Goal: Task Accomplishment & Management: Manage account settings

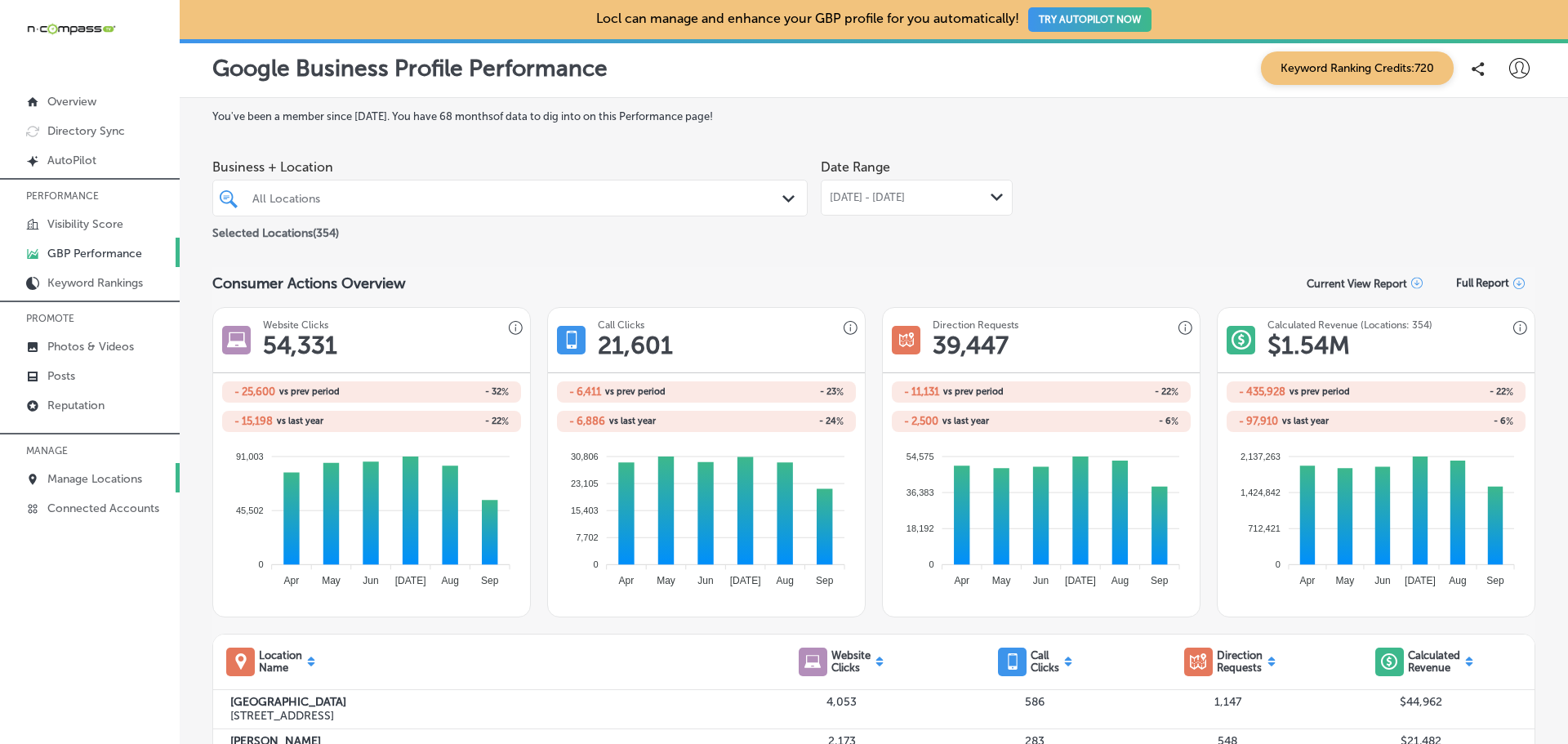
click at [74, 478] on p "Manage Locations" at bounding box center [94, 479] width 95 height 14
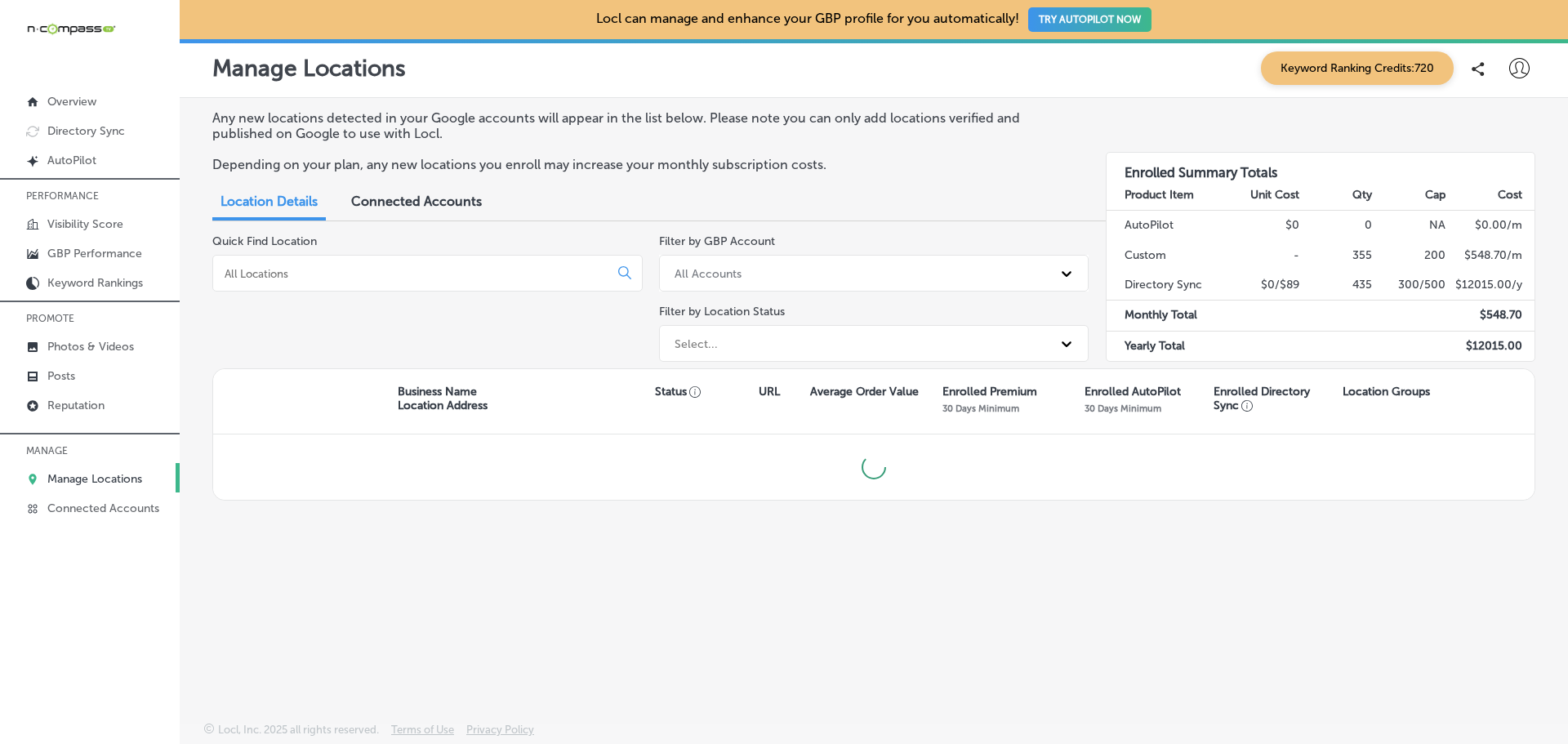
click at [435, 268] on input at bounding box center [414, 273] width 382 height 15
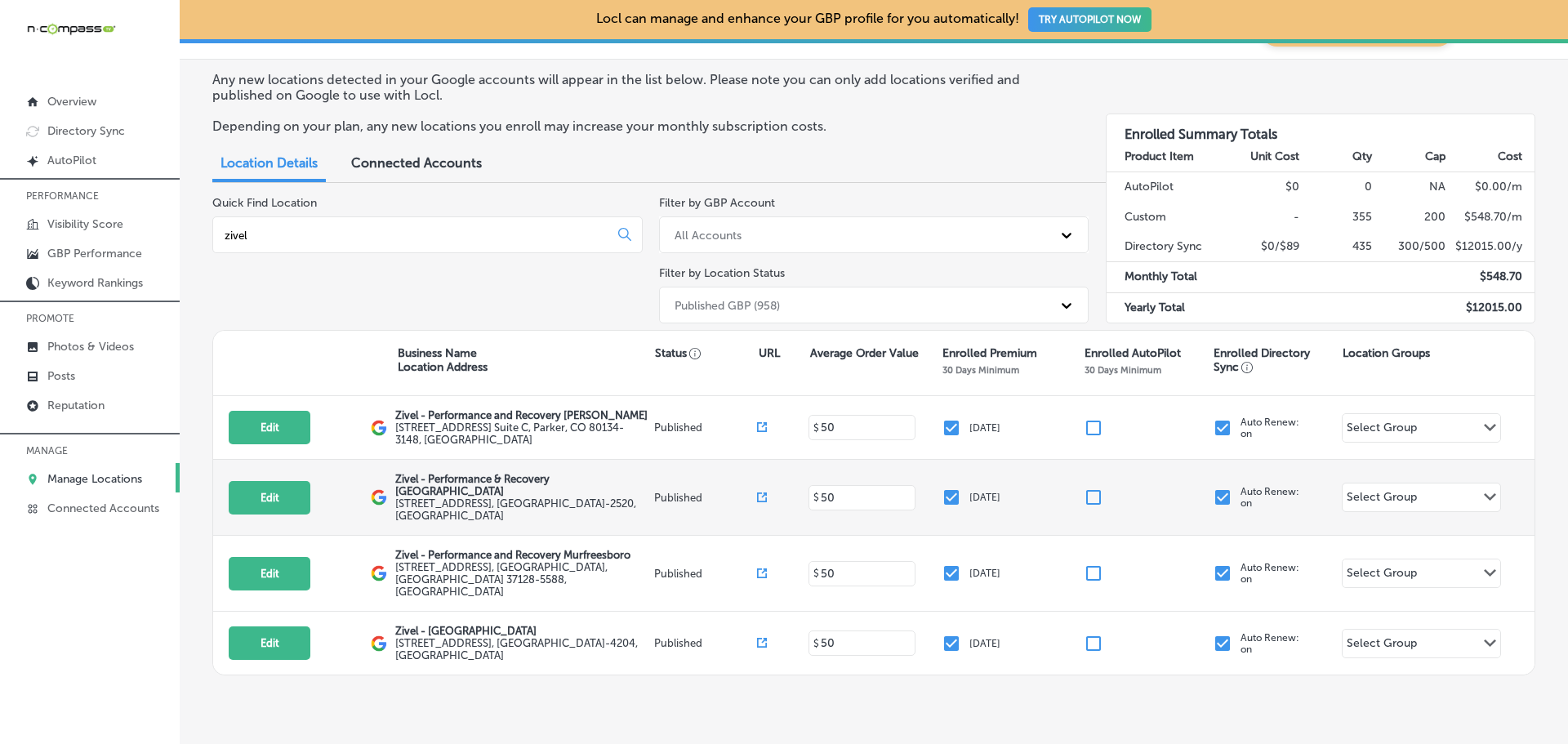
scroll to position [56, 0]
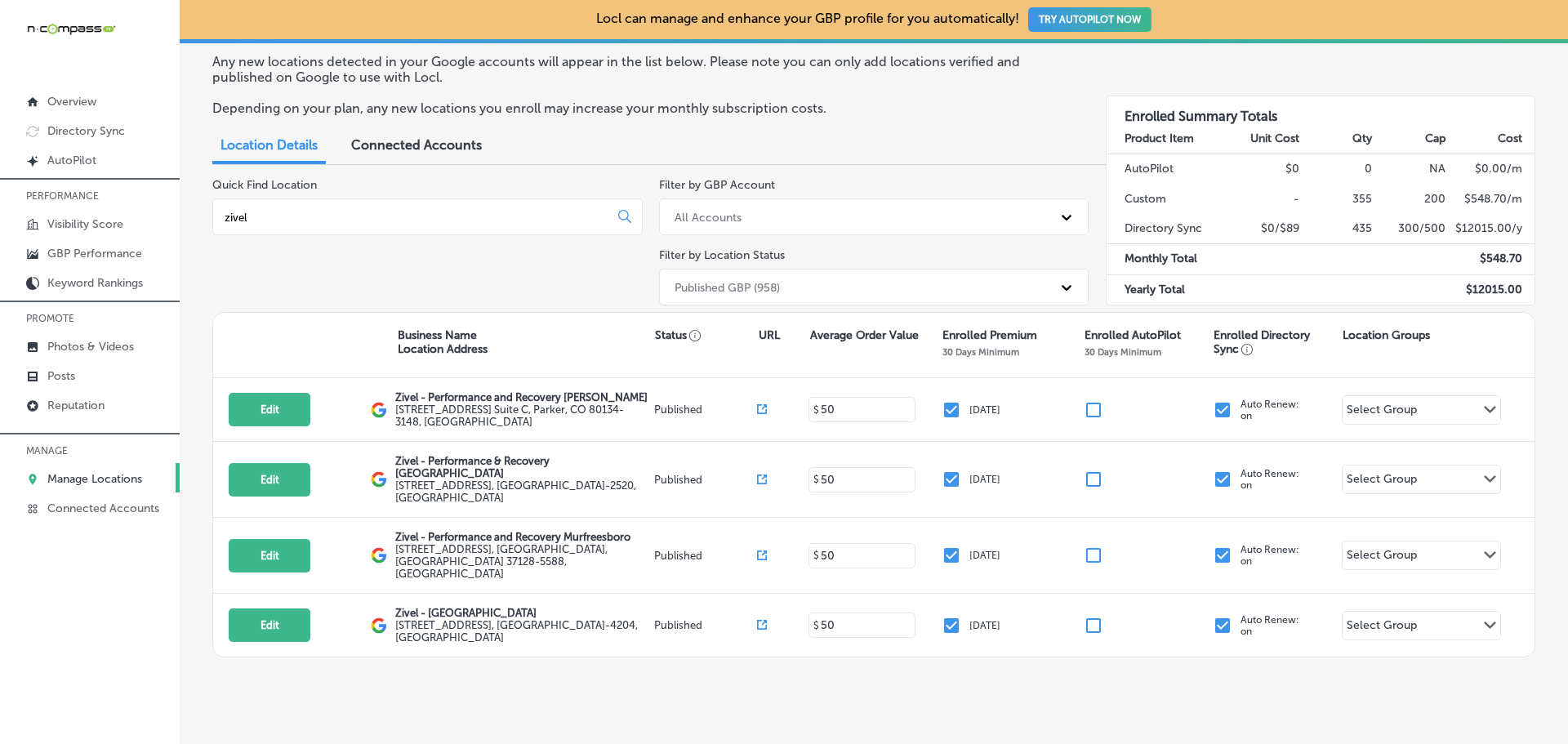
type input "zivel"
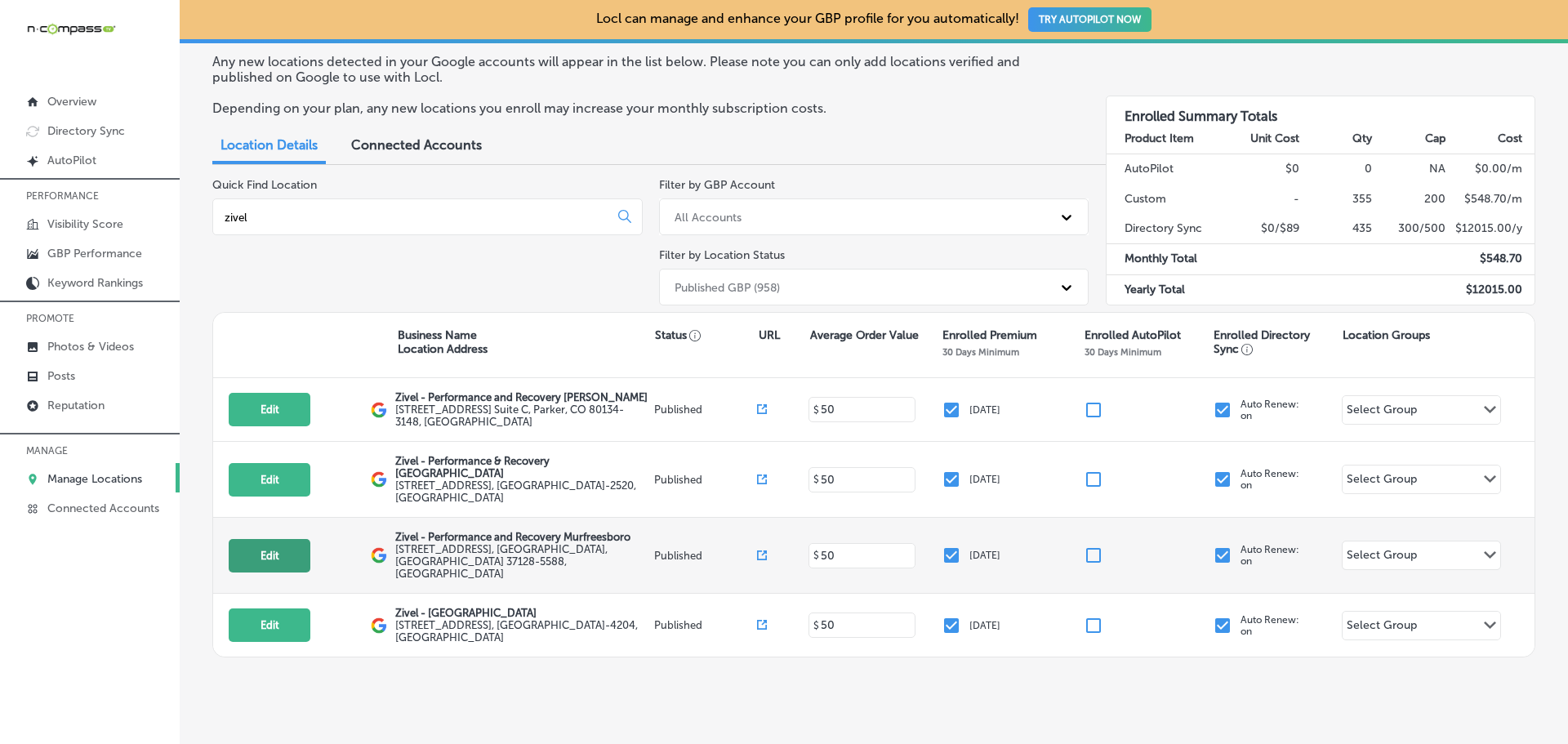
click at [296, 546] on button "Edit" at bounding box center [269, 555] width 81 height 33
select select "US"
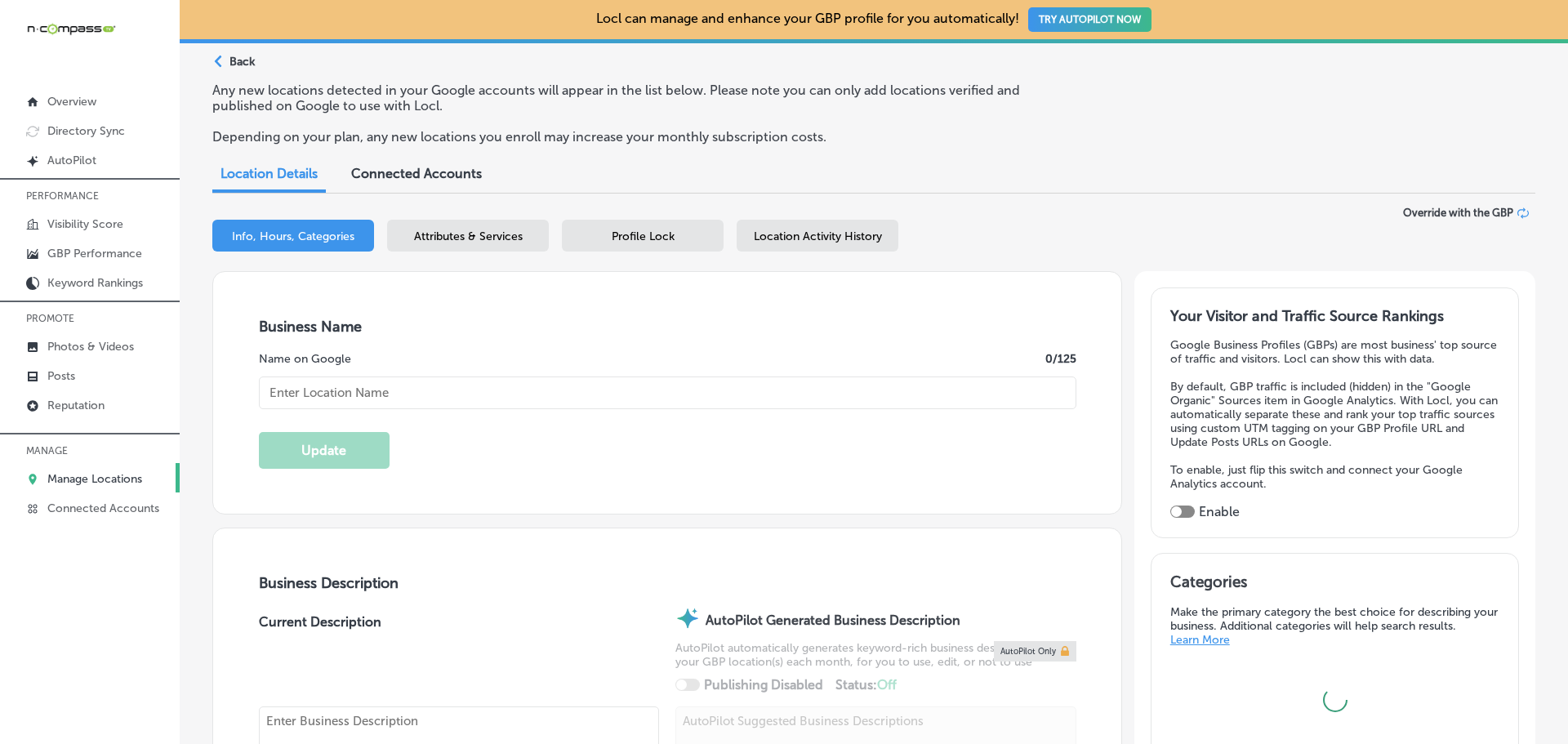
type input "[URL][DOMAIN_NAME][US_STATE]"
type input "[PHONE_NUMBER]"
checkbox input "true"
type input "Zivel - Performance and Recovery Murfreesboro"
type textarea "Zivel - Performance and Recovery is a premier health spa located in [GEOGRAPHIC…"
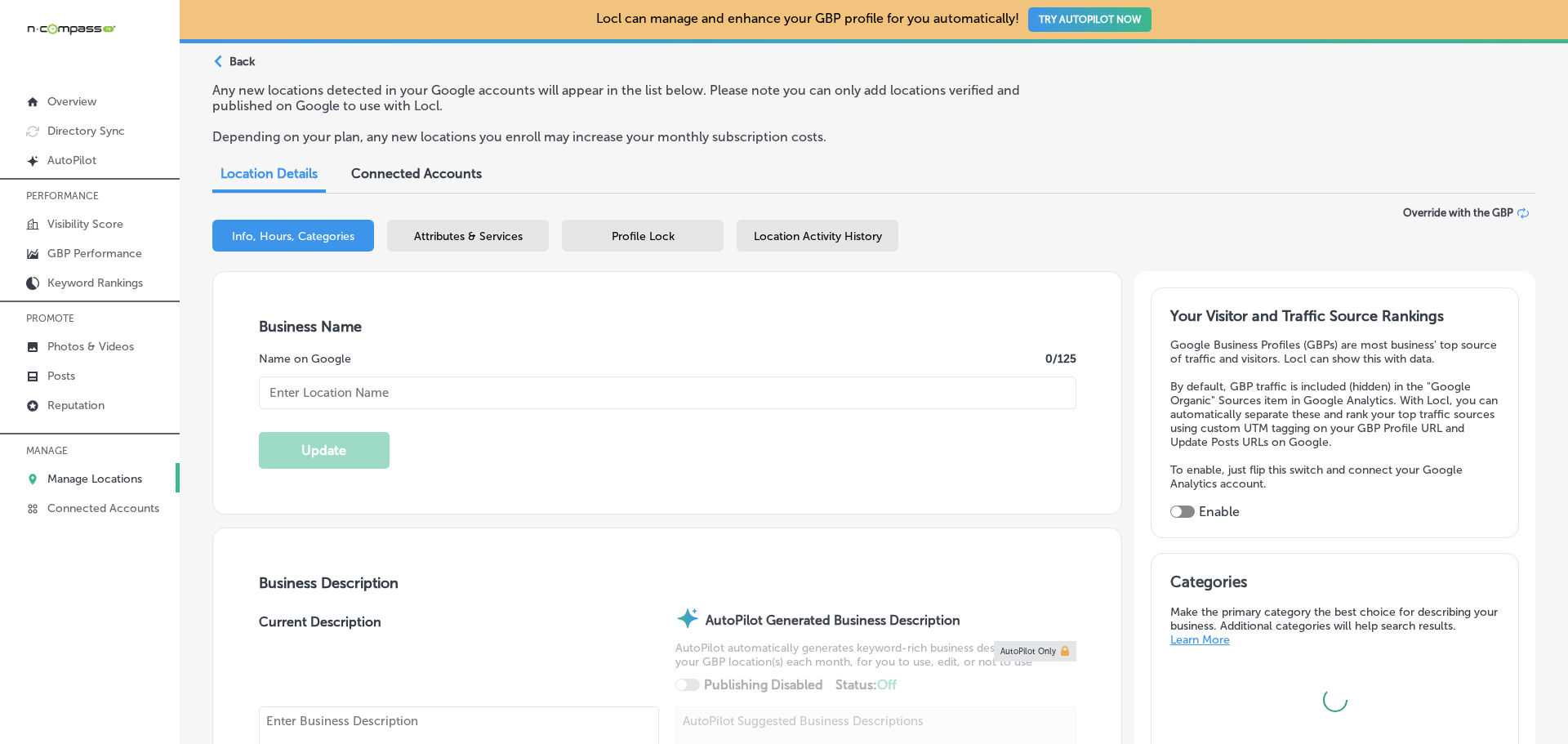
type input "[STREET_ADDRESS]"
type input "Murfreesboro"
type input "37128-5588"
type input "US"
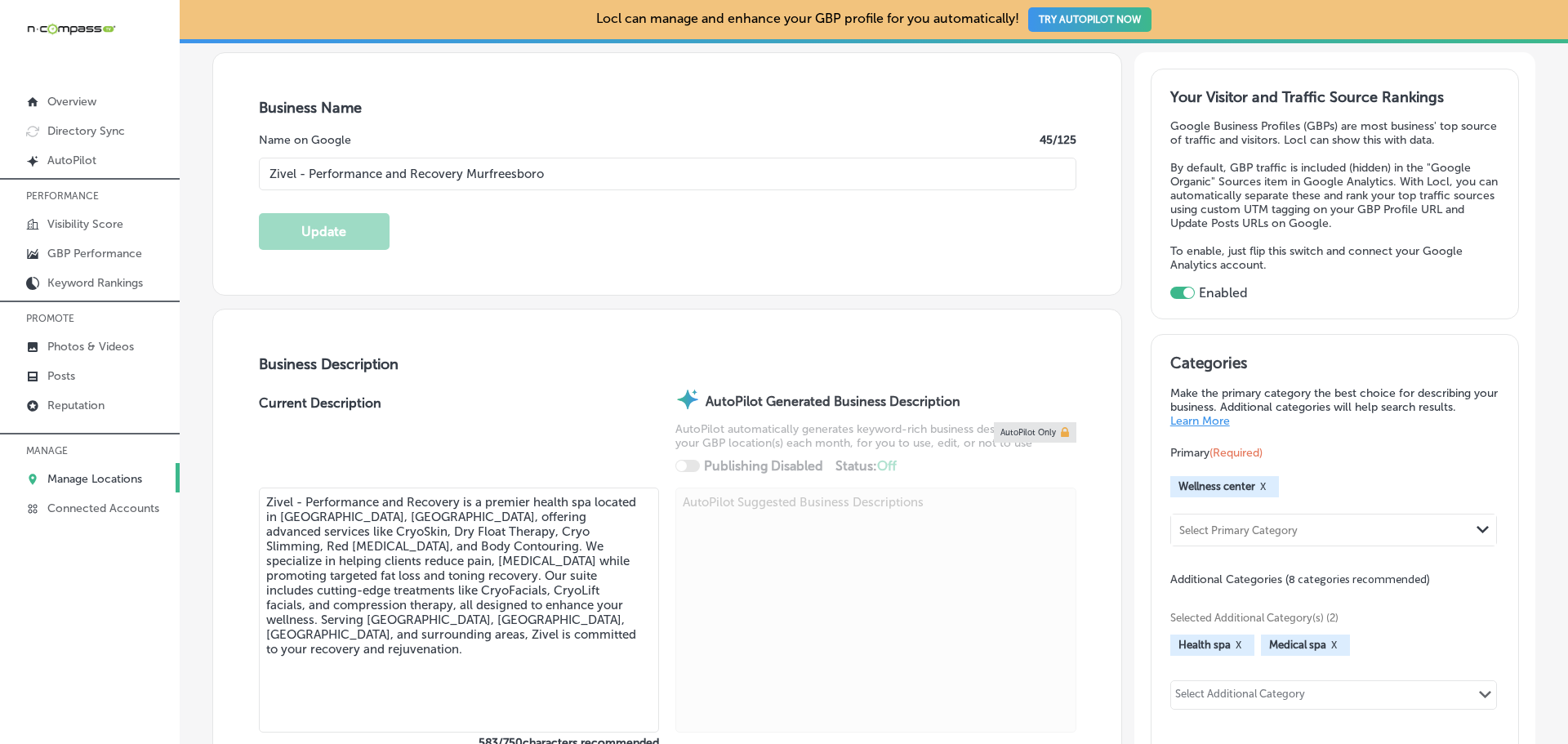
scroll to position [408, 0]
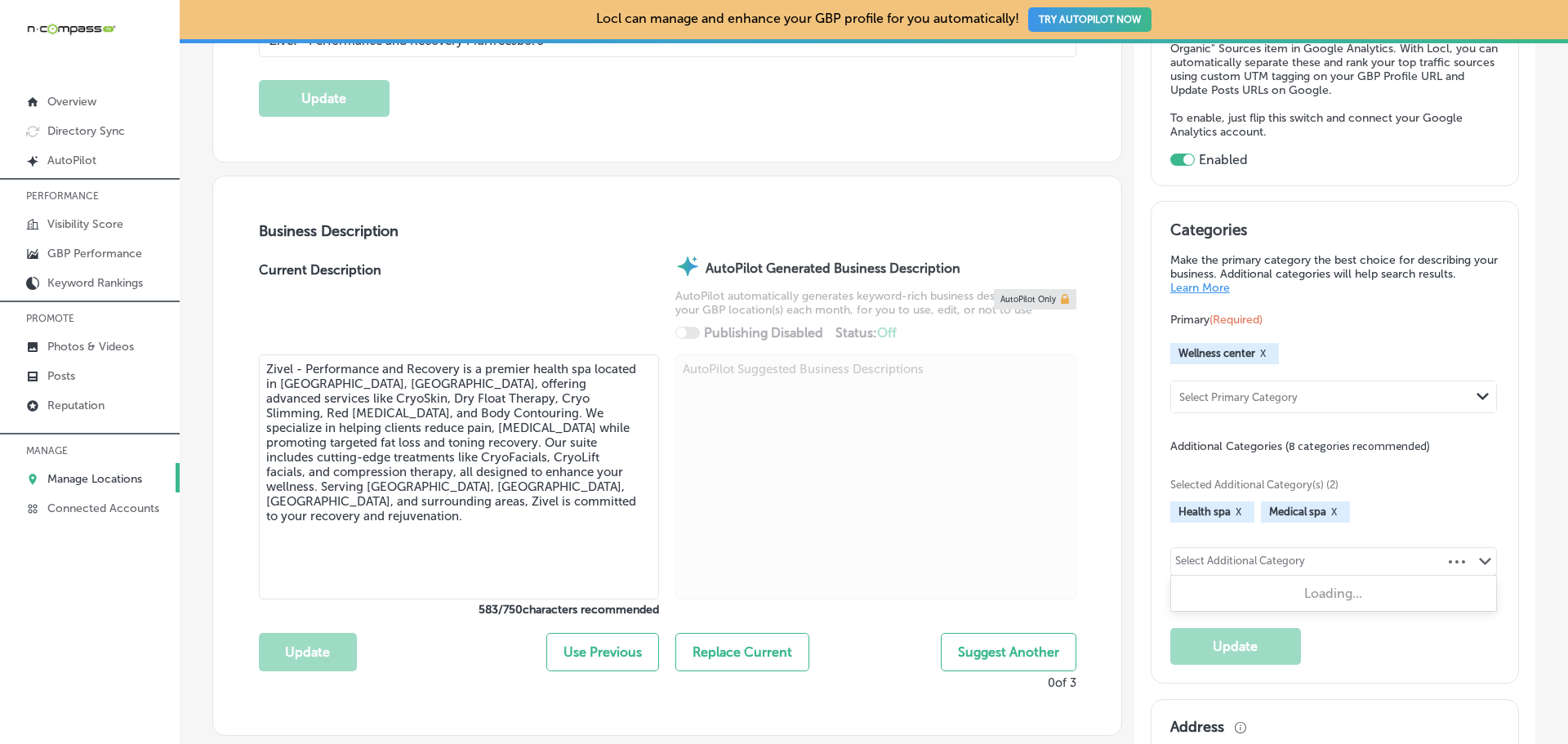
click at [1201, 561] on div "Select Additional Category" at bounding box center [1240, 564] width 130 height 19
click at [1220, 562] on div "Select Additional Category" at bounding box center [1240, 564] width 130 height 19
type input "f"
type input "b"
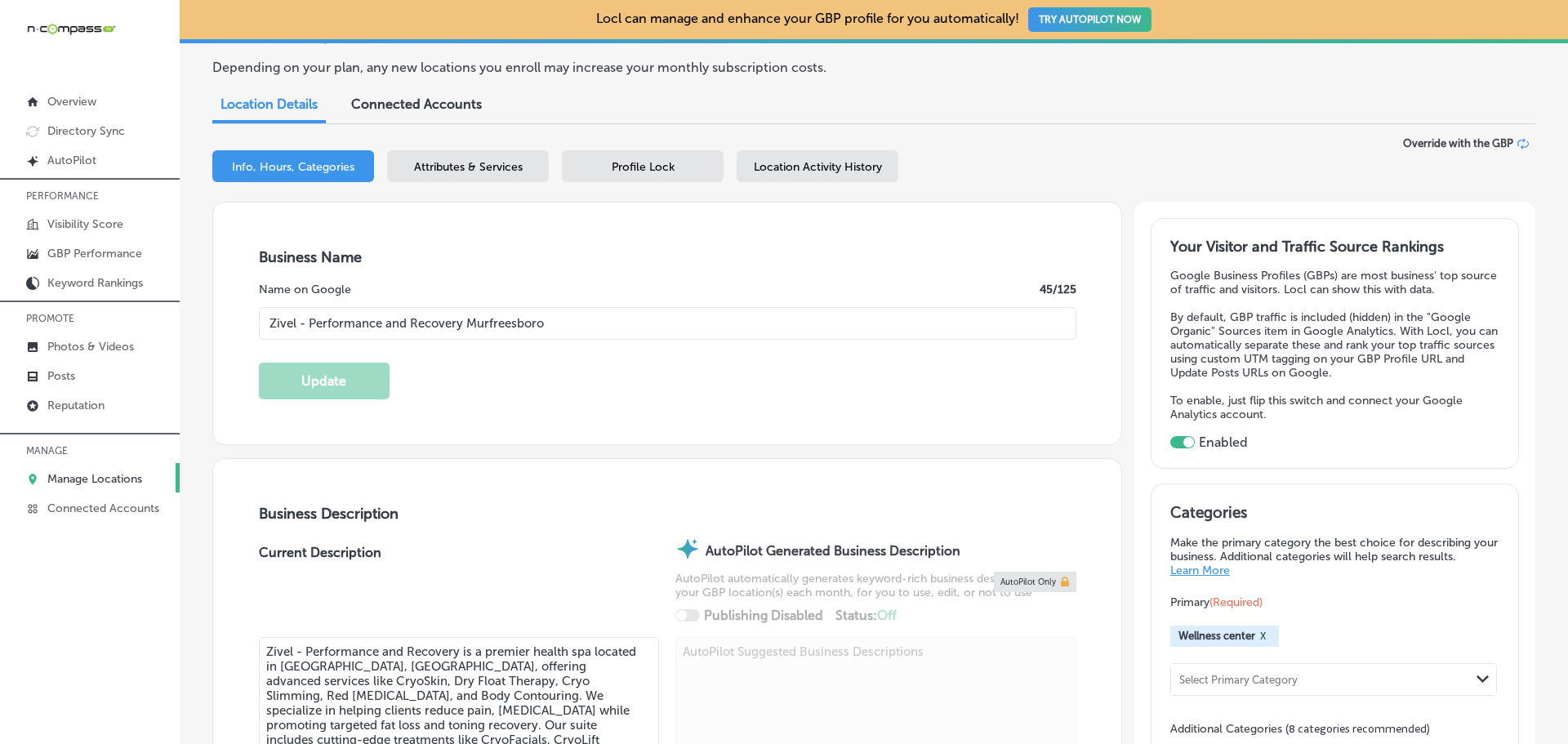
scroll to position [0, 0]
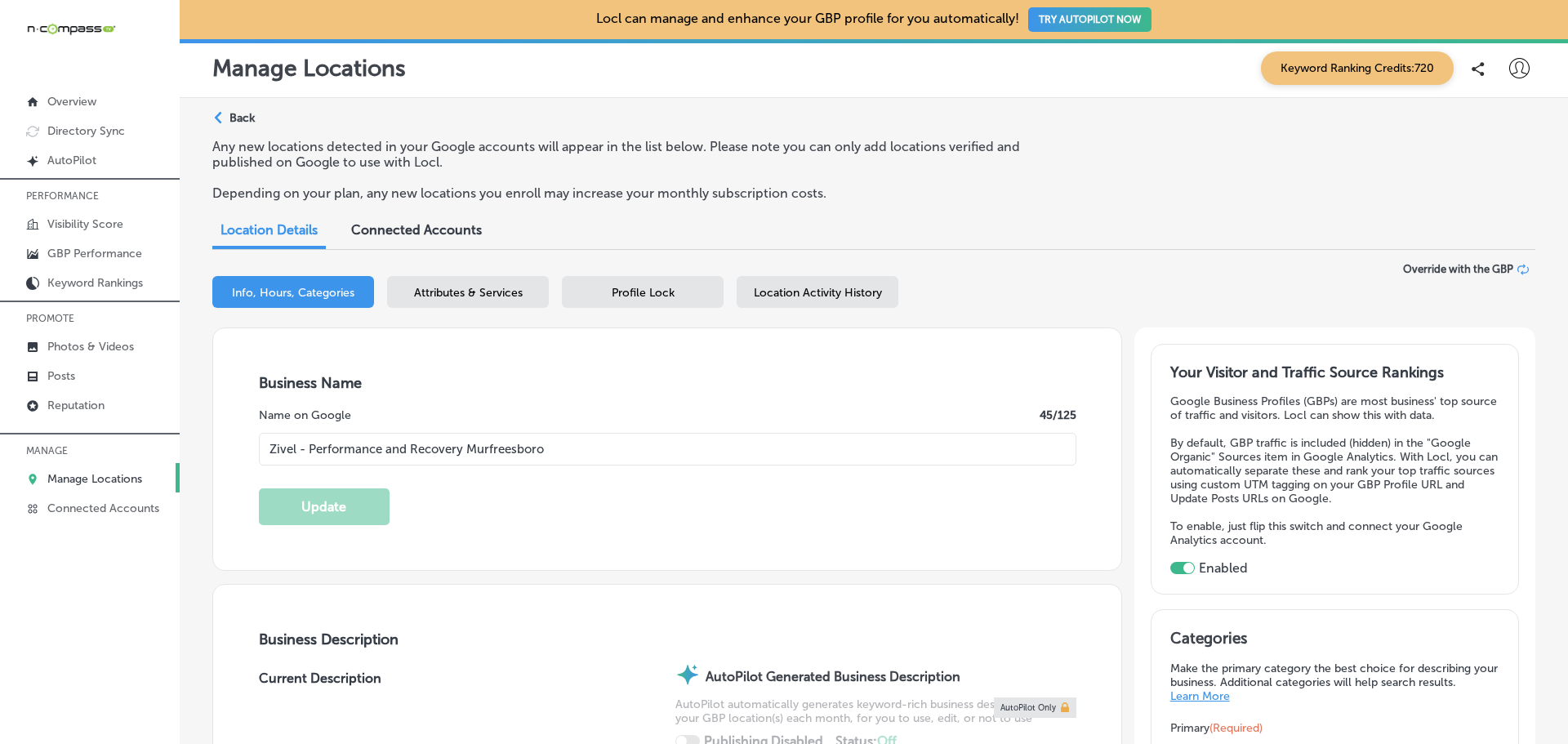
click at [467, 292] on span "Attributes & Services" at bounding box center [468, 292] width 109 height 14
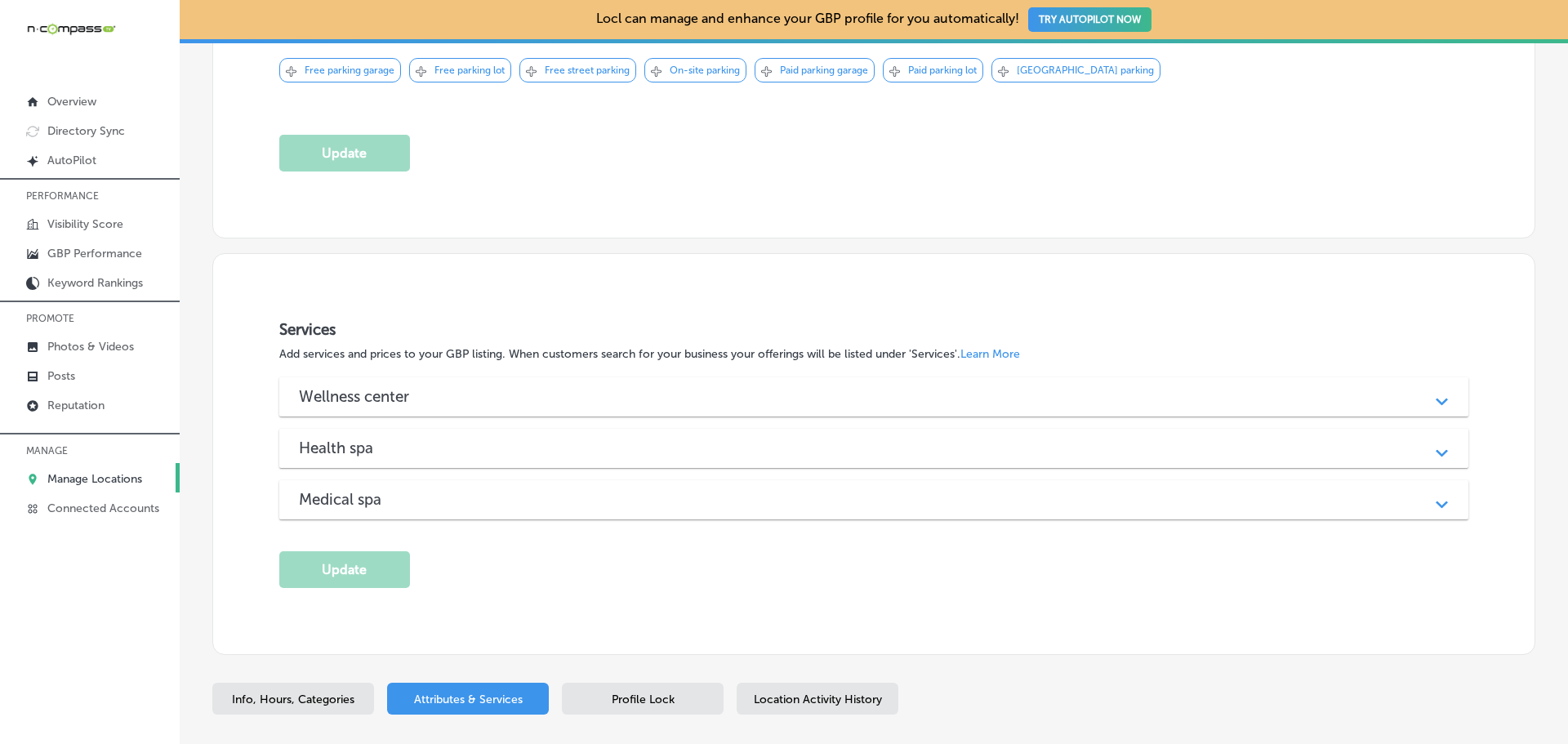
scroll to position [1388, 0]
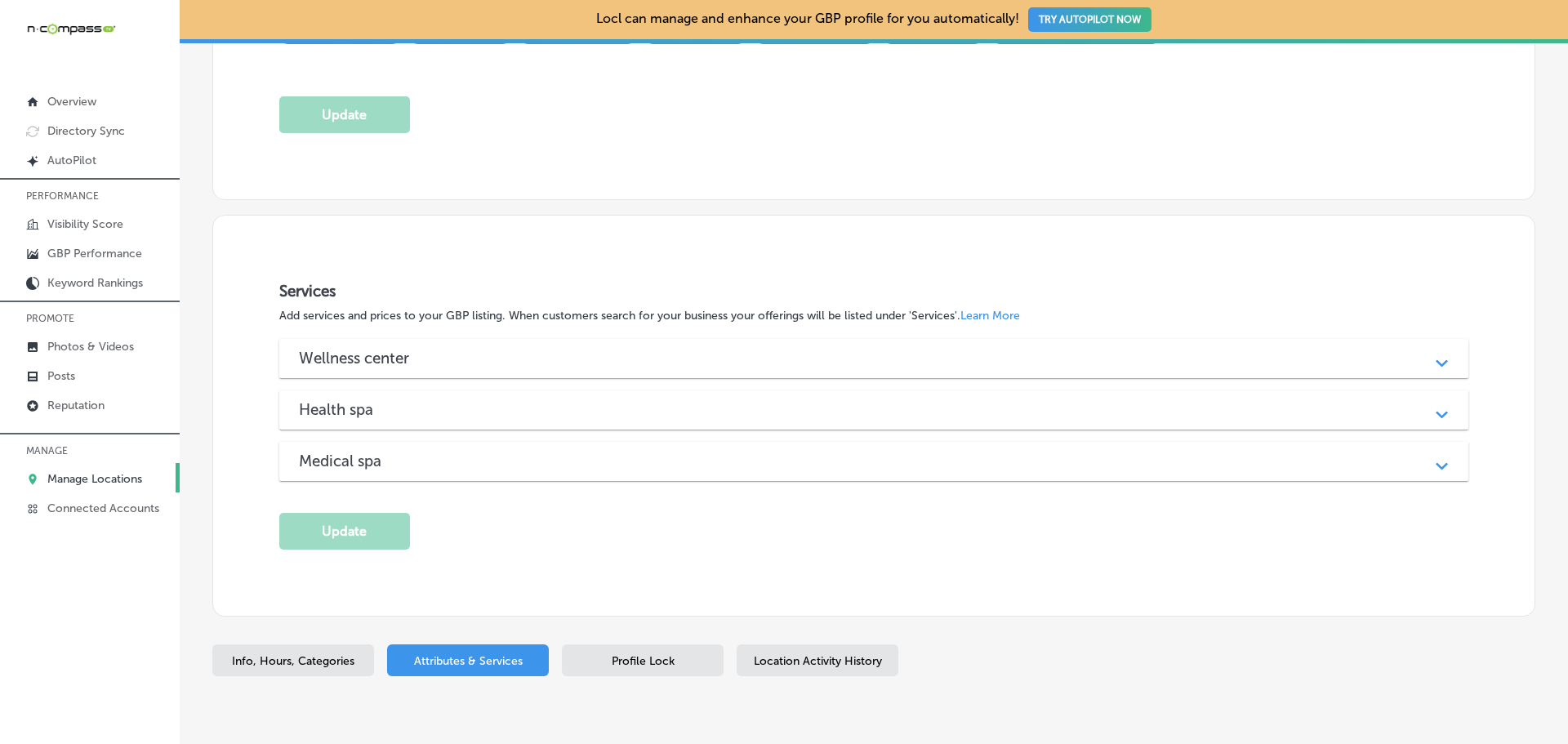
click at [465, 470] on div "Medical spa" at bounding box center [873, 461] width 1150 height 19
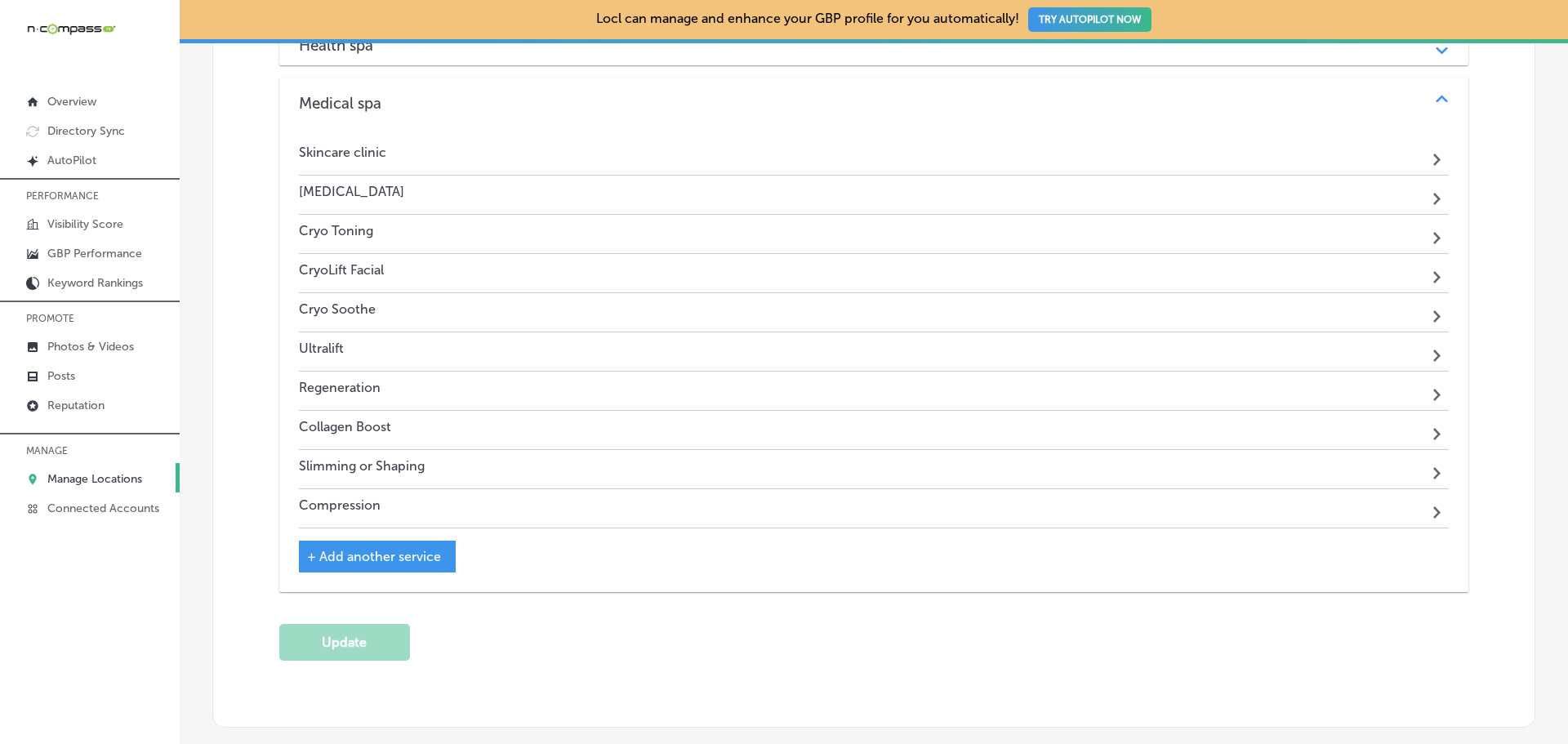
scroll to position [1714, 0]
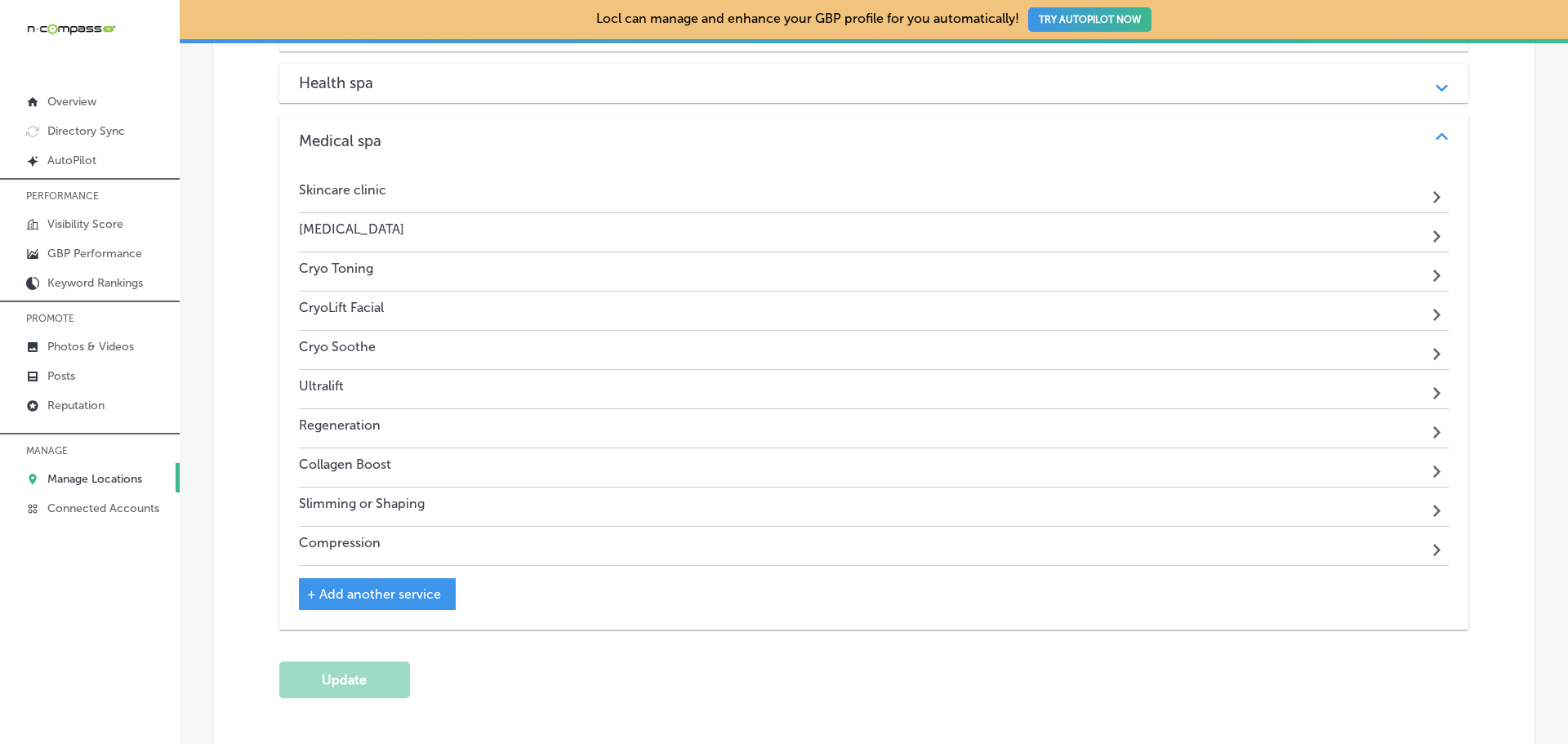
click at [352, 601] on span "+ Add another service" at bounding box center [374, 593] width 134 height 15
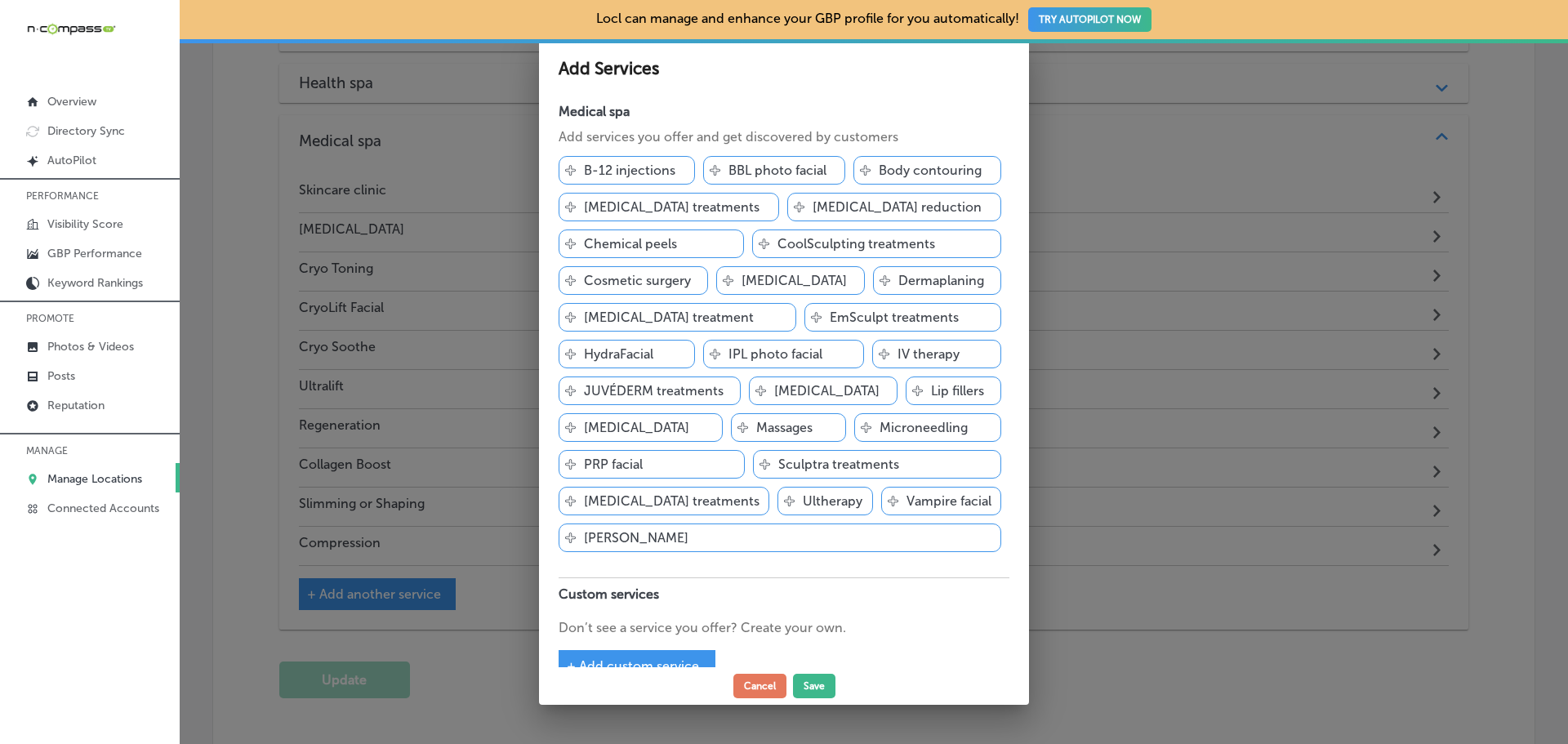
click at [1142, 431] on div at bounding box center [784, 372] width 1568 height 744
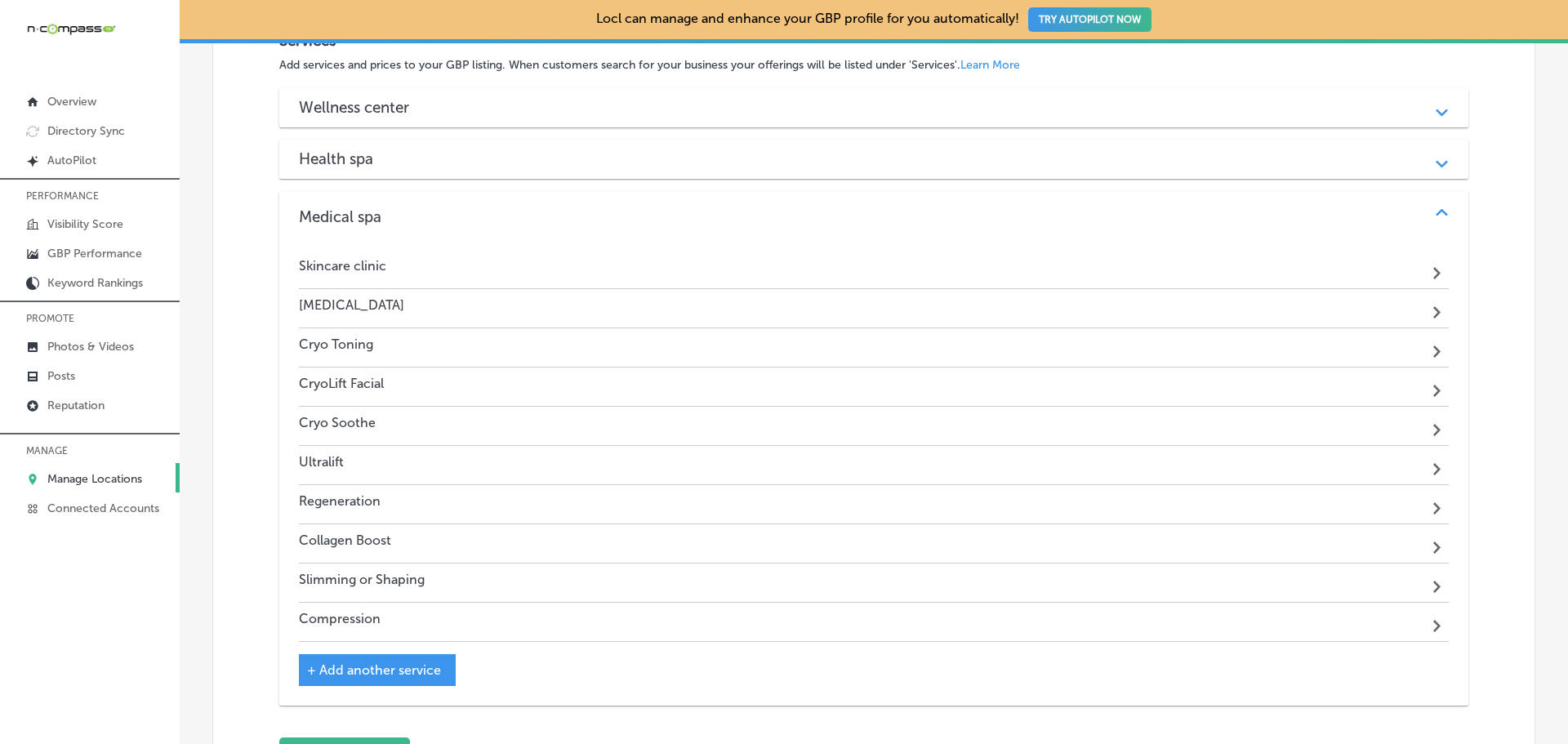
scroll to position [1551, 0]
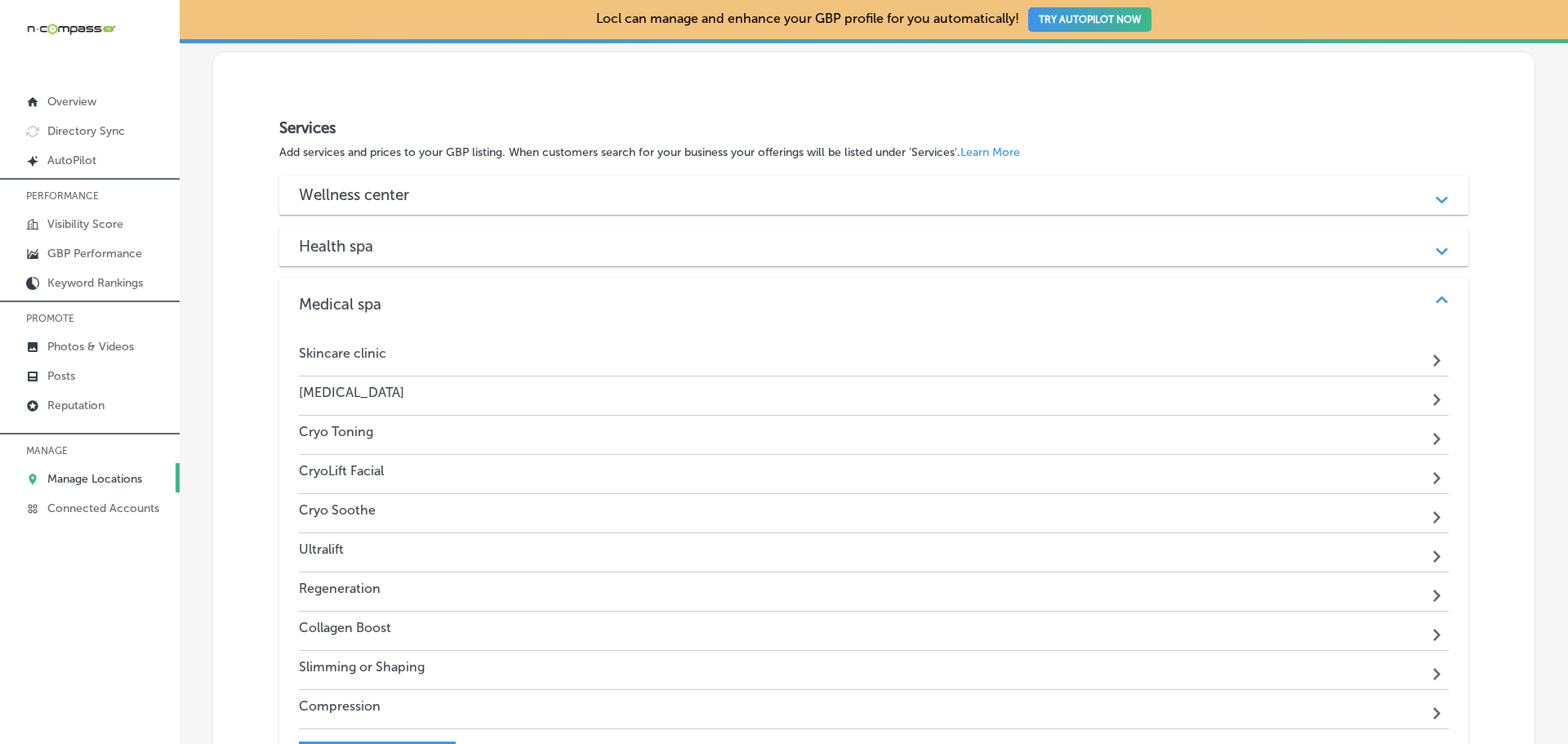
click at [393, 256] on h3 "Health spa" at bounding box center [348, 246] width 100 height 19
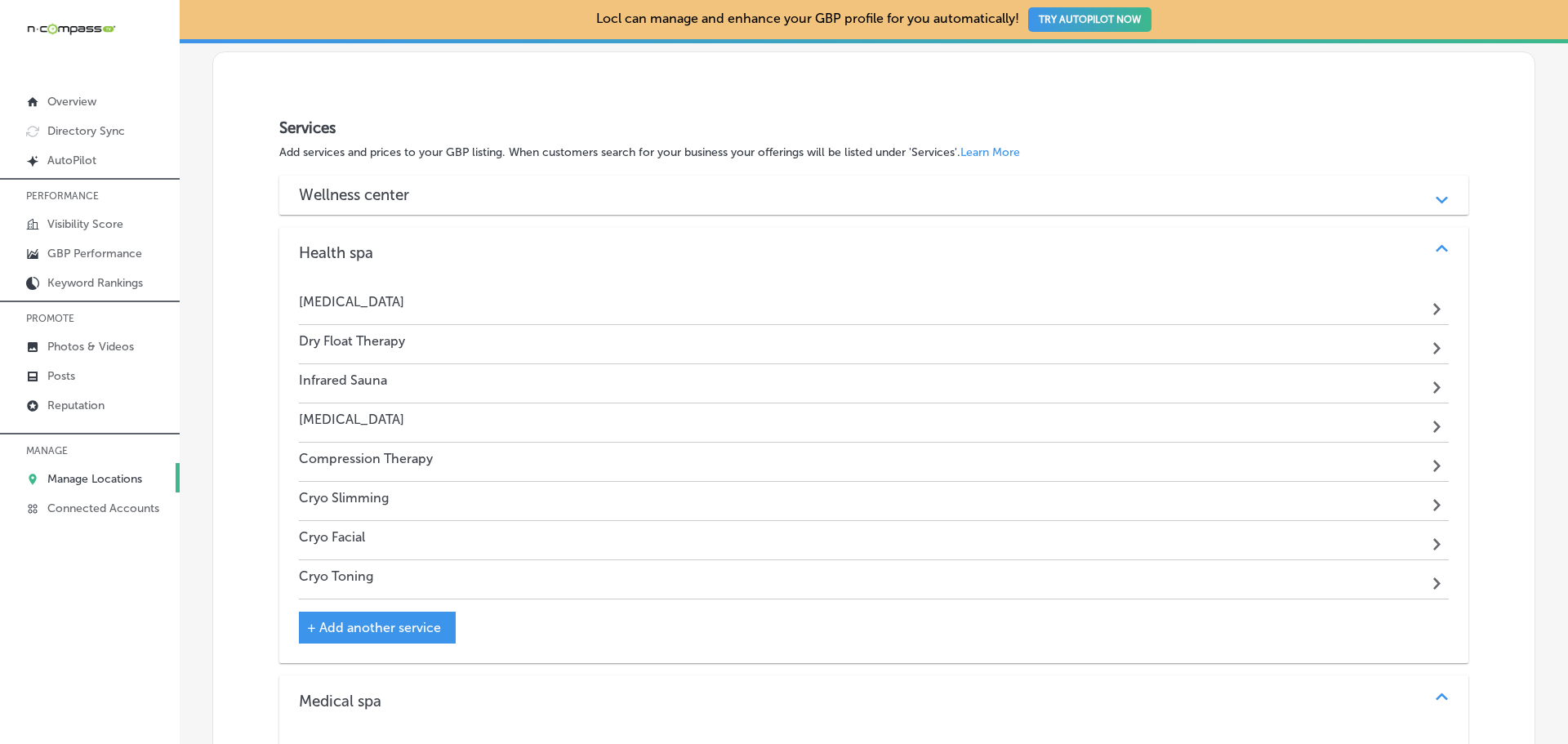
click at [470, 204] on div "Wellness center" at bounding box center [873, 195] width 1150 height 19
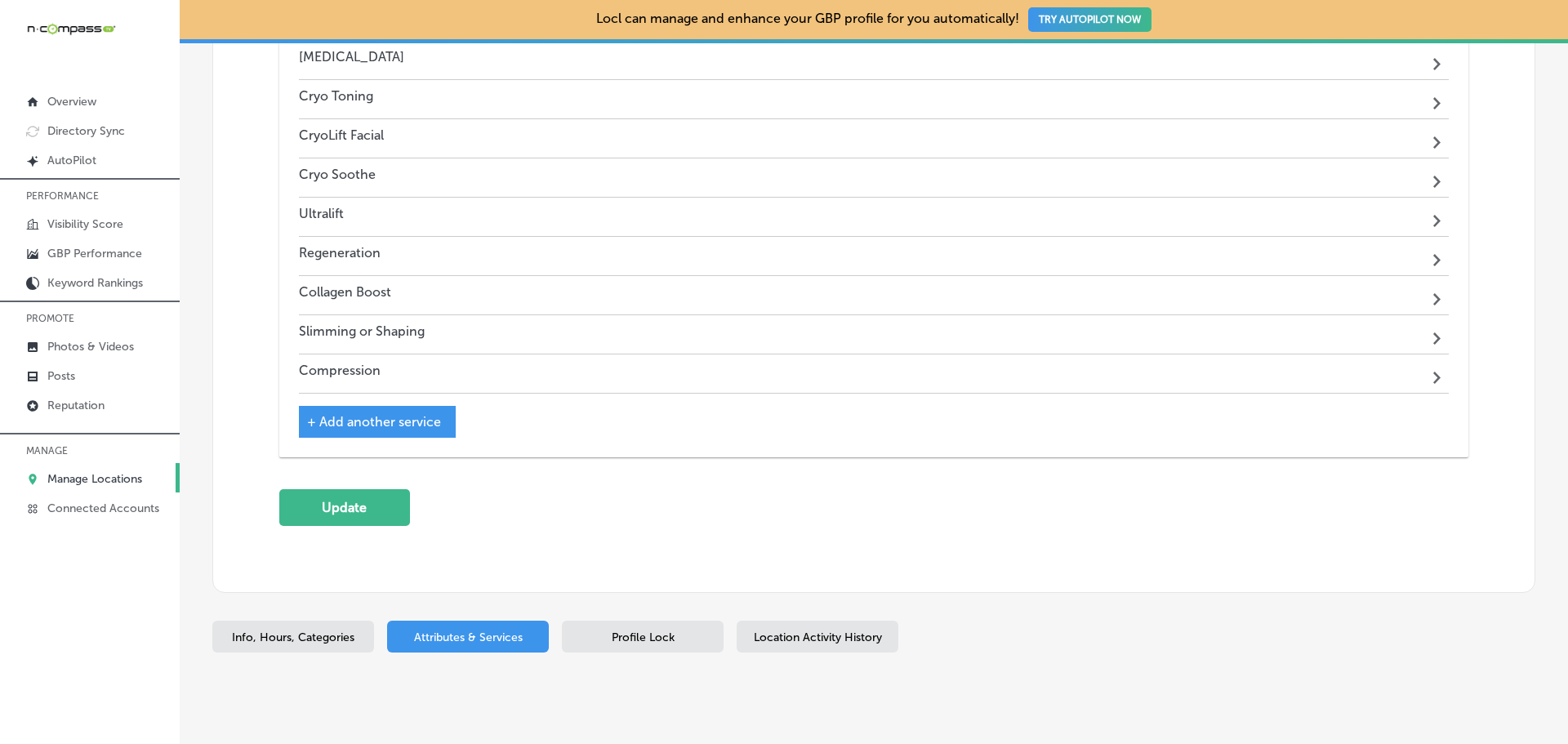
scroll to position [2367, 0]
click at [400, 428] on span "+ Add another service" at bounding box center [374, 421] width 134 height 15
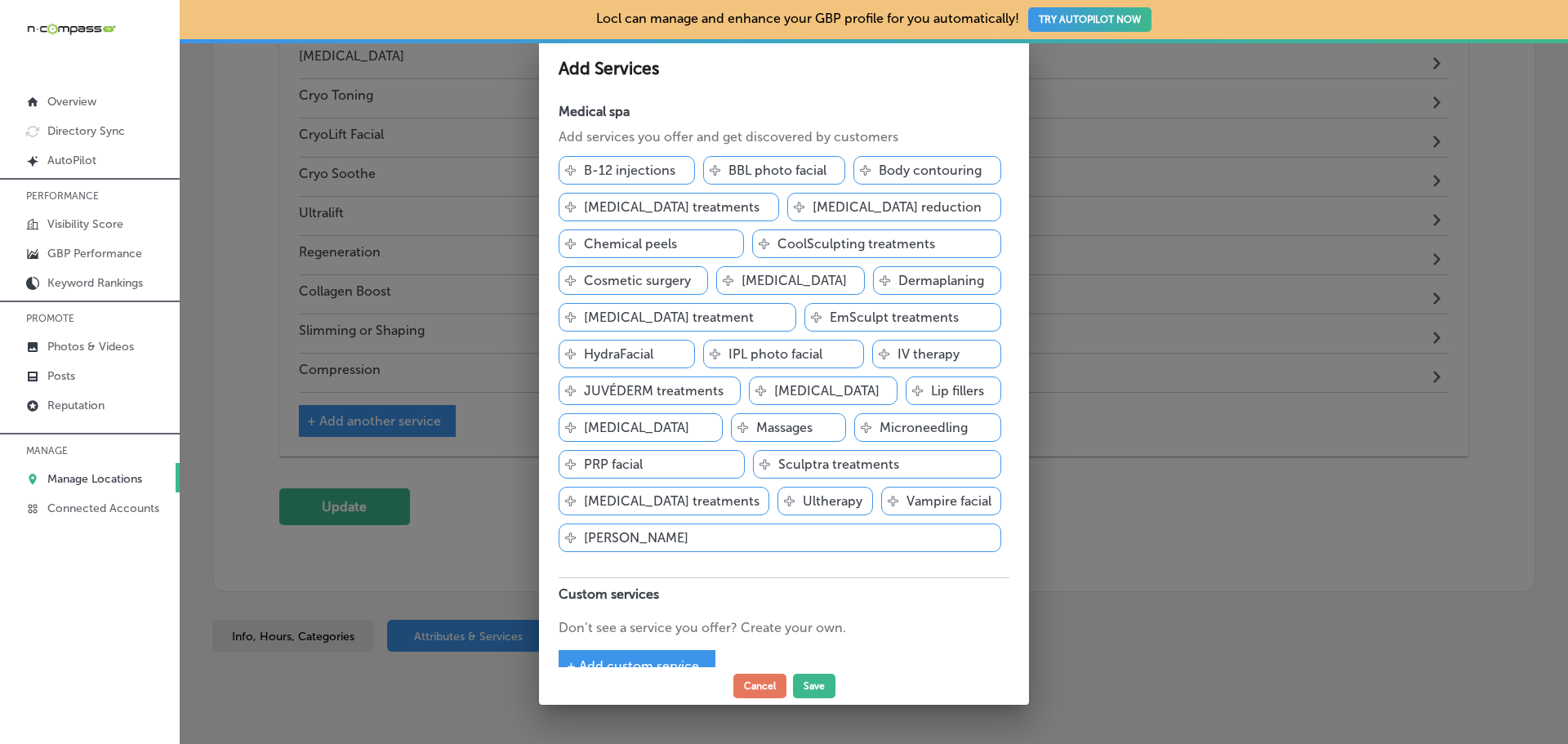
click at [636, 650] on div "+ Add custom service" at bounding box center [636, 665] width 157 height 32
click at [624, 658] on span "+ Add custom service" at bounding box center [632, 665] width 133 height 15
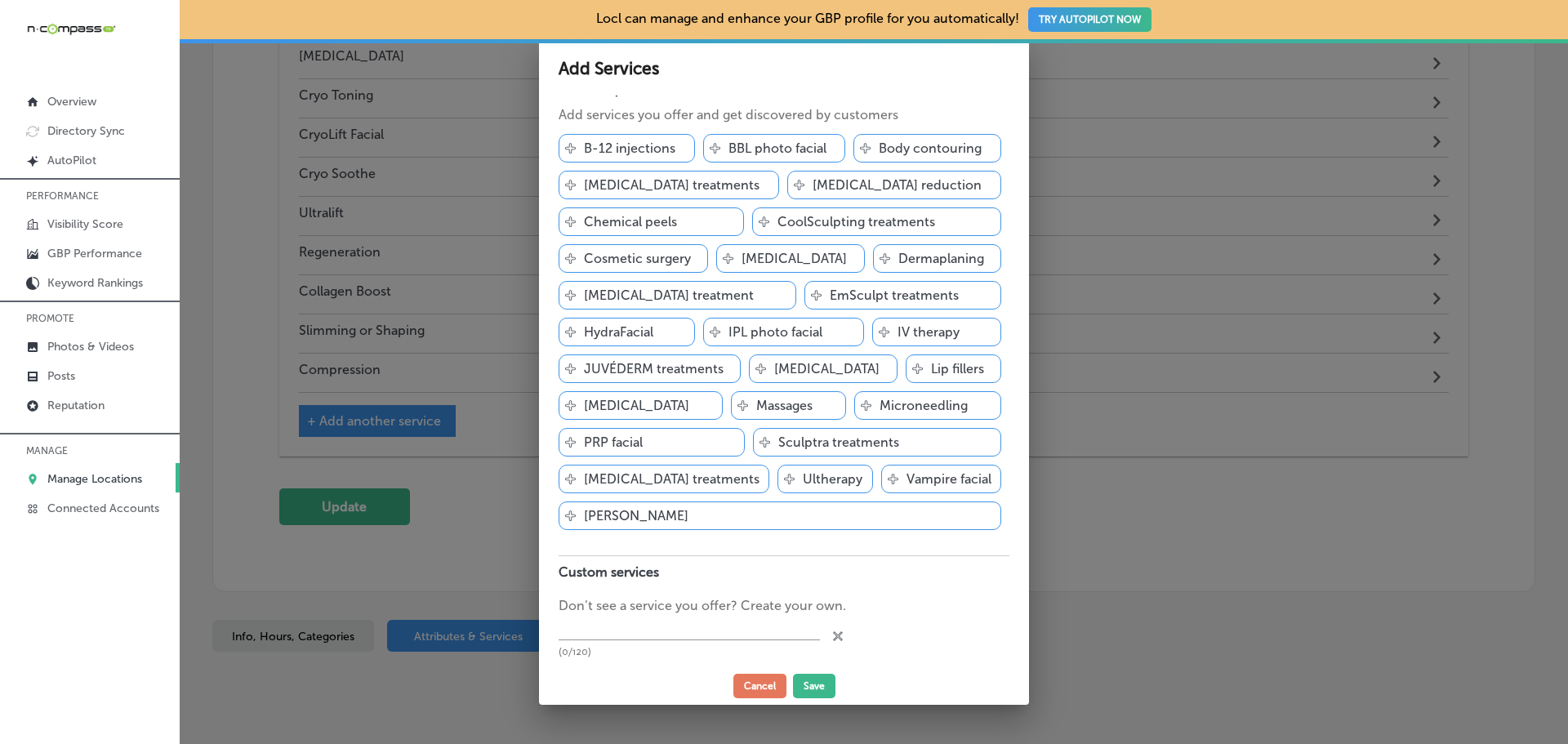
scroll to position [38, 0]
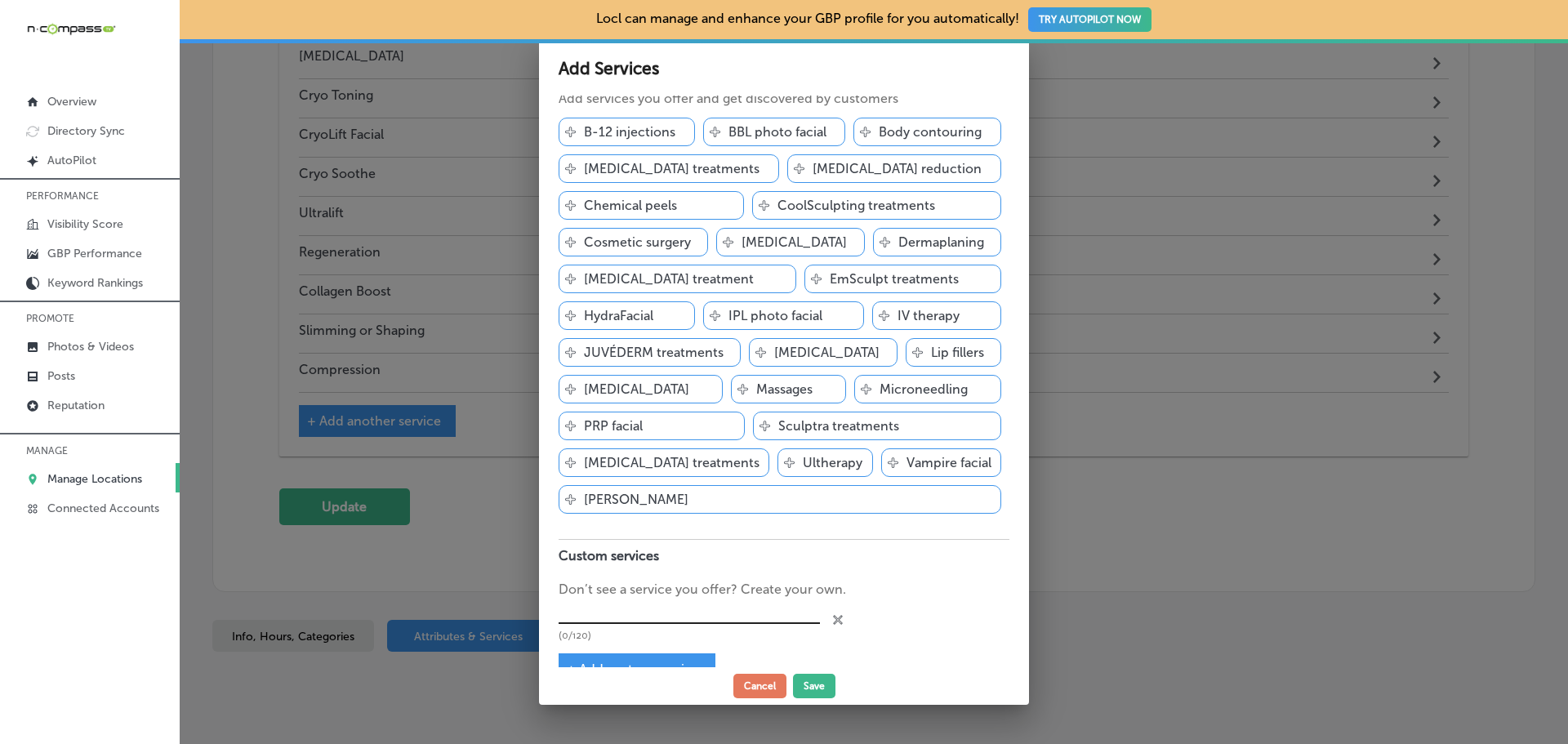
click at [624, 599] on input "text" at bounding box center [689, 612] width 261 height 26
type input "Facials"
click at [663, 661] on span "+ Add custom service" at bounding box center [632, 669] width 133 height 15
click at [648, 641] on input "text" at bounding box center [689, 653] width 261 height 26
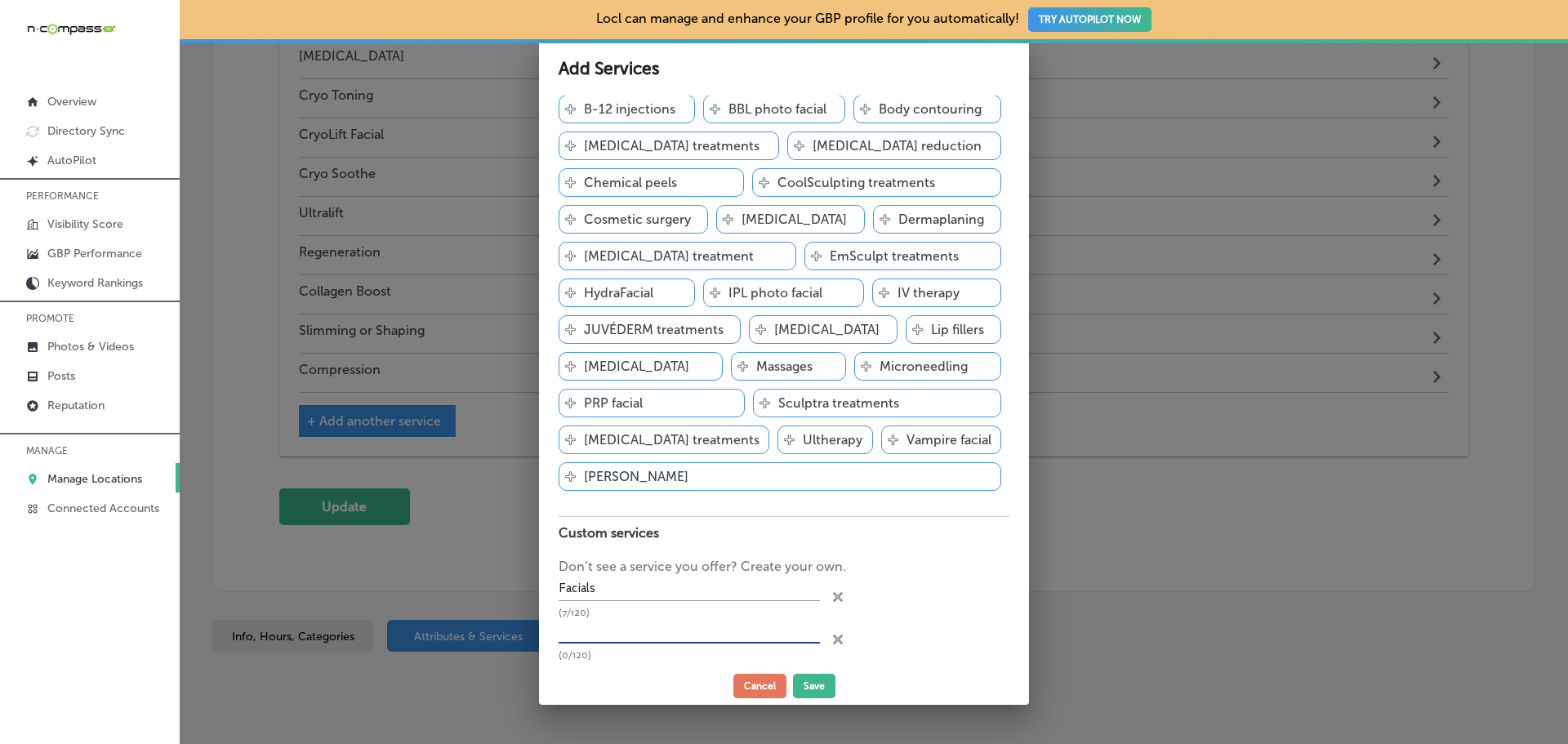
scroll to position [80, 0]
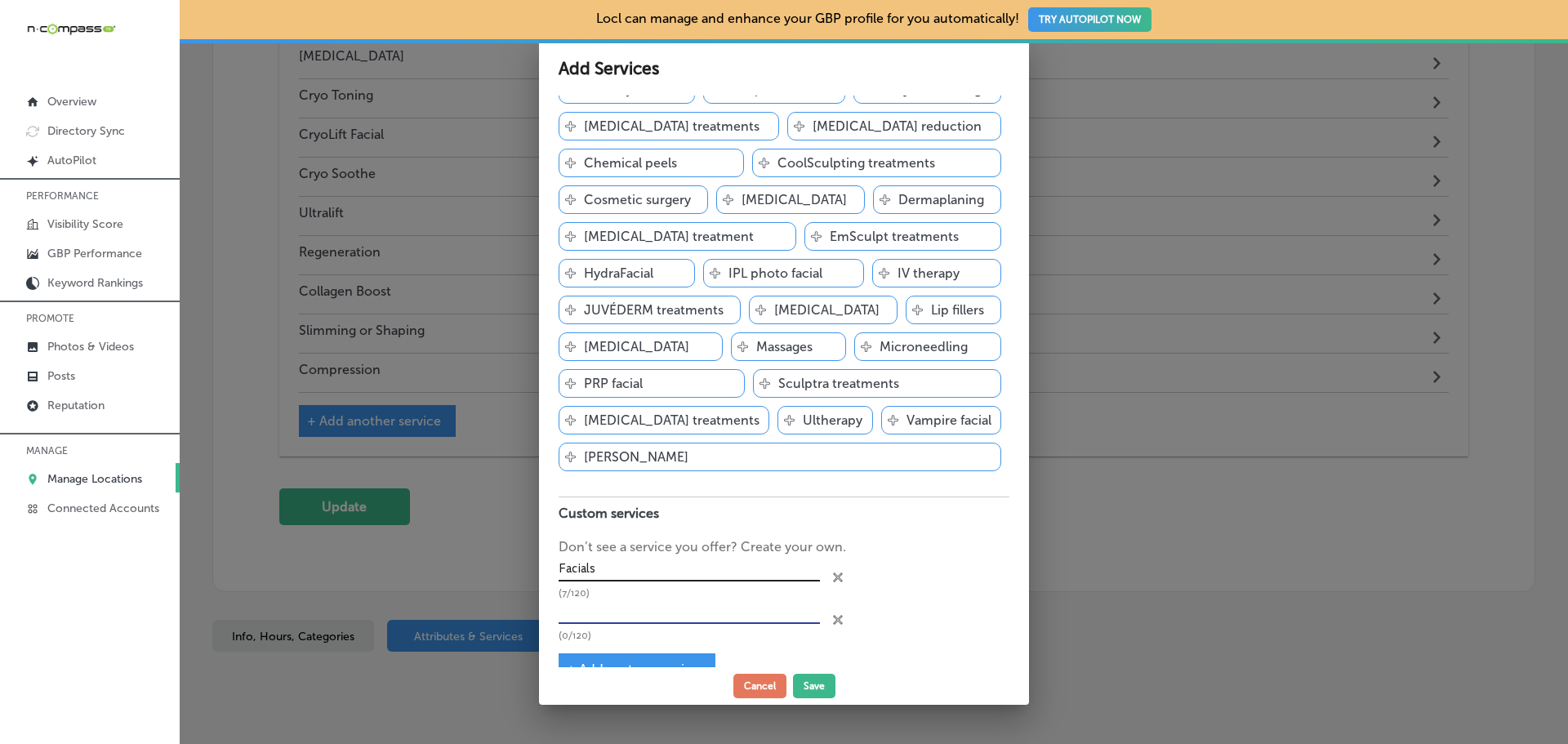
click at [734, 557] on input "Facials" at bounding box center [689, 570] width 261 height 26
click at [696, 599] on input "text" at bounding box center [689, 611] width 261 height 26
type input "Body Contouring"
click at [646, 661] on span "+ Add custom service" at bounding box center [632, 669] width 133 height 15
click at [639, 641] on input "text" at bounding box center [689, 653] width 261 height 26
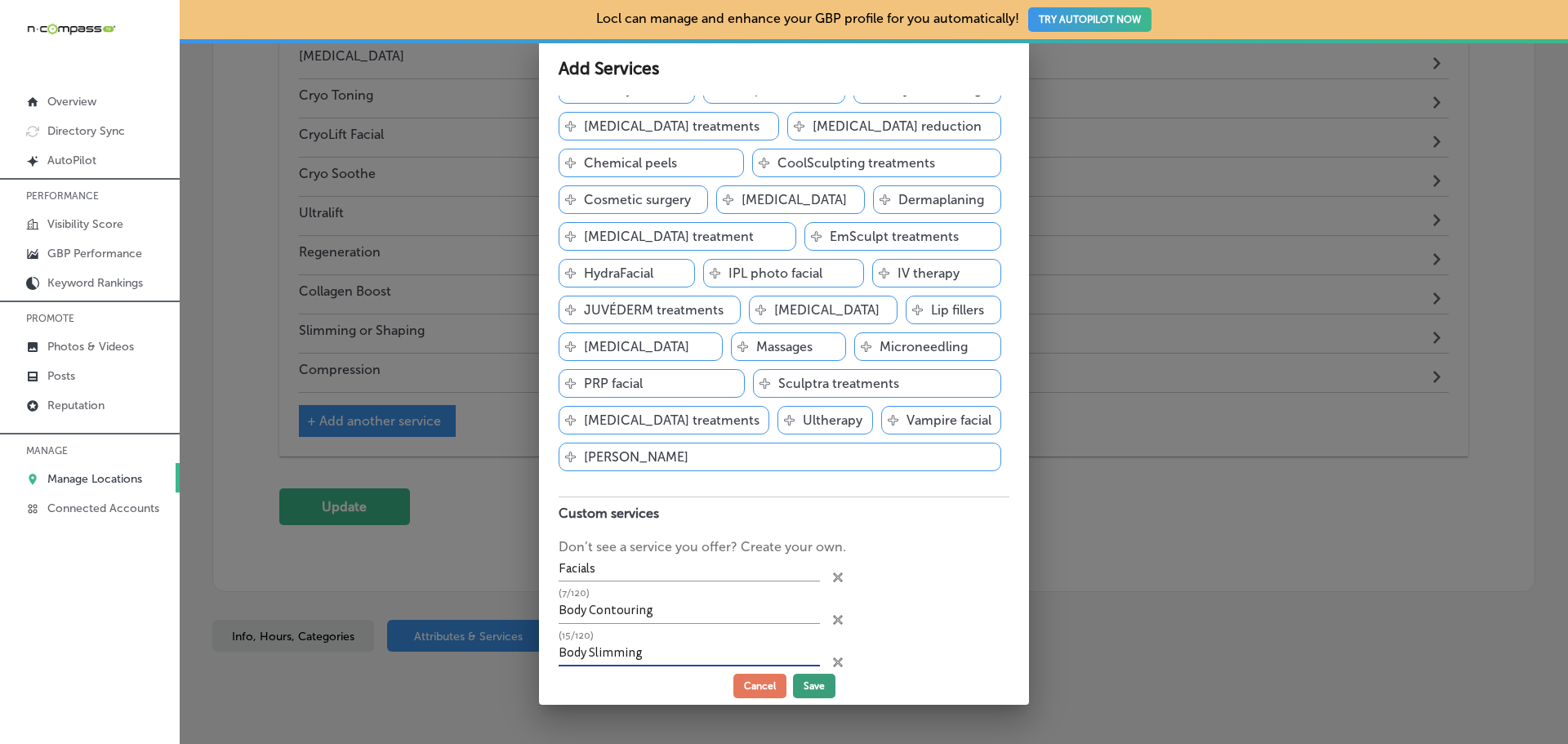
type input "Body Slimming"
click at [803, 680] on button "Save" at bounding box center [814, 685] width 43 height 25
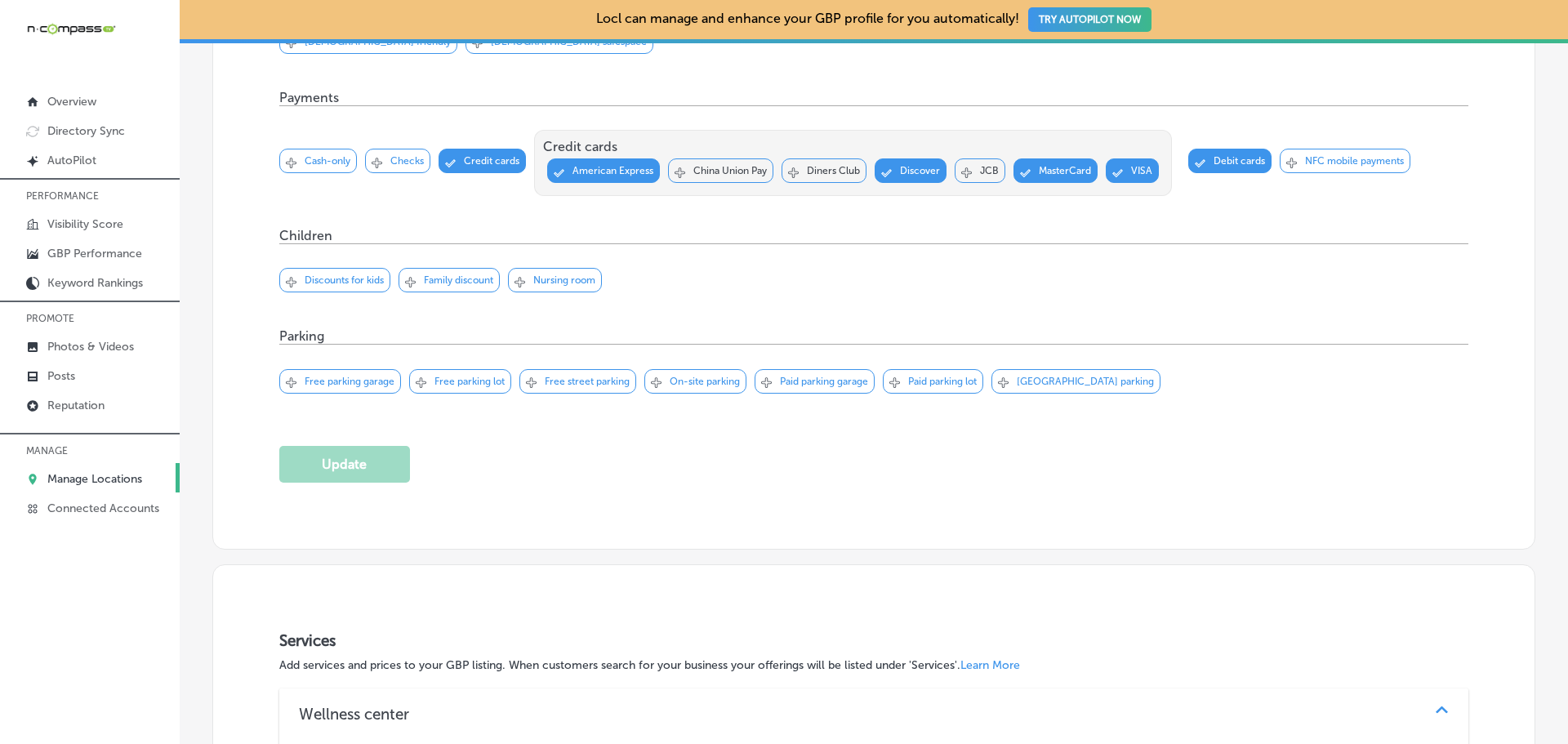
scroll to position [816, 0]
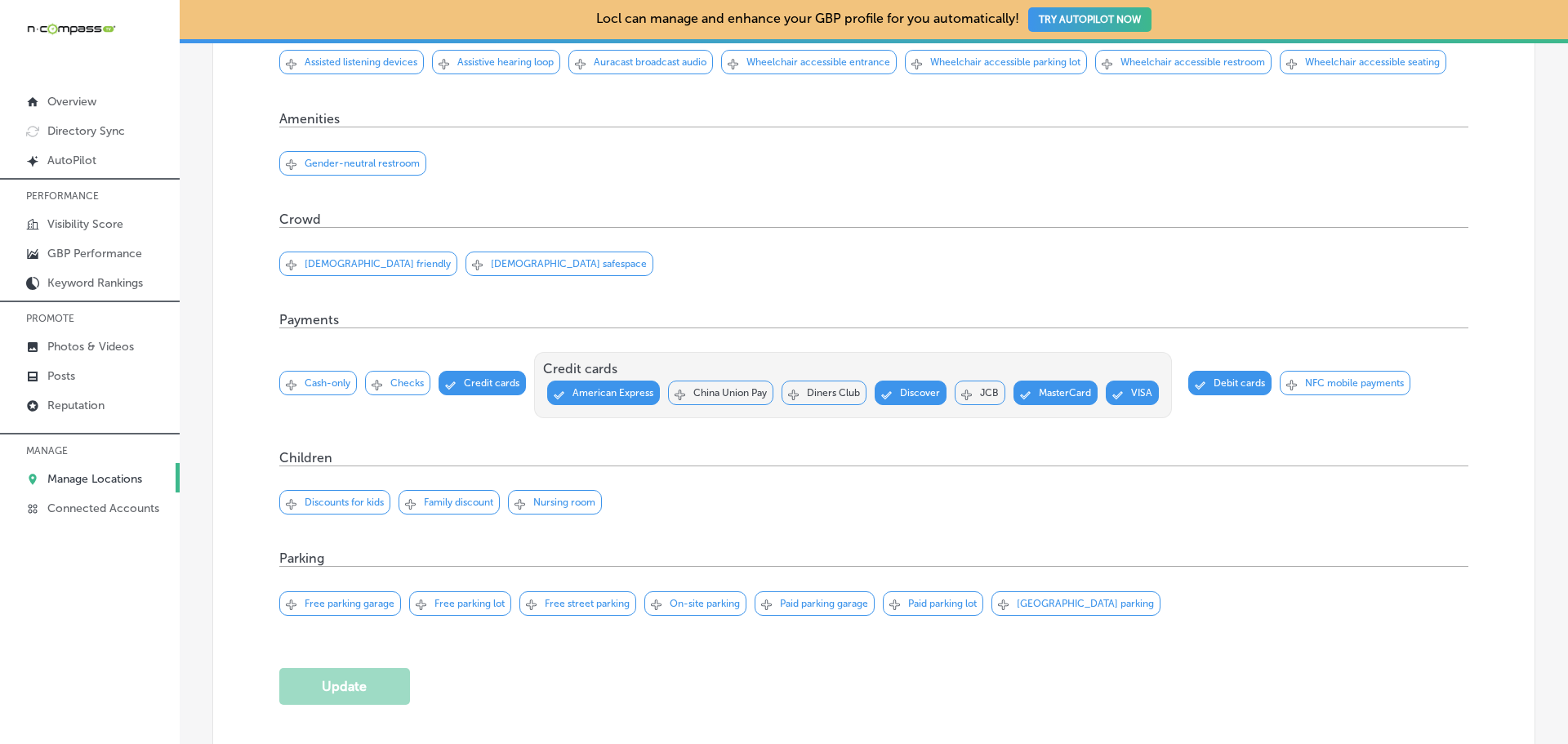
click at [127, 475] on p "Manage Locations" at bounding box center [94, 479] width 95 height 14
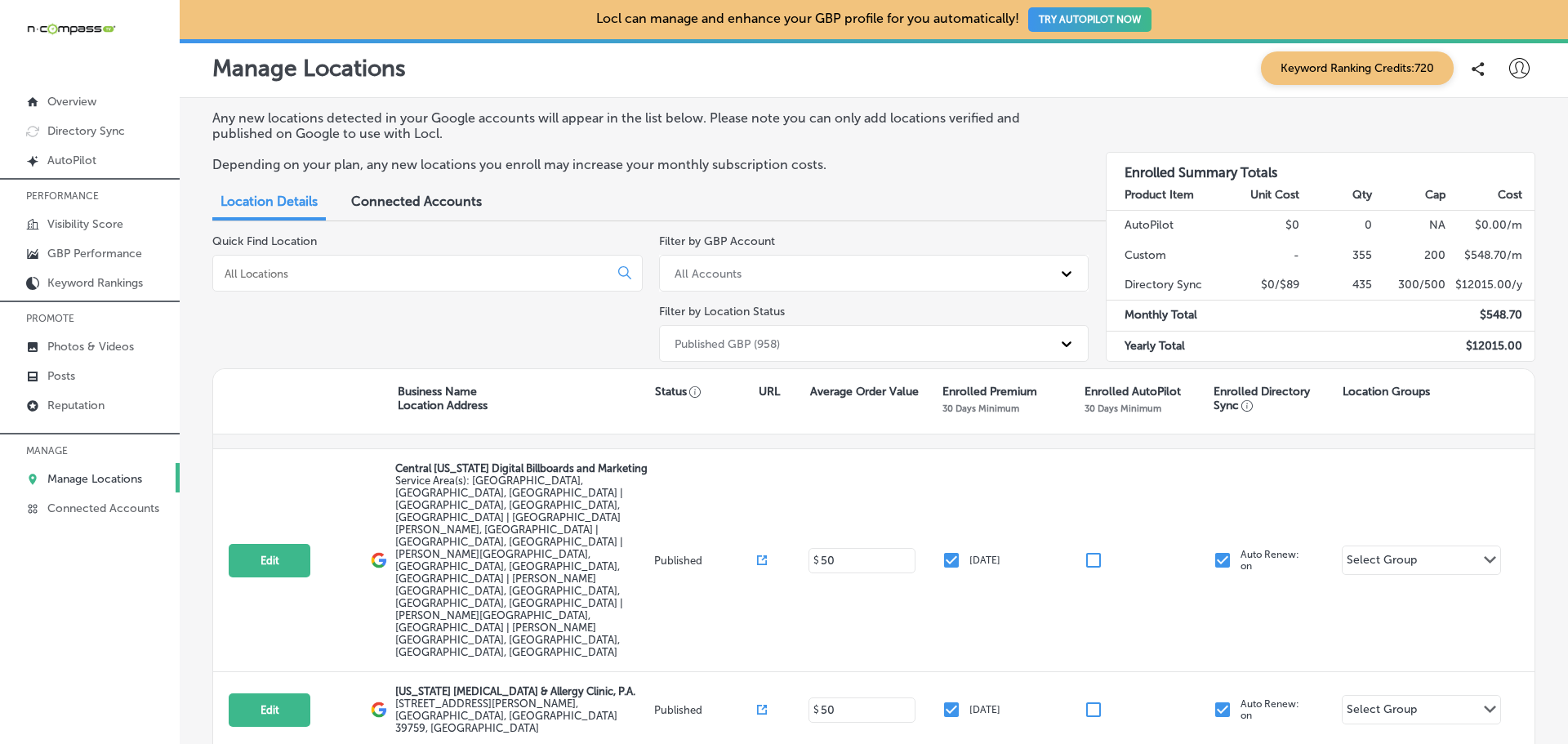
scroll to position [163, 0]
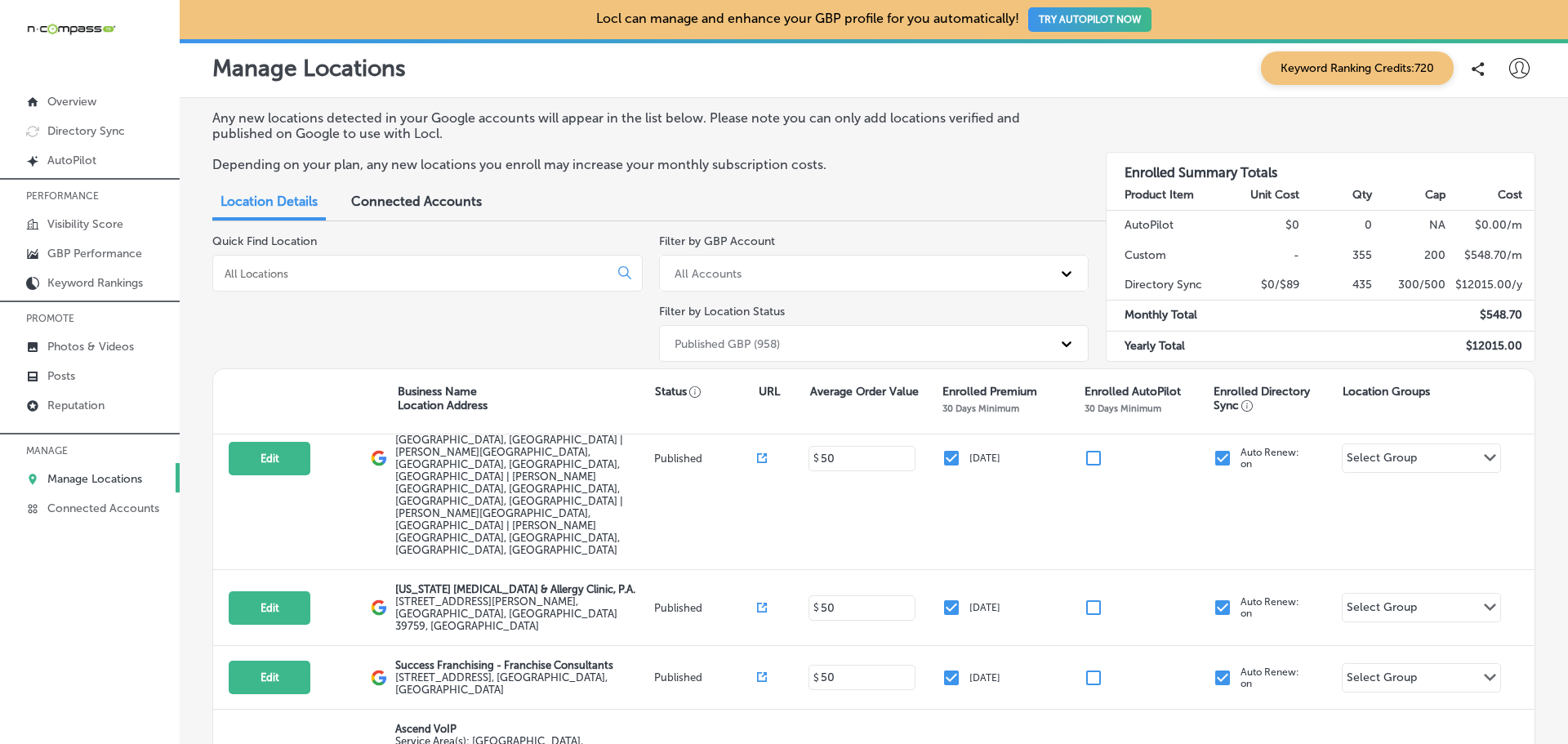
click at [367, 295] on div "Quick Find Location" at bounding box center [427, 301] width 430 height 134
click at [382, 267] on input at bounding box center [414, 273] width 382 height 15
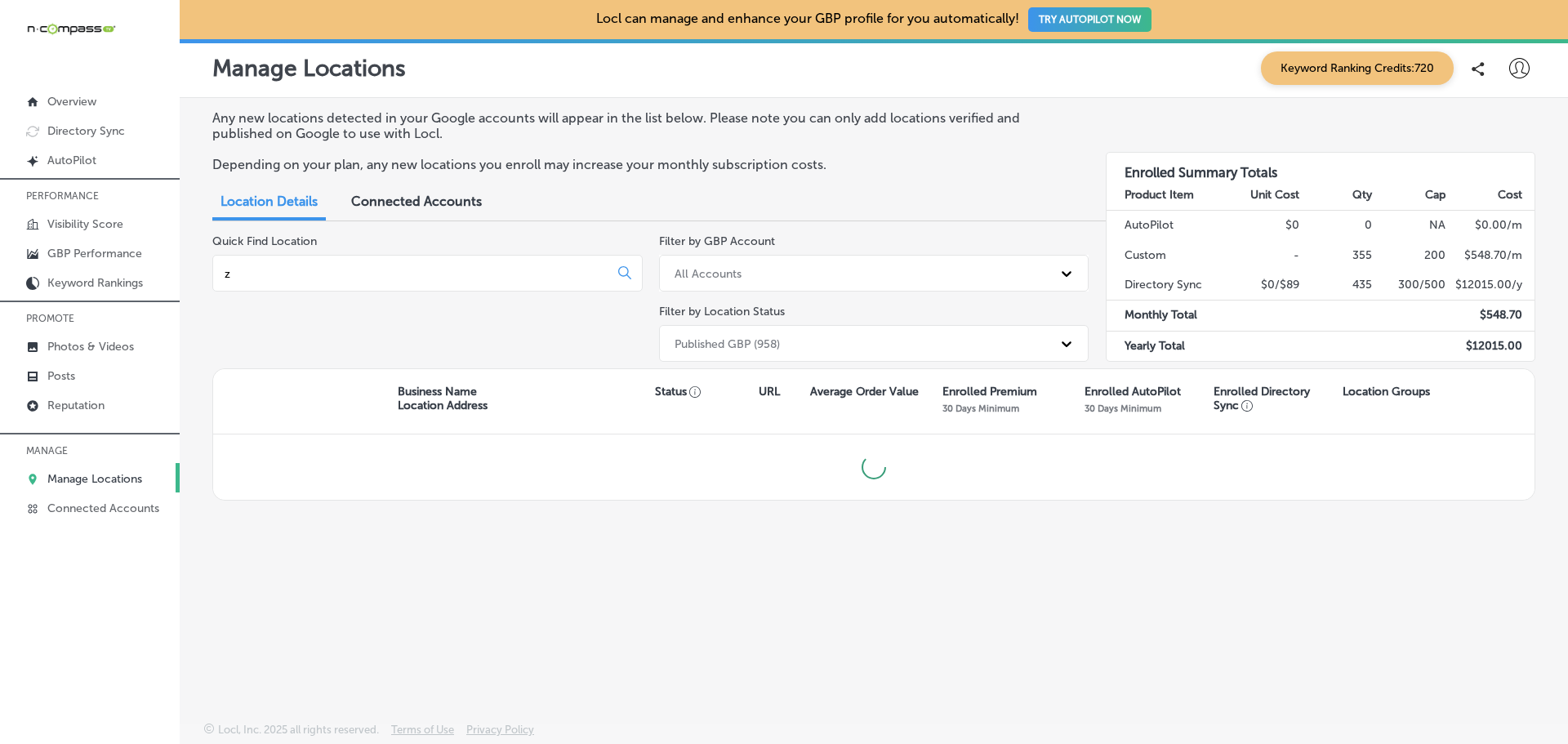
scroll to position [0, 0]
click at [116, 473] on p "Manage Locations" at bounding box center [94, 479] width 95 height 14
click at [397, 267] on input "zivels" at bounding box center [414, 273] width 382 height 15
click at [394, 269] on input "zivels" at bounding box center [414, 273] width 382 height 15
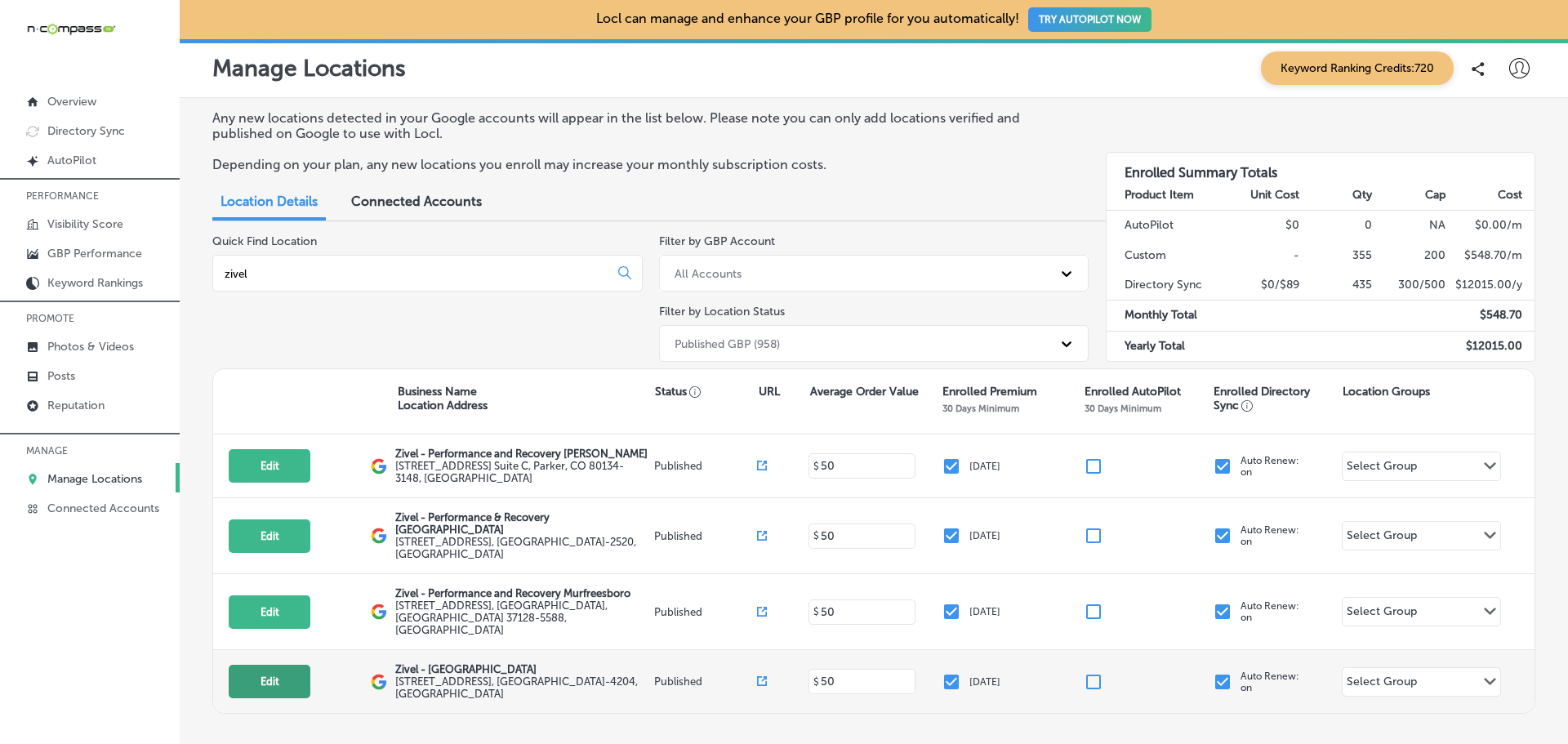
type input "zivel"
click at [284, 664] on button "Edit" at bounding box center [269, 681] width 81 height 33
select select "US"
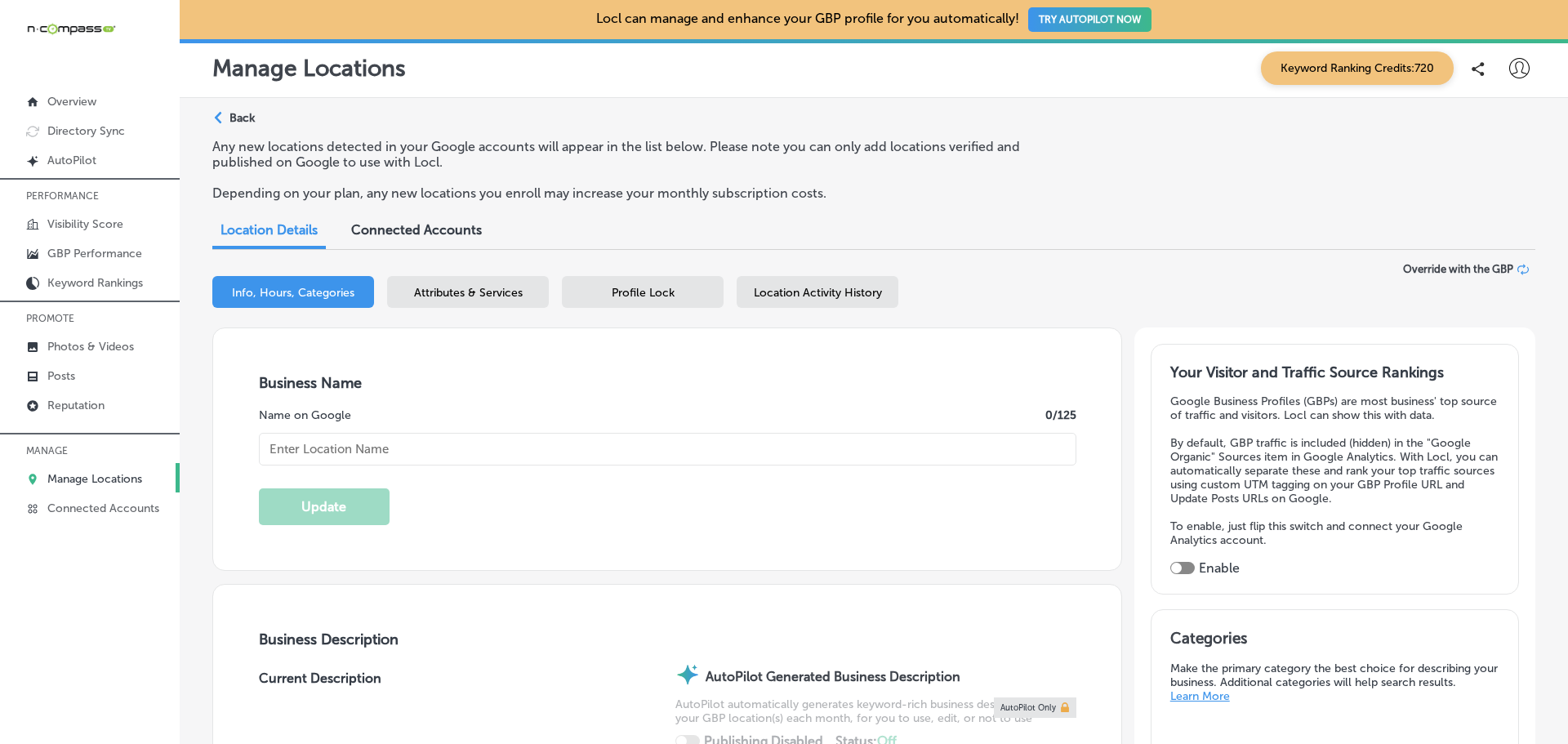
checkbox input "true"
type input "Zivel - [GEOGRAPHIC_DATA]"
type input "[URL][DOMAIN_NAME]"
type input "[PHONE_NUMBER]"
type textarea "Zivel - [GEOGRAPHIC_DATA] offers advanced performance and recovery services to …"
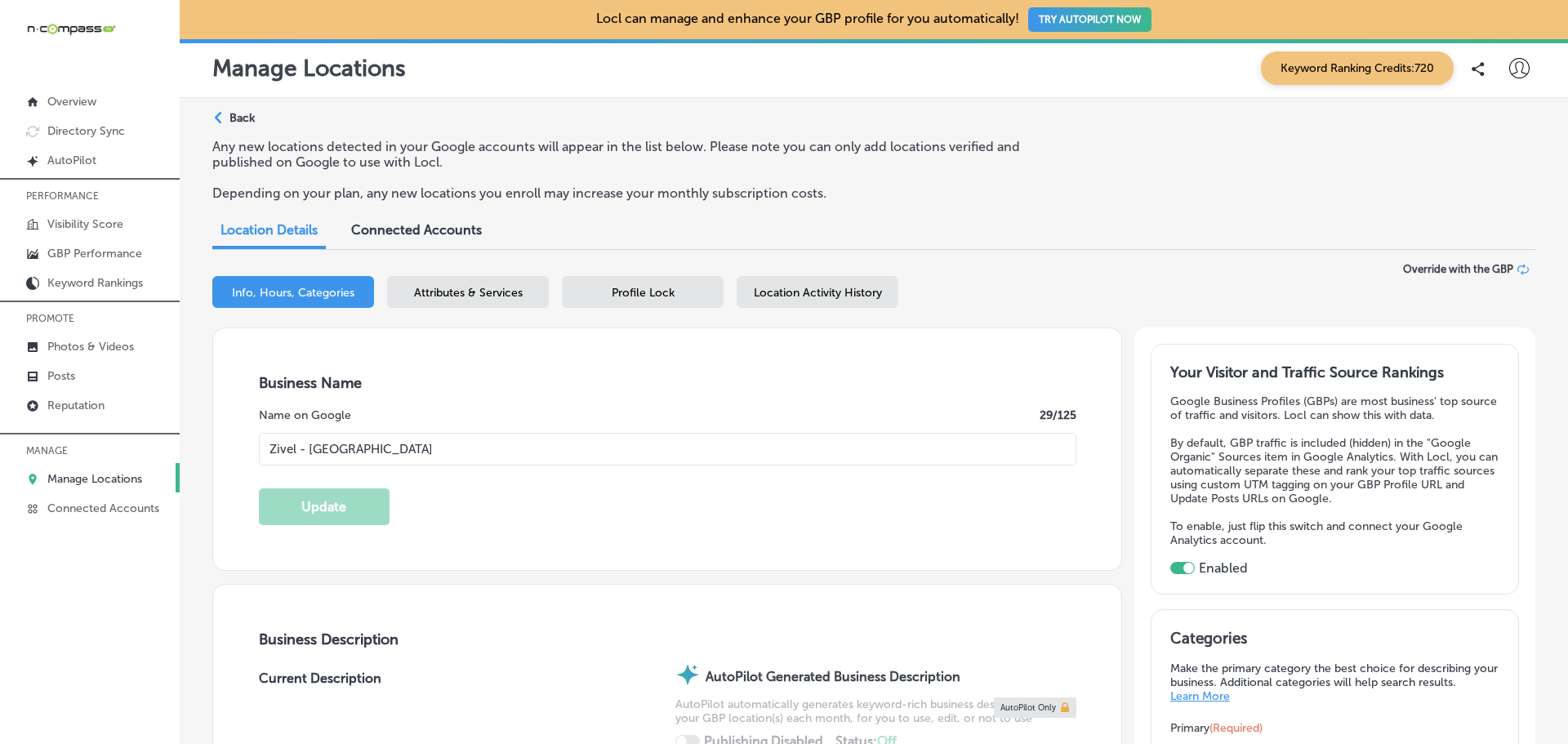
type input "[STREET_ADDRESS]"
type input "Franklin"
type input "37067-4204"
type input "US"
click at [468, 286] on span "Attributes & Services" at bounding box center [468, 292] width 109 height 14
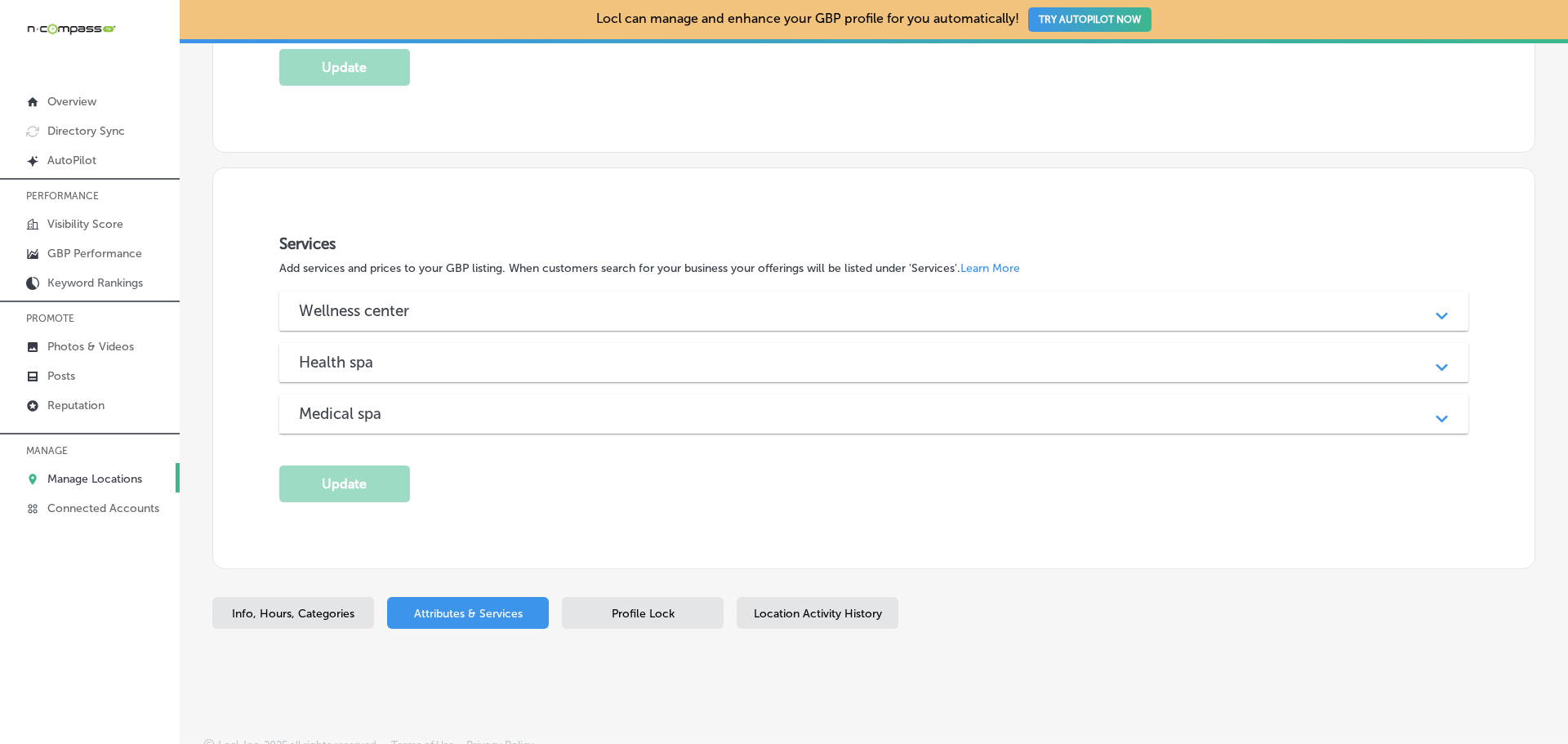
scroll to position [1481, 0]
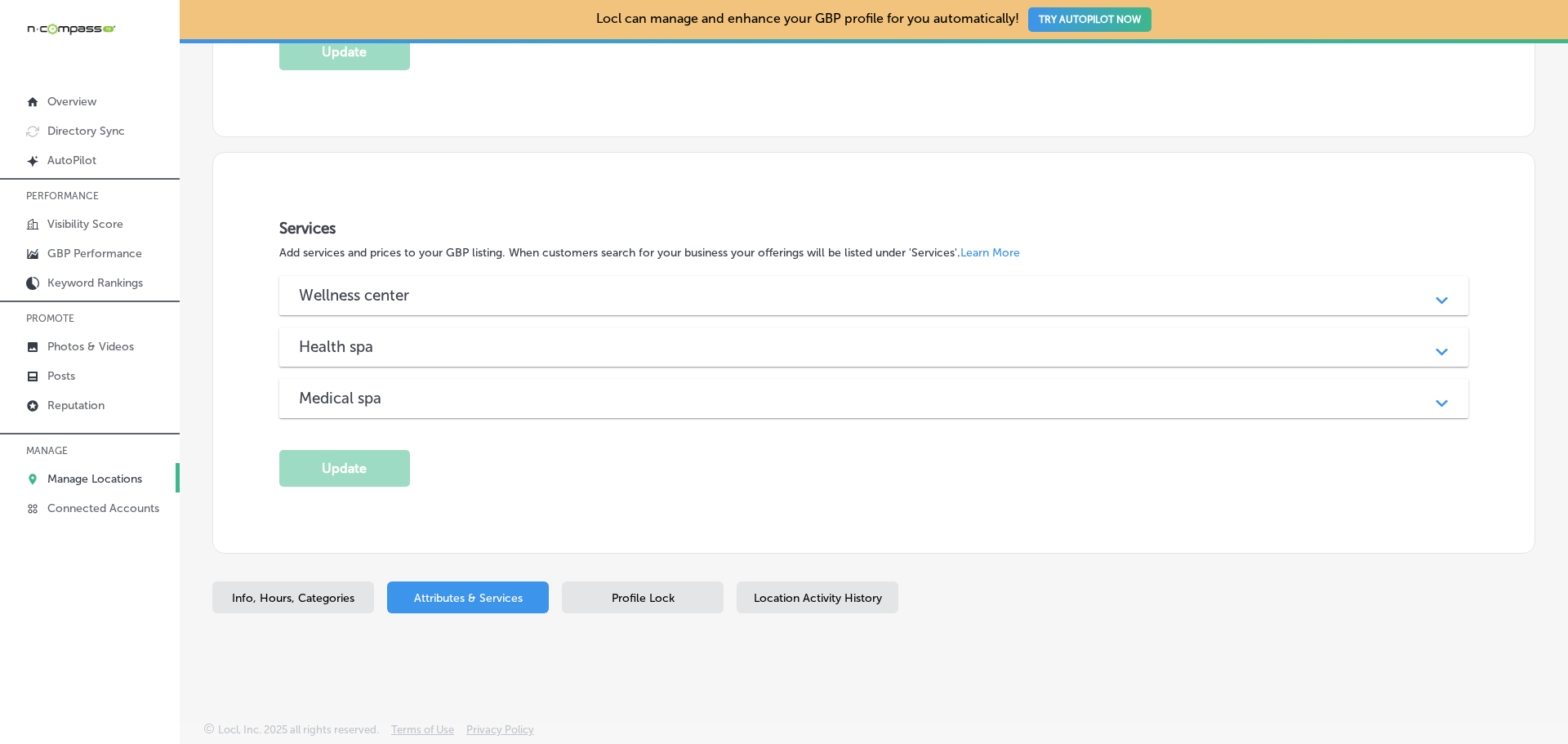
click at [354, 404] on h3 "Medical spa" at bounding box center [352, 398] width 109 height 19
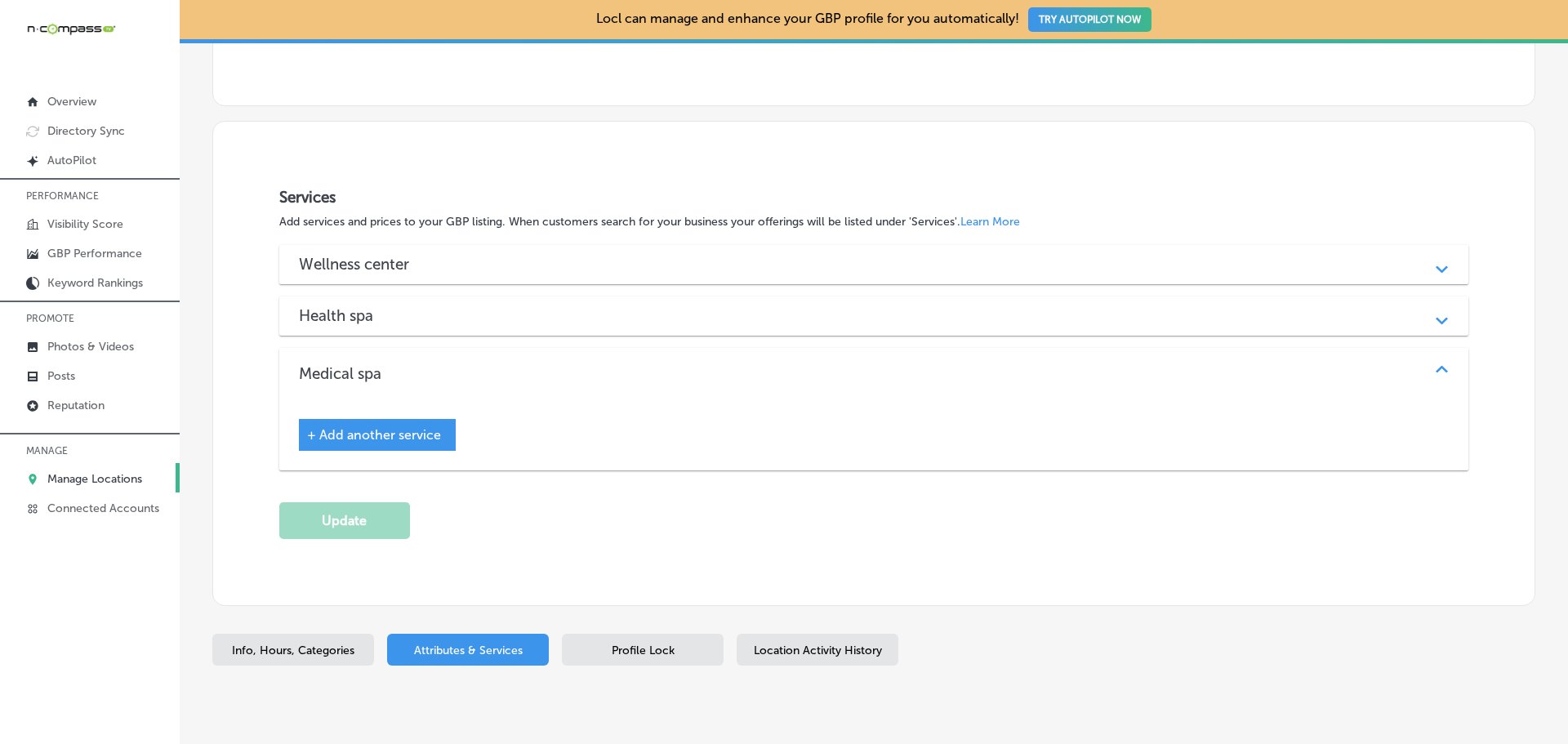
scroll to position [1563, 0]
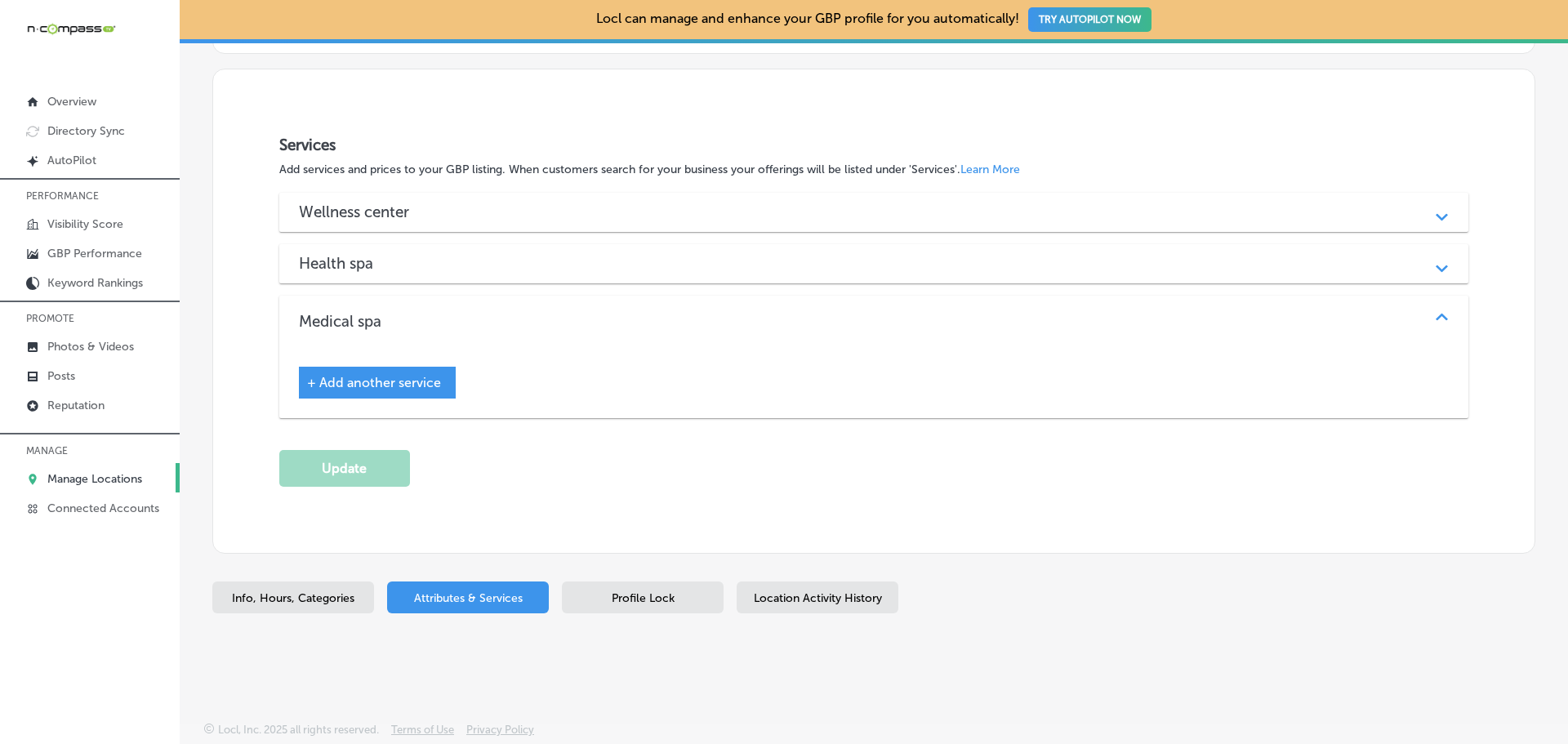
click at [412, 386] on span "+ Add another service" at bounding box center [374, 382] width 134 height 15
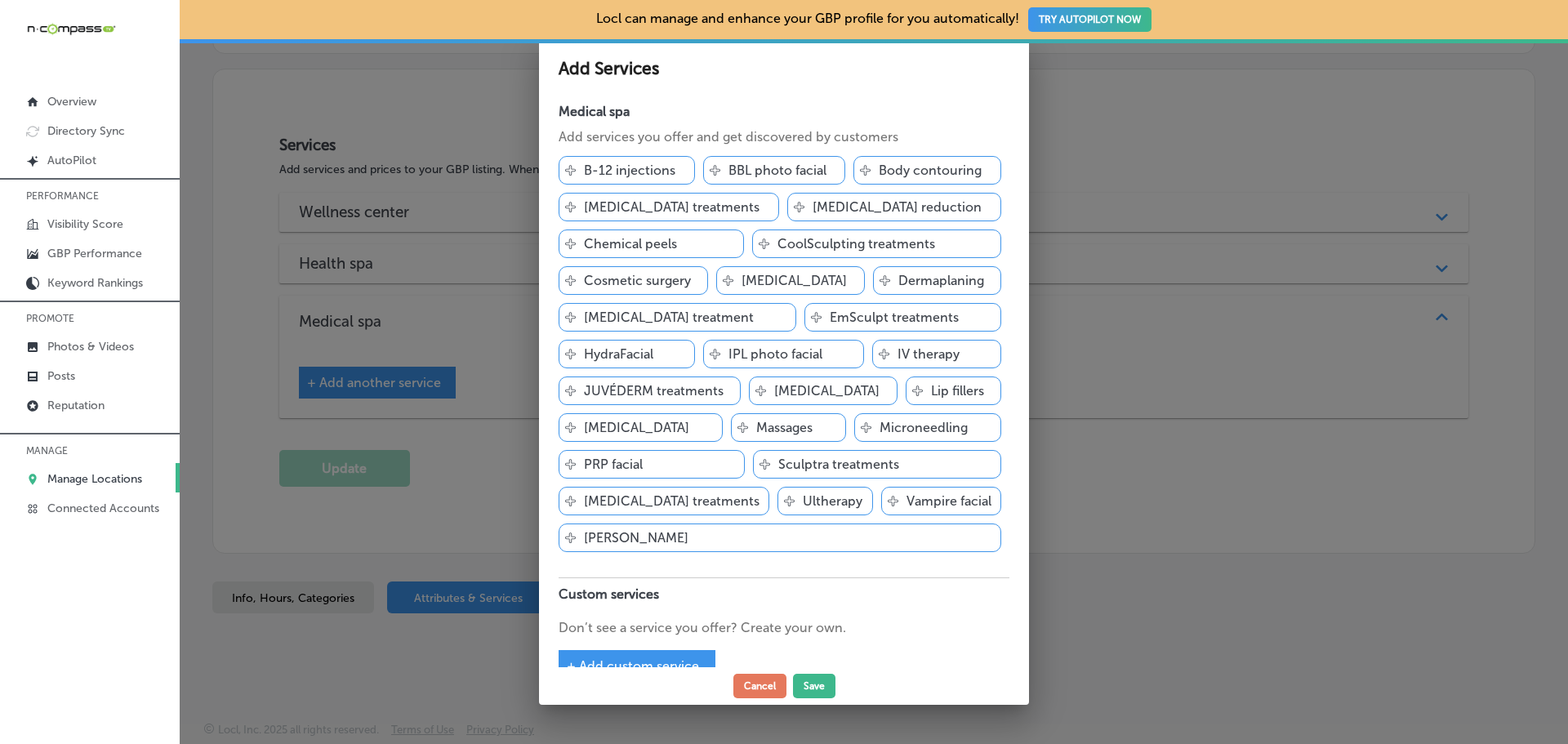
click at [648, 658] on span "+ Add custom service" at bounding box center [632, 665] width 133 height 15
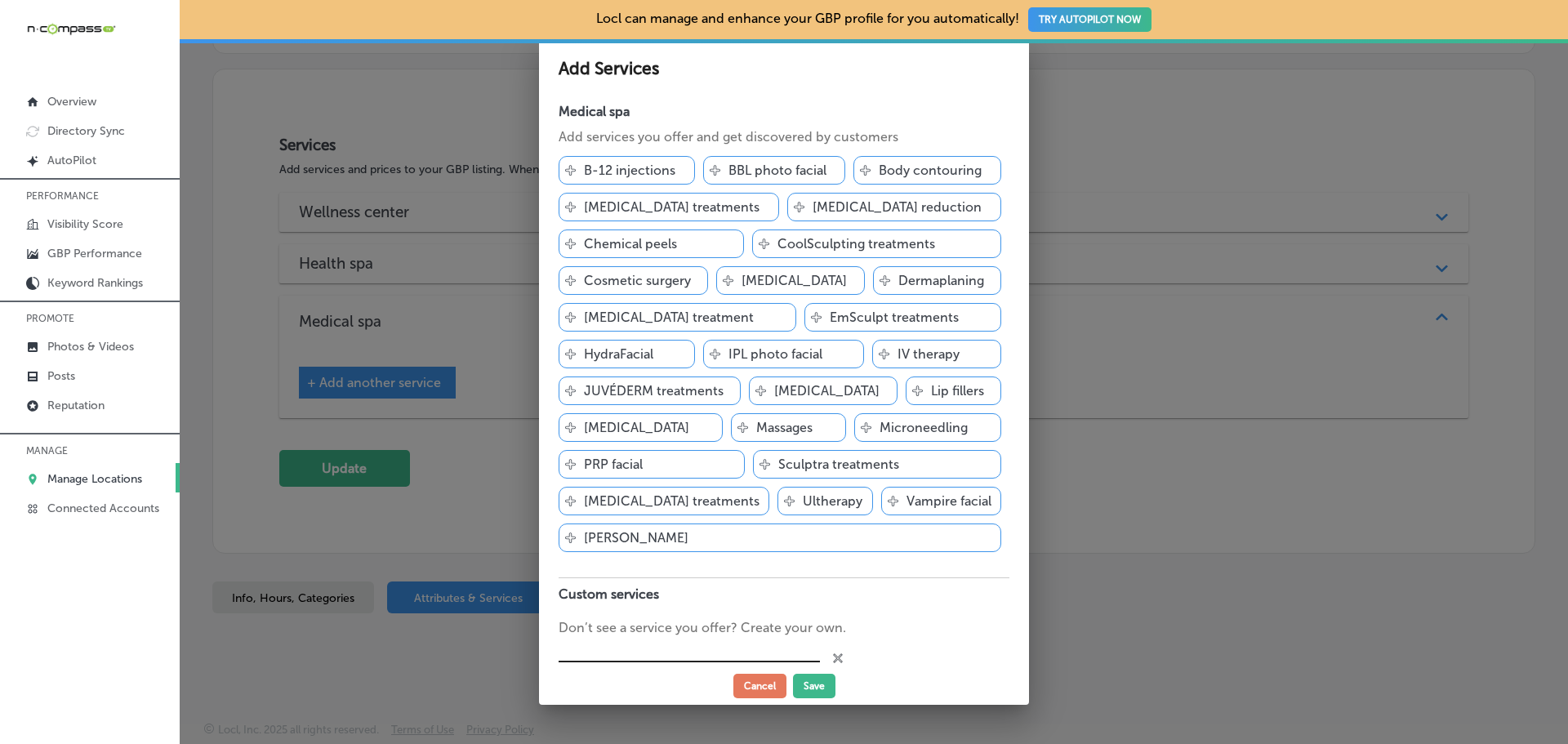
click at [618, 637] on input "text" at bounding box center [689, 650] width 261 height 26
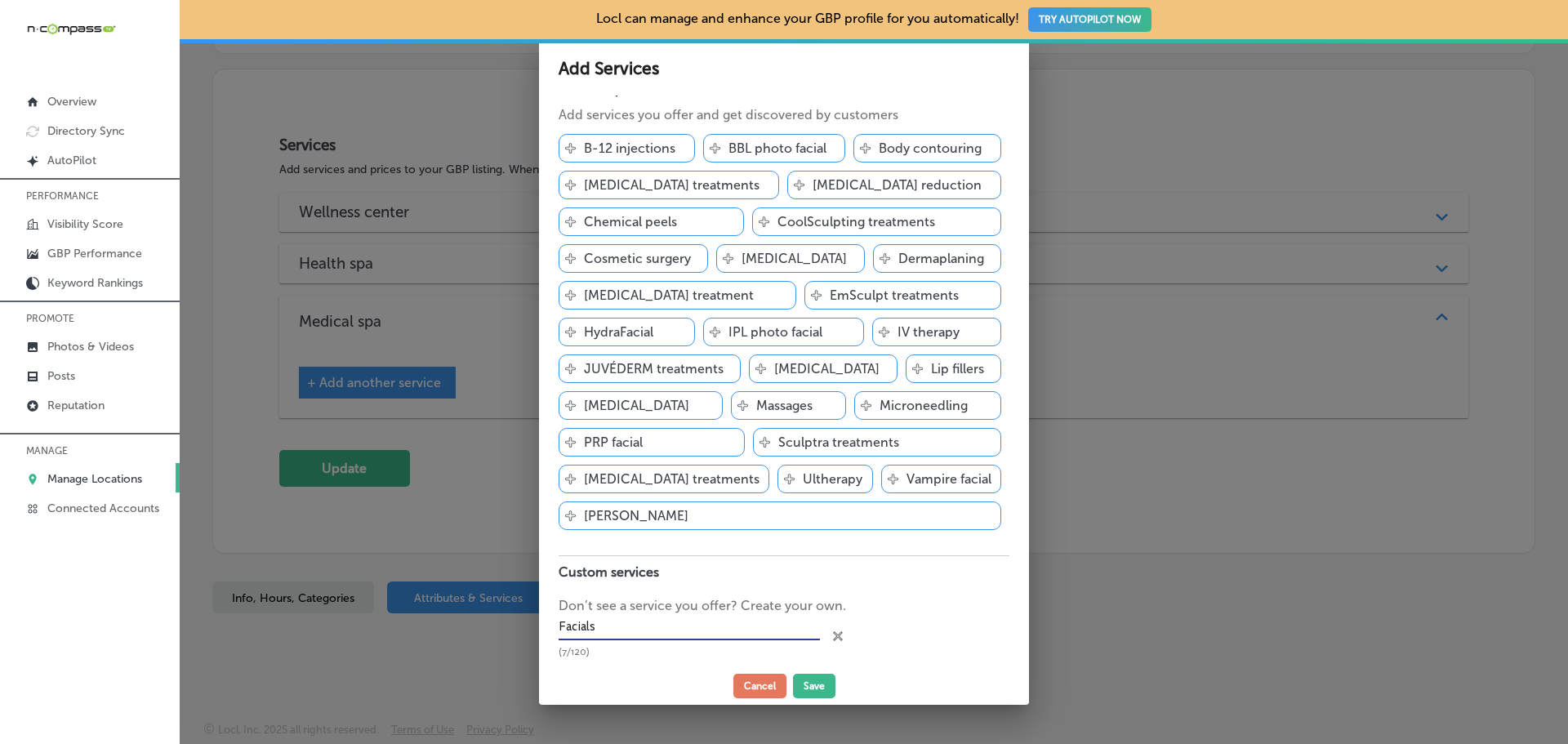
scroll to position [38, 0]
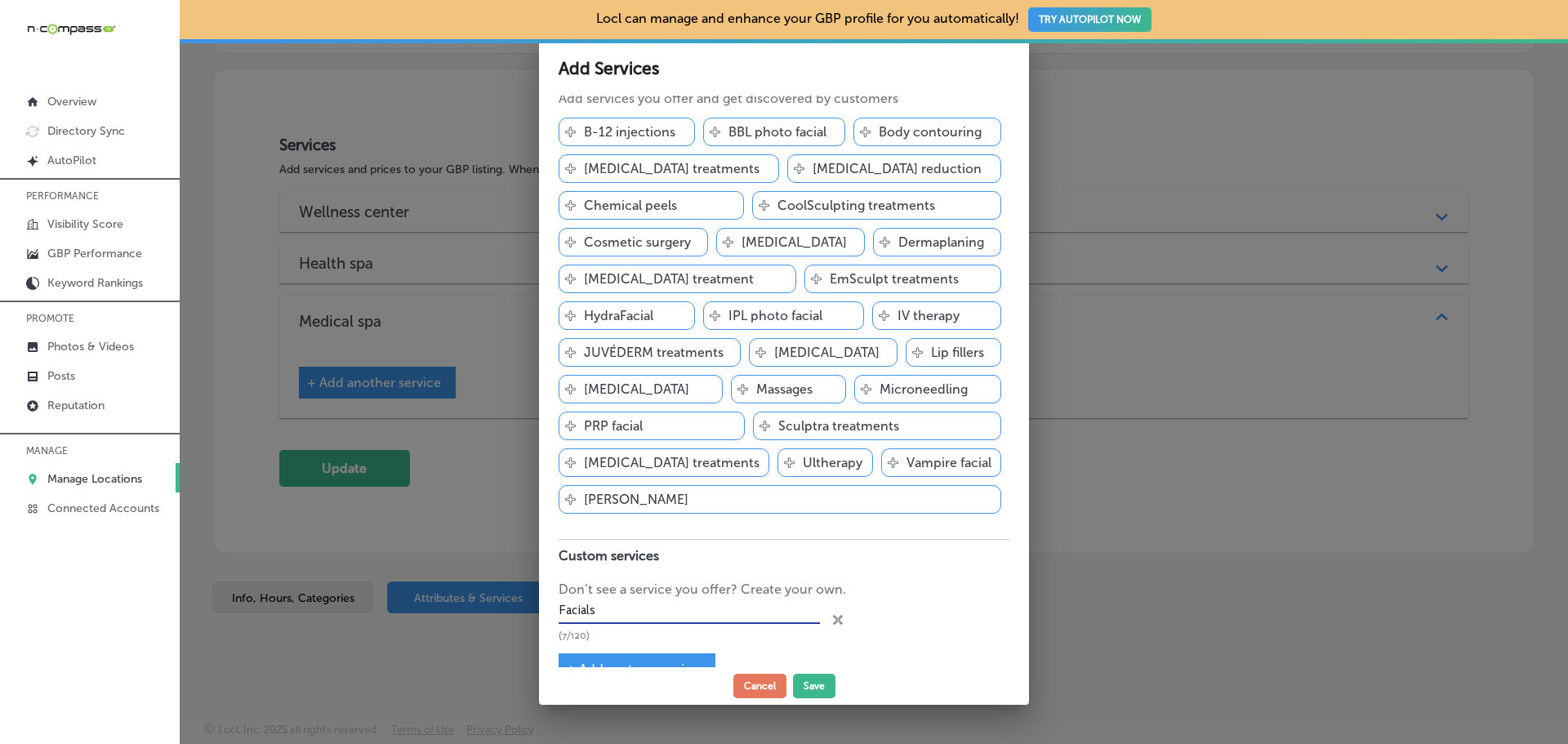
type input "Facials"
click at [650, 661] on span "+ Add custom service" at bounding box center [632, 669] width 133 height 15
click at [672, 641] on input "text" at bounding box center [689, 653] width 261 height 26
click at [610, 641] on input "text" at bounding box center [689, 653] width 261 height 26
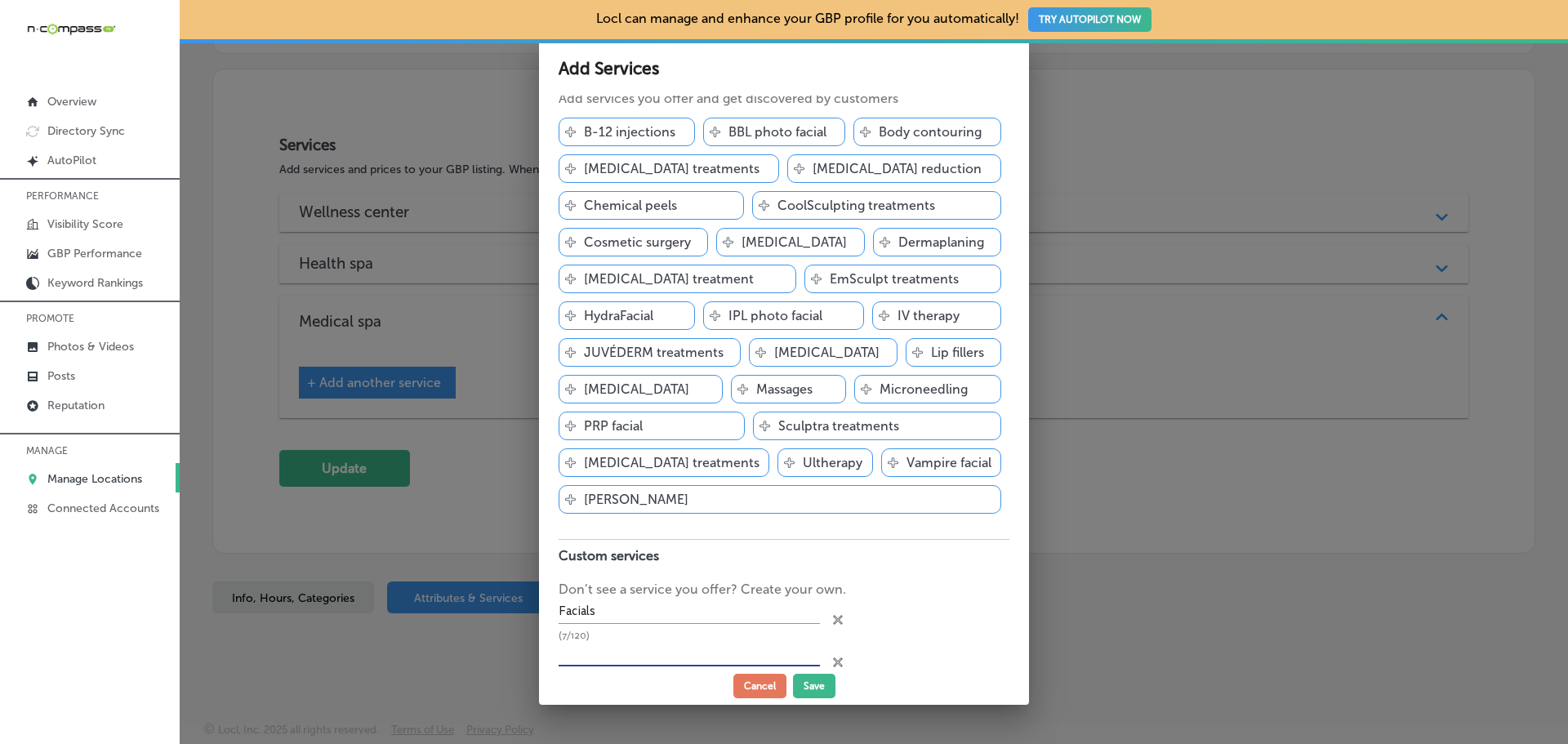
paste input "Body contouring"
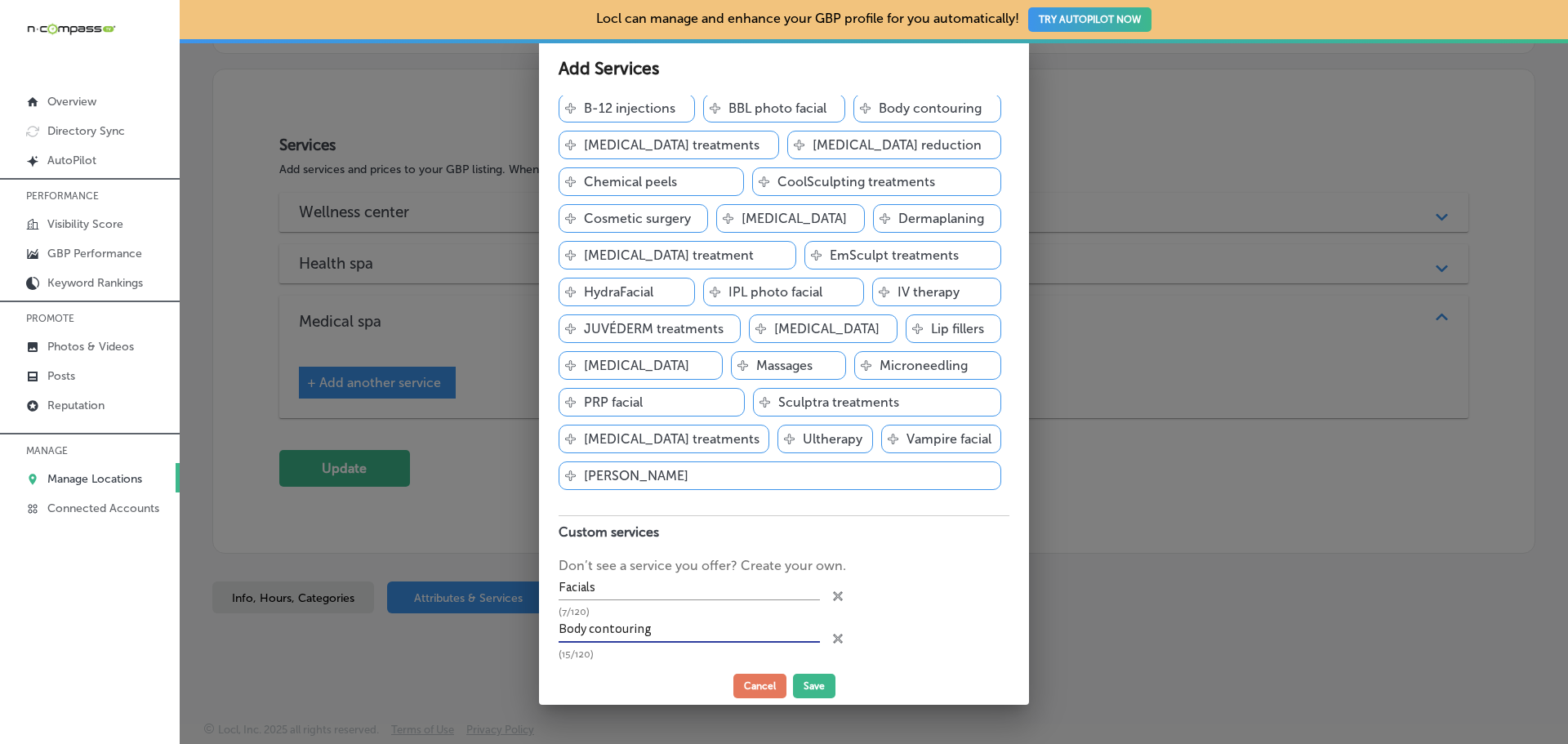
scroll to position [80, 0]
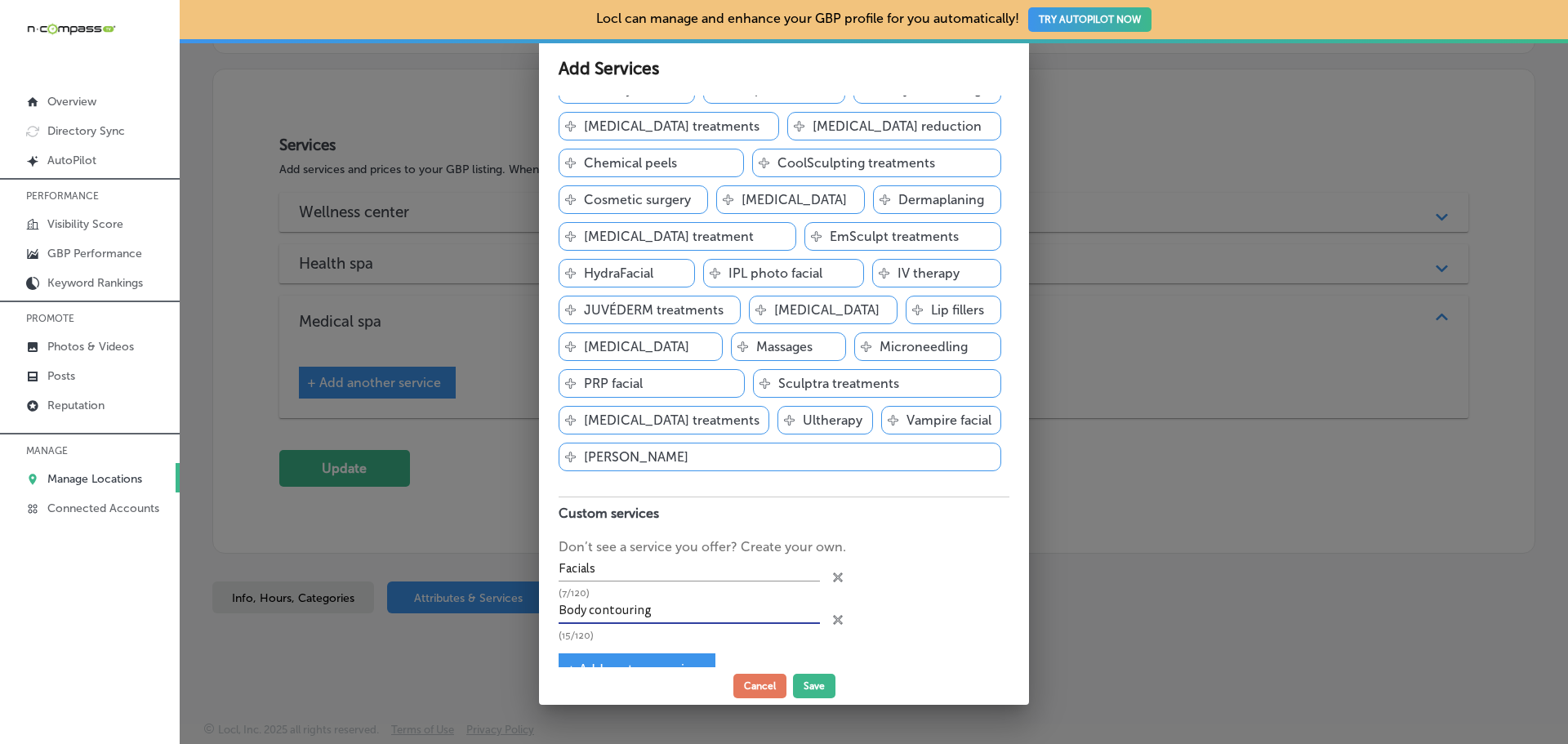
type input "Body contouring"
click at [669, 653] on div "+ Add custom service" at bounding box center [636, 669] width 157 height 32
click at [618, 661] on span "+ Add custom service" at bounding box center [632, 669] width 133 height 15
click at [599, 641] on input "text" at bounding box center [689, 653] width 261 height 26
paste input "Body Slimming"
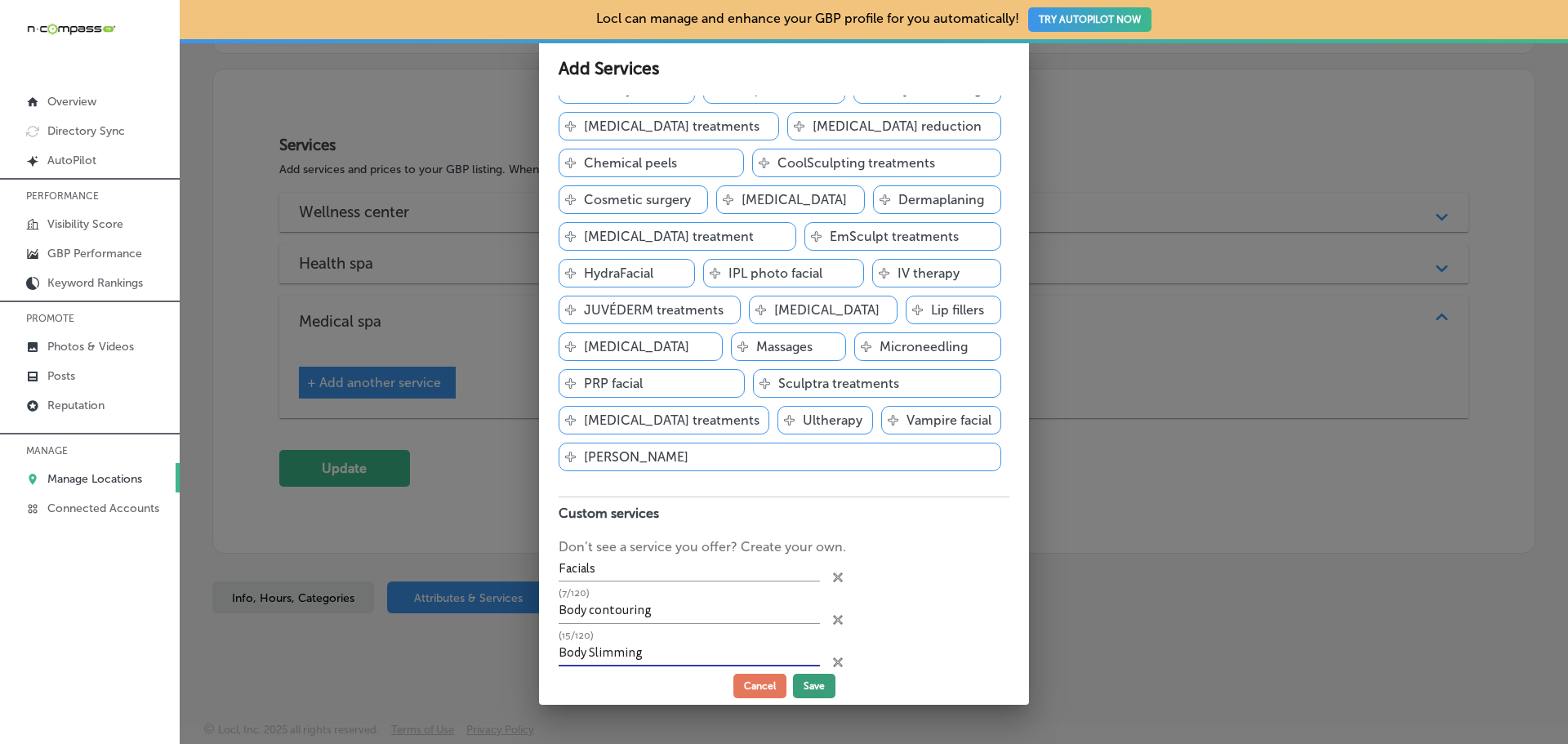
type input "Body Slimming"
click at [814, 687] on button "Save" at bounding box center [814, 685] width 43 height 25
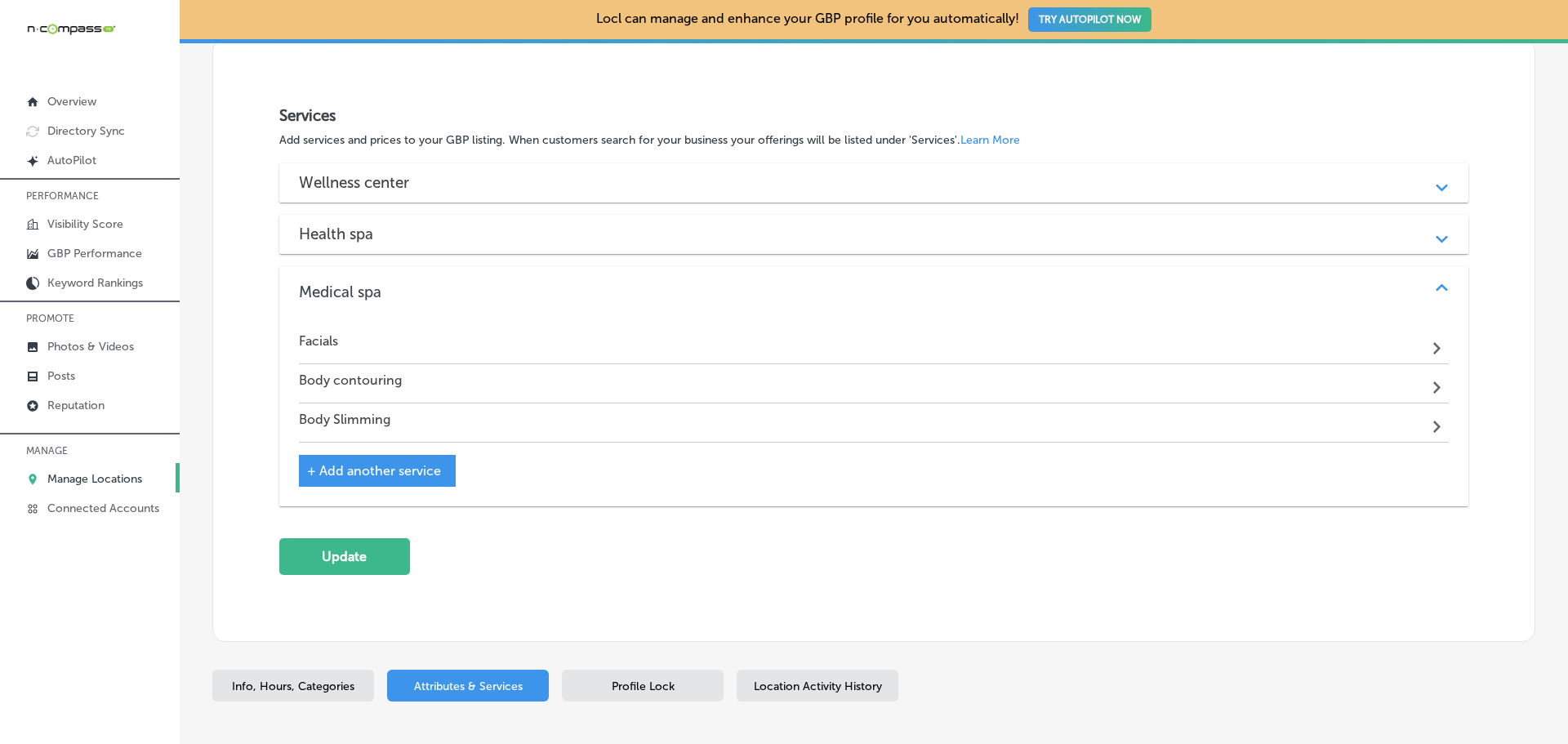
click at [95, 485] on p "Manage Locations" at bounding box center [94, 479] width 95 height 14
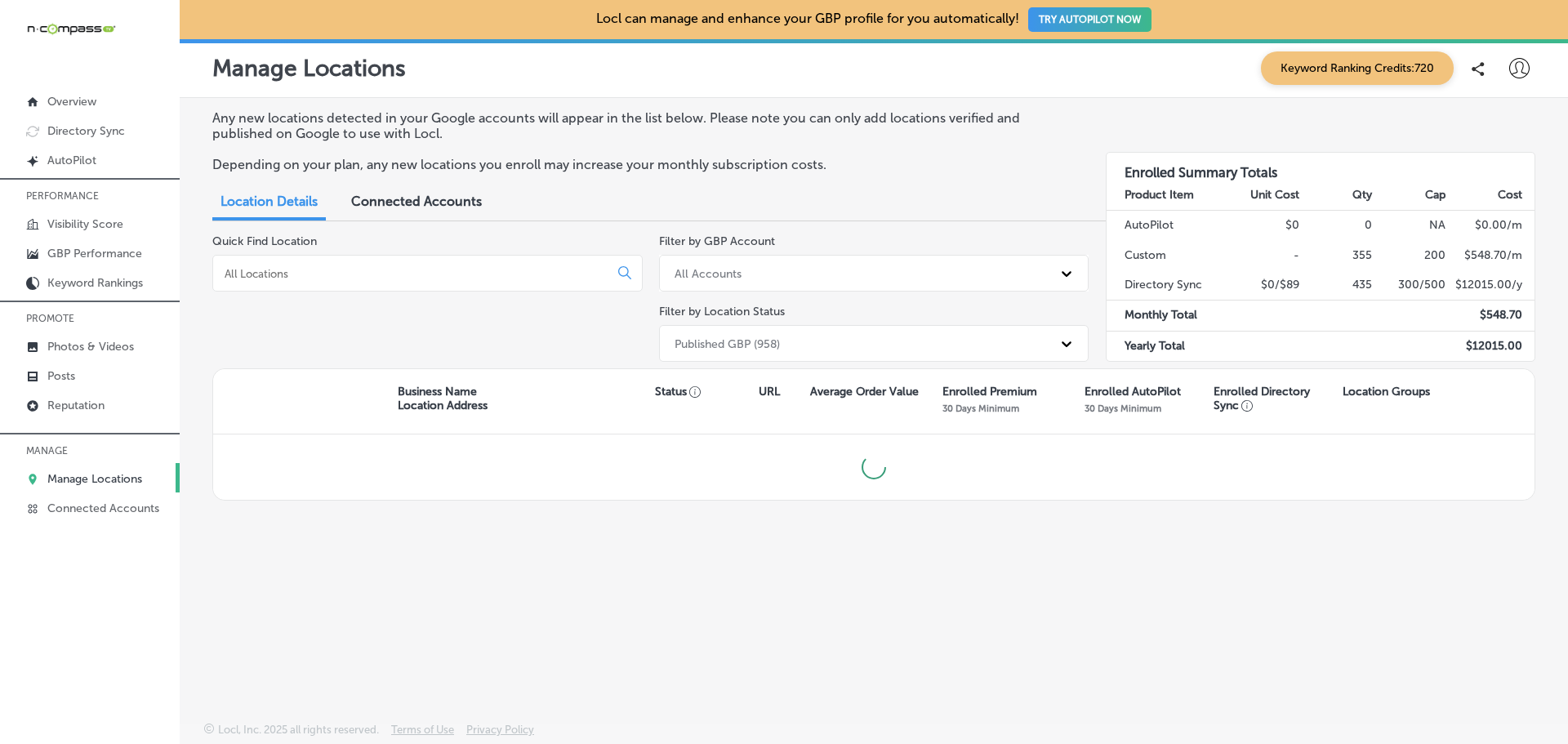
click at [343, 273] on input at bounding box center [414, 273] width 382 height 15
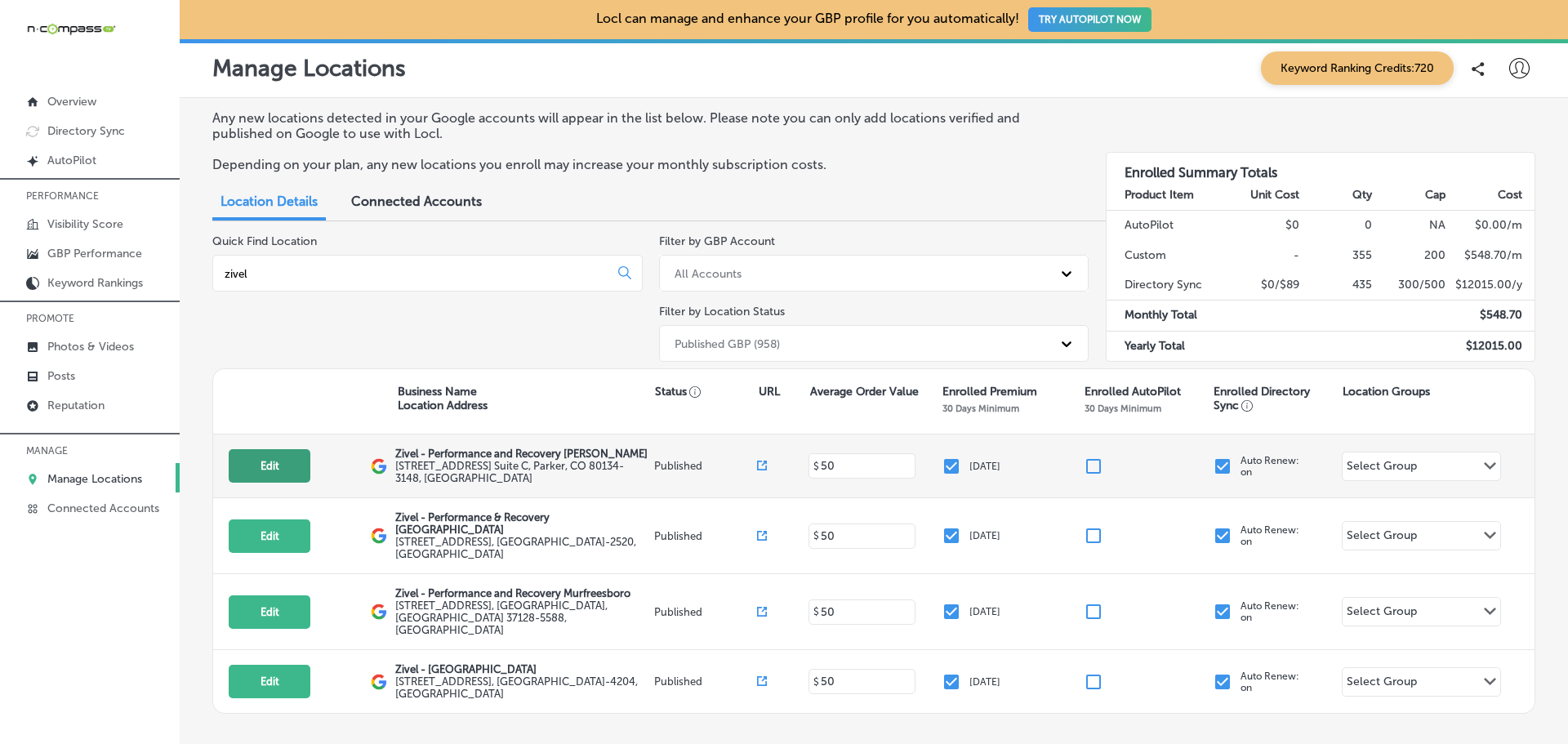
type input "zivel"
click at [248, 461] on button "Edit" at bounding box center [269, 465] width 81 height 33
select select "US"
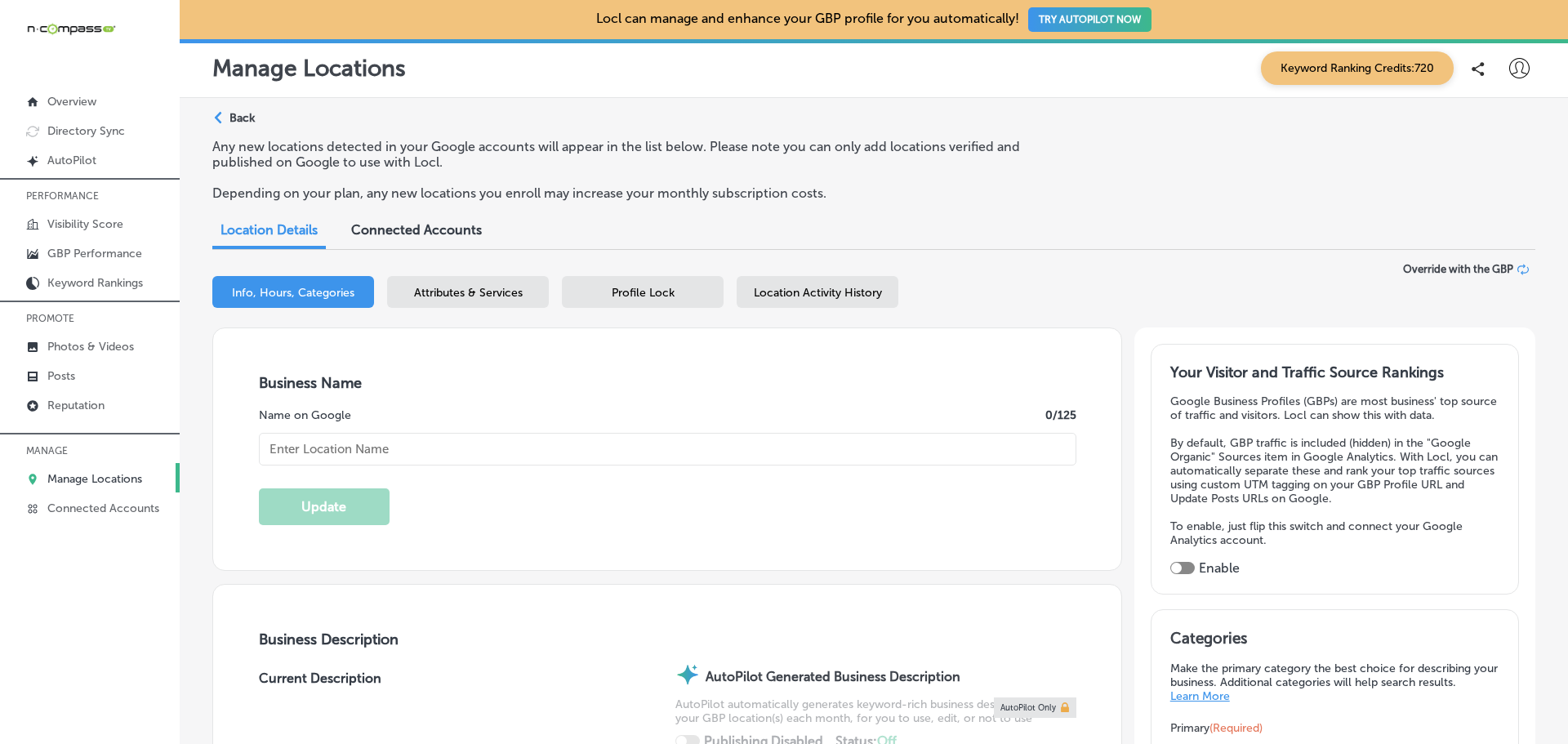
checkbox input "true"
type input "Zivel - Performance and Recovery [PERSON_NAME]"
type input "[STREET_ADDRESS] Suite C"
type input "[PERSON_NAME]"
type input "80134-3148"
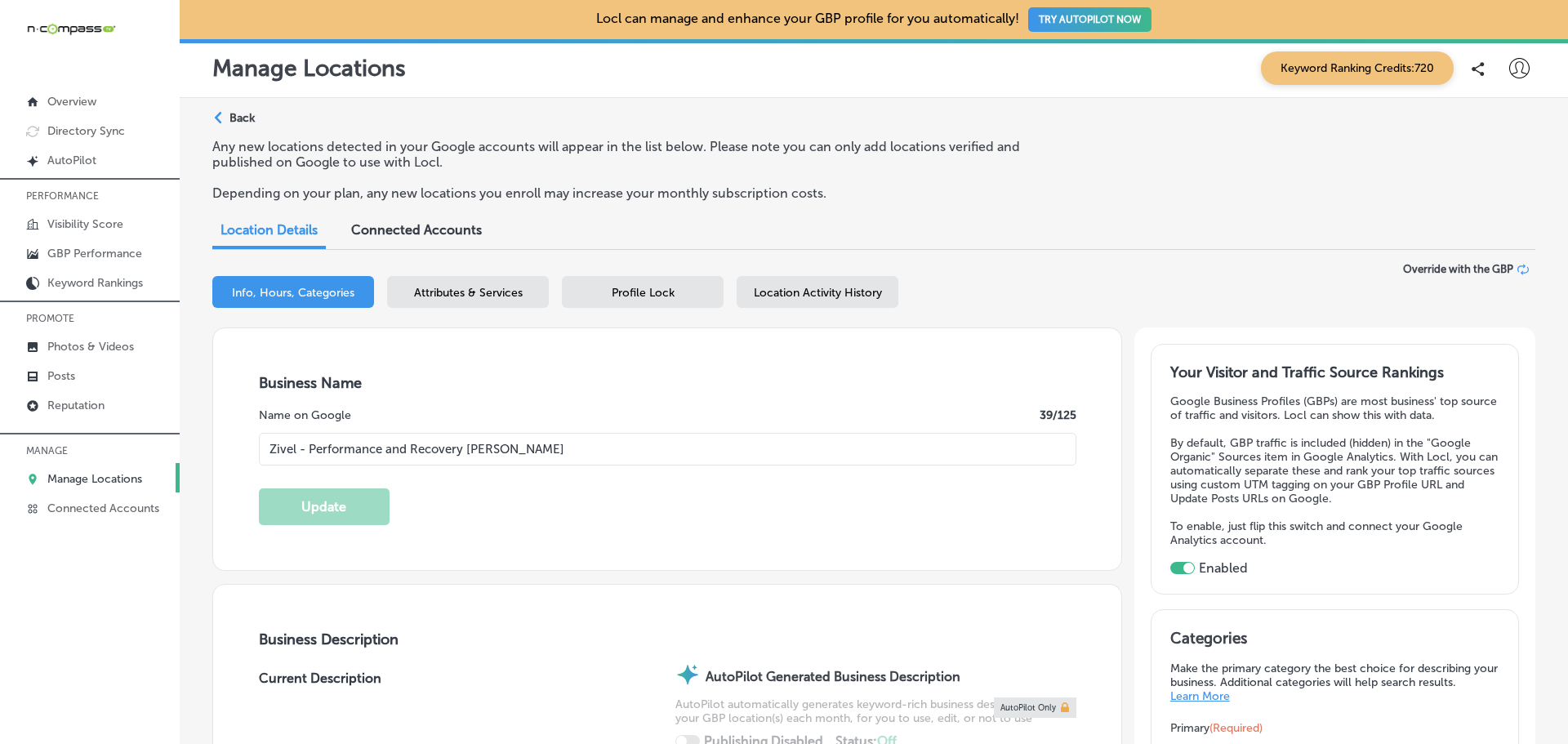
type input "US"
type input "[URL][DOMAIN_NAME][US_STATE][PERSON_NAME]"
type textarea "[PERSON_NAME] is a premier medical spa offering advanced recovery and wellness …"
type input "[PHONE_NUMBER]"
click at [470, 298] on span "Attributes & Services" at bounding box center [468, 292] width 109 height 14
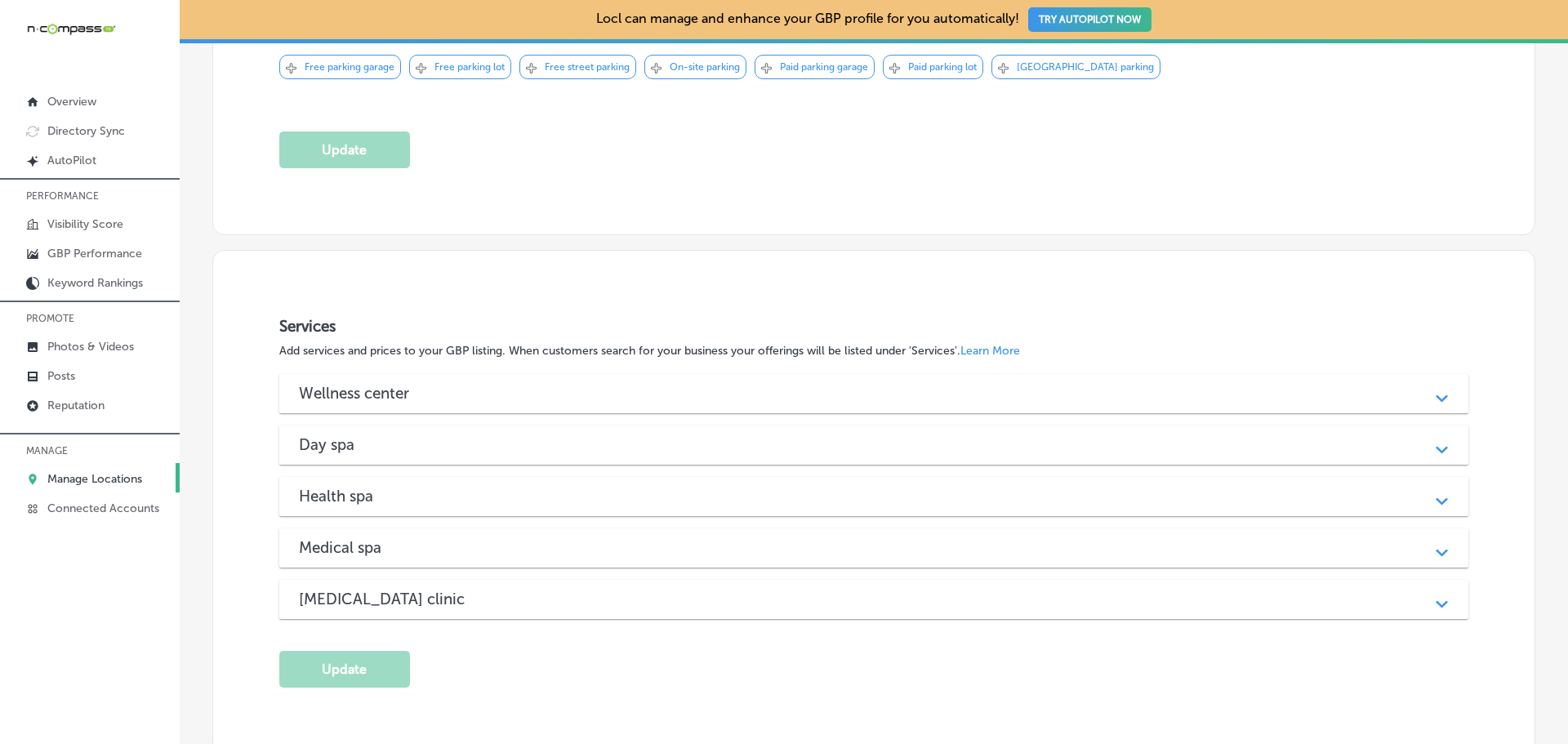
scroll to position [1551, 0]
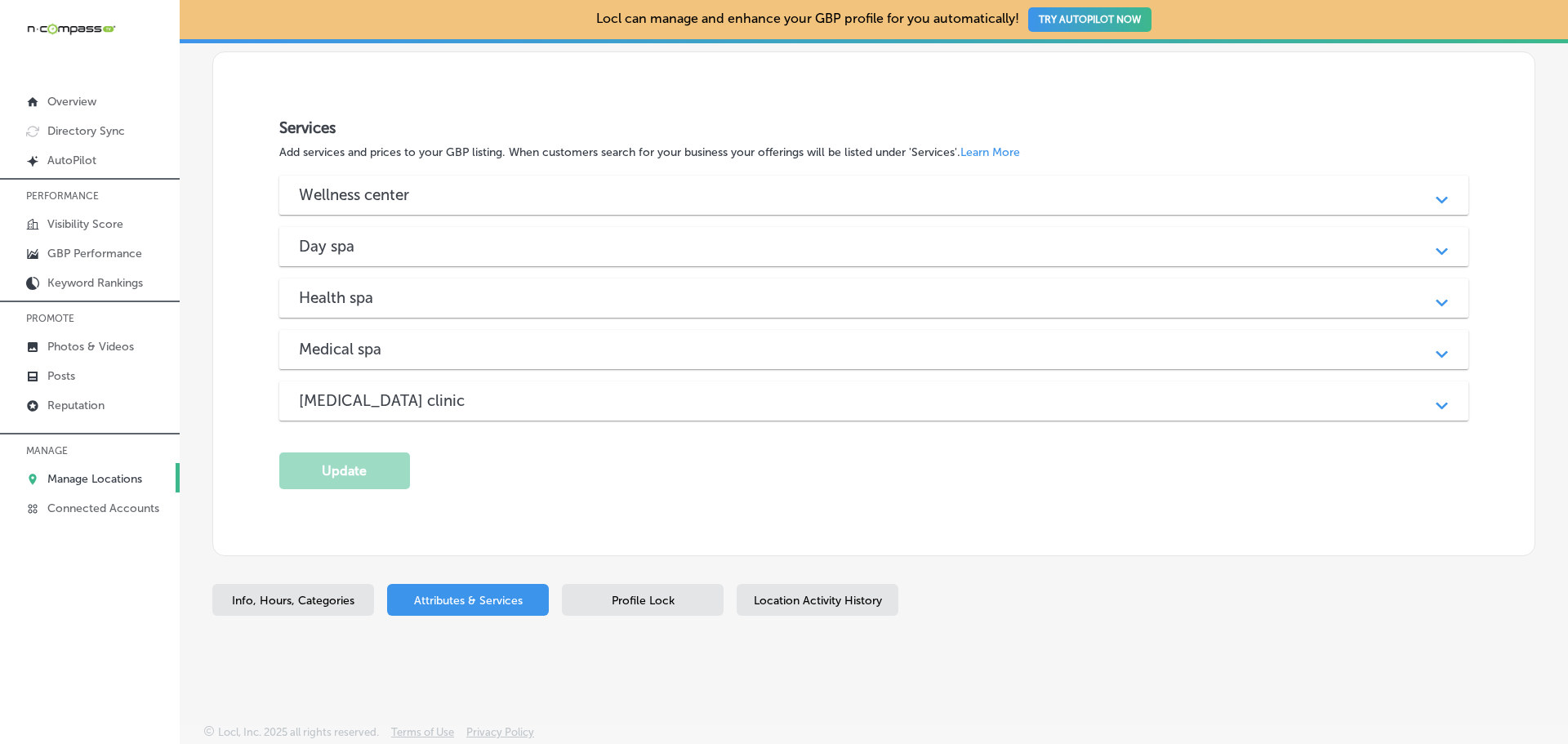
click at [405, 358] on h3 "Medical spa" at bounding box center [352, 349] width 109 height 19
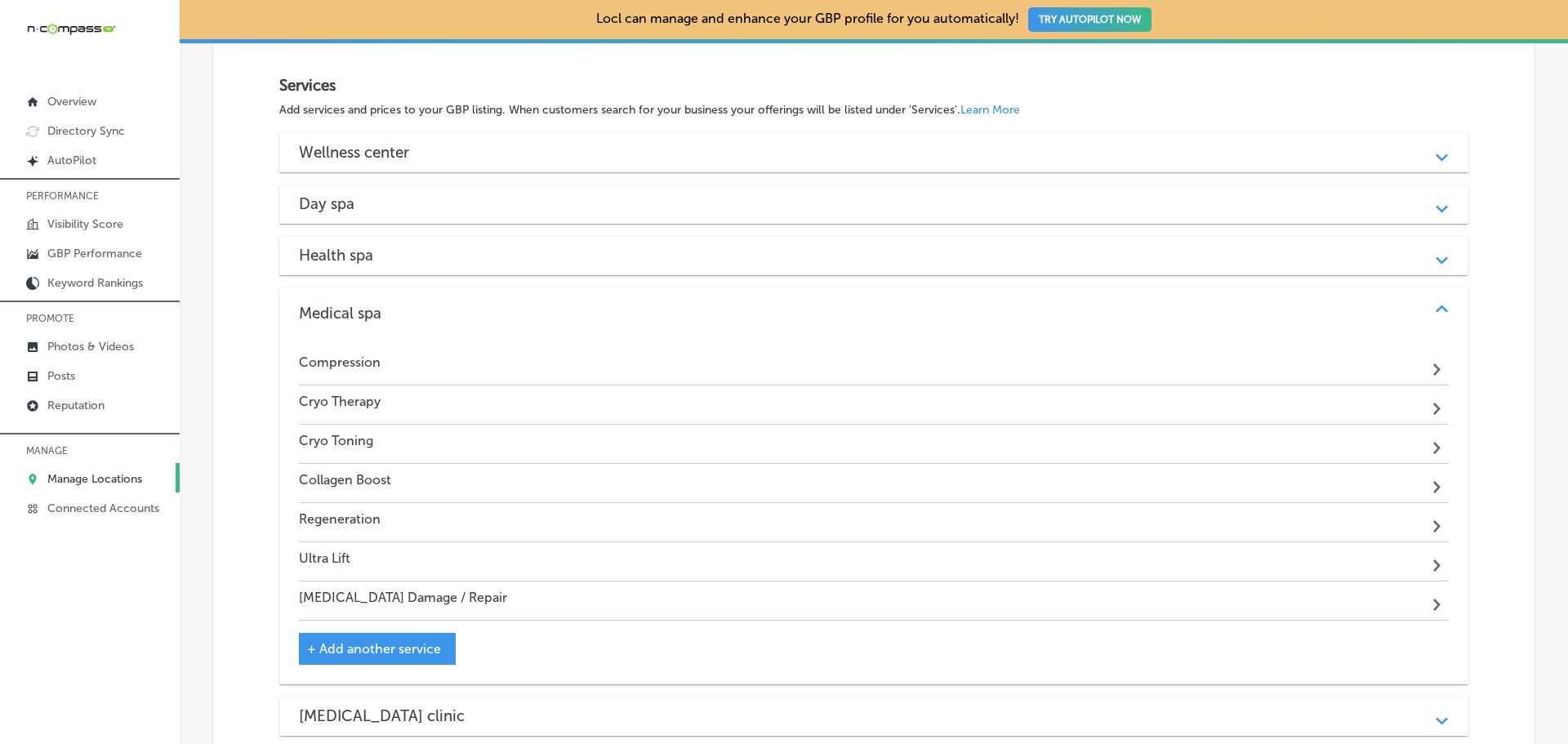
scroll to position [1633, 0]
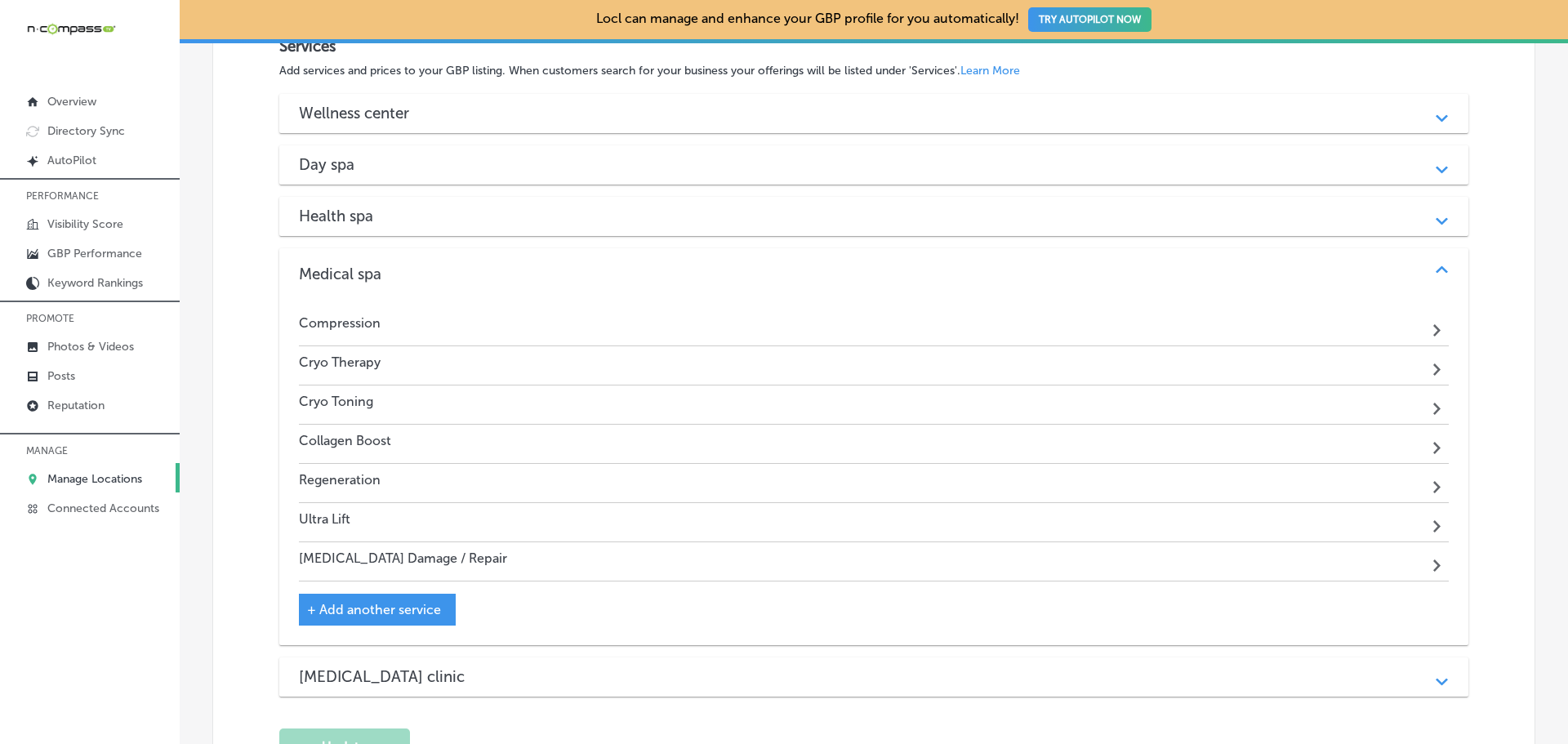
click at [394, 625] on div "+ Add another service" at bounding box center [376, 609] width 157 height 32
click at [391, 617] on span "+ Add another service" at bounding box center [374, 609] width 134 height 15
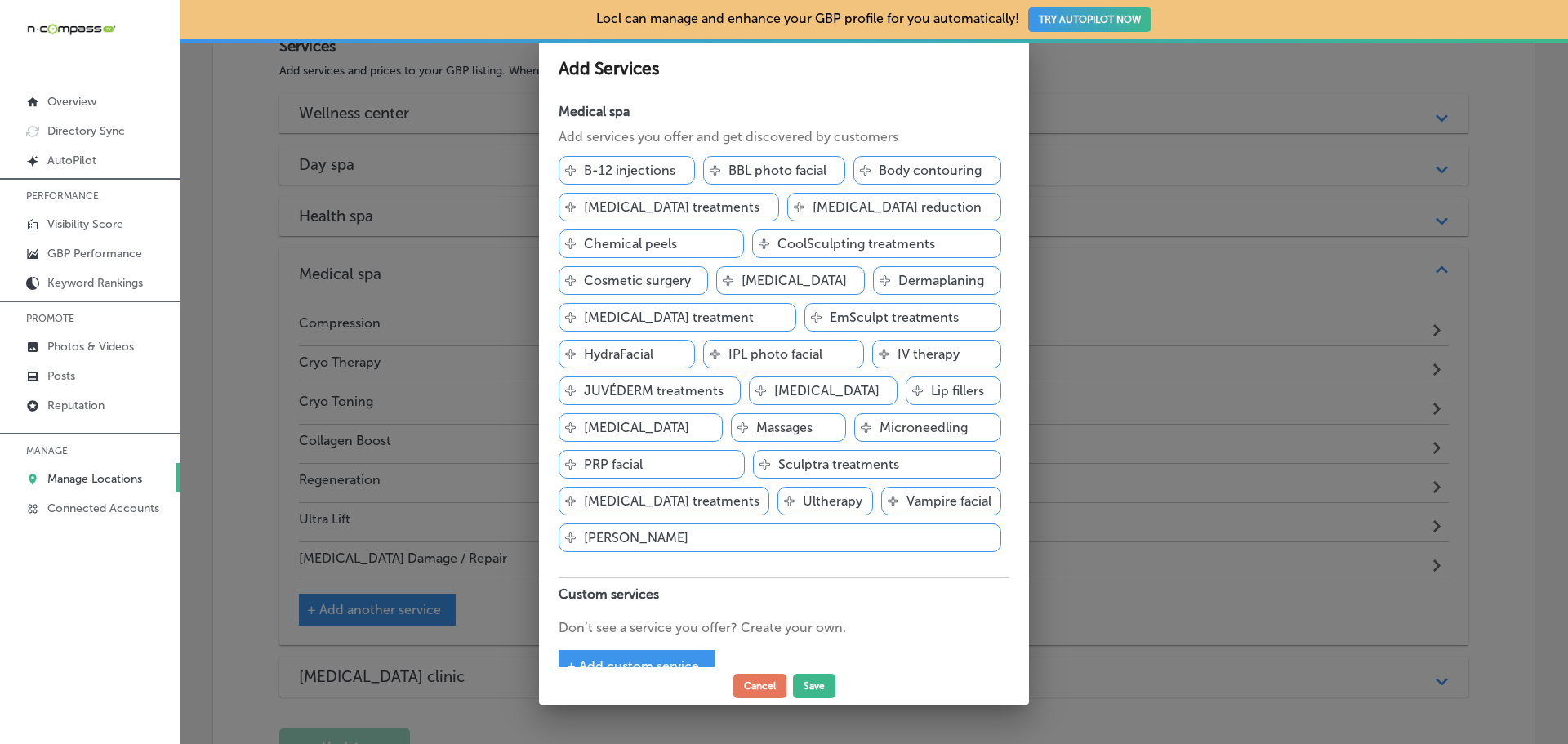
click at [613, 658] on span "+ Add custom service" at bounding box center [632, 665] width 133 height 15
click at [635, 637] on input "text" at bounding box center [689, 650] width 261 height 26
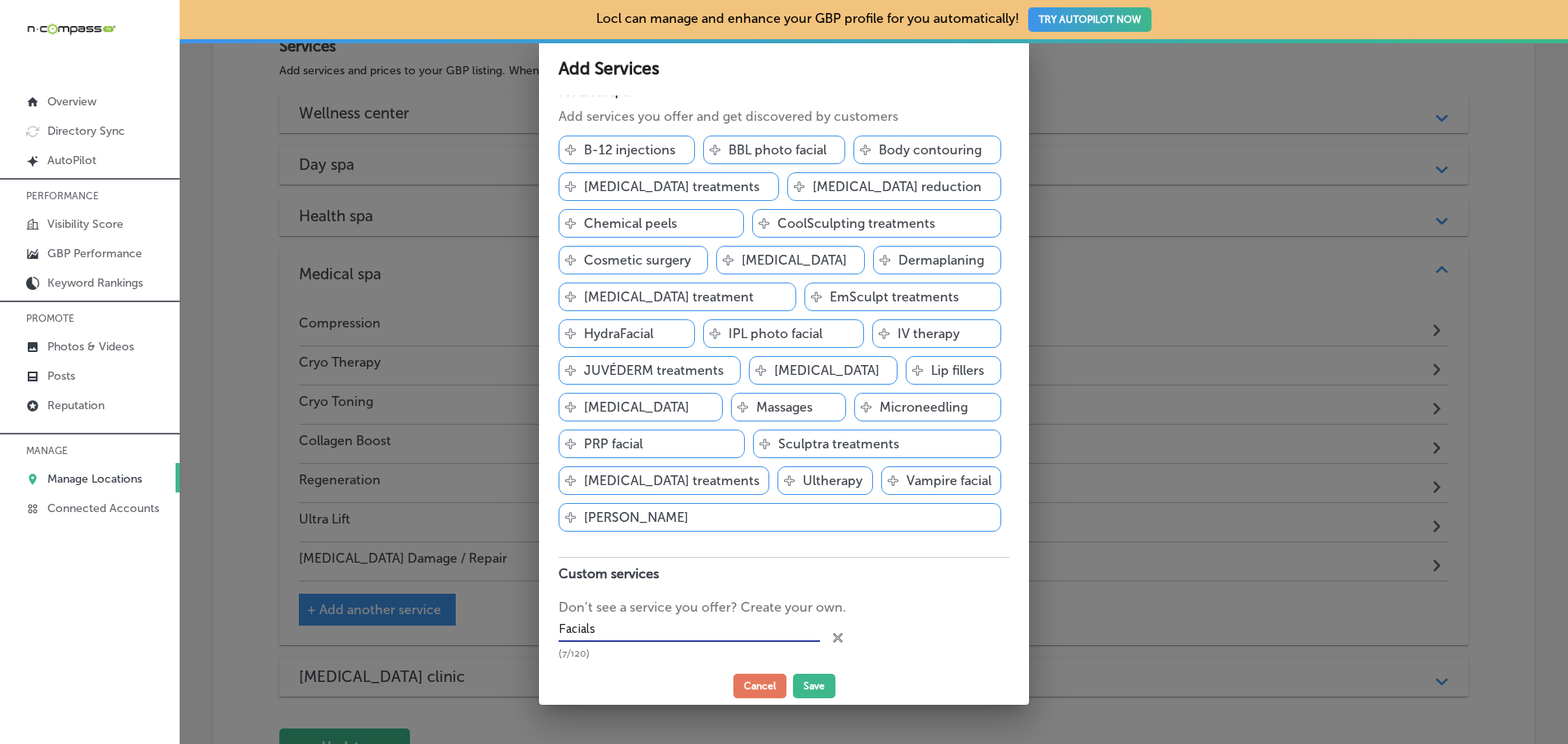
scroll to position [38, 0]
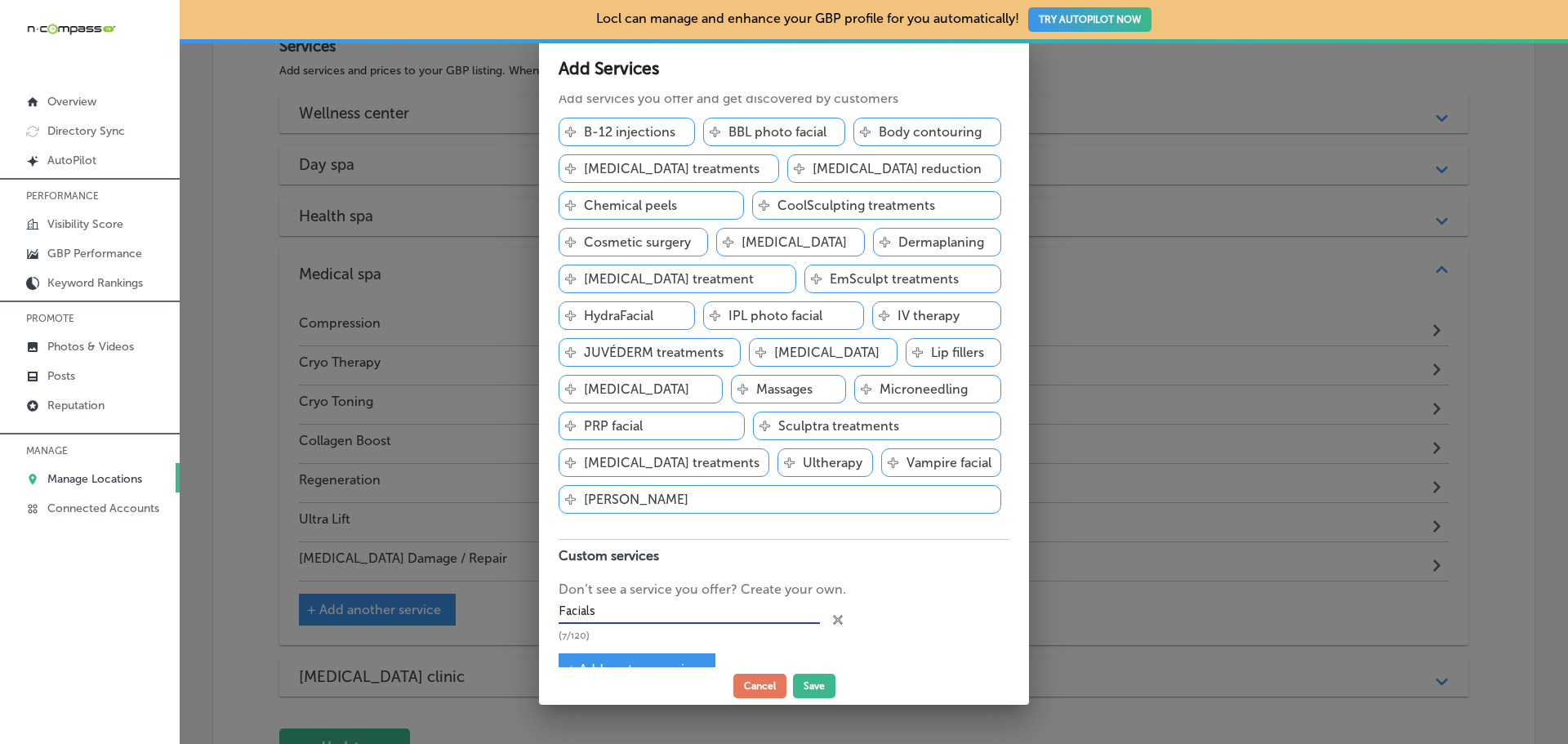
type input "Facials"
click at [644, 661] on span "+ Add custom service" at bounding box center [632, 669] width 133 height 15
click at [623, 641] on input "text" at bounding box center [689, 653] width 261 height 26
paste input "Body Slimming"
type input "Body Slimming"
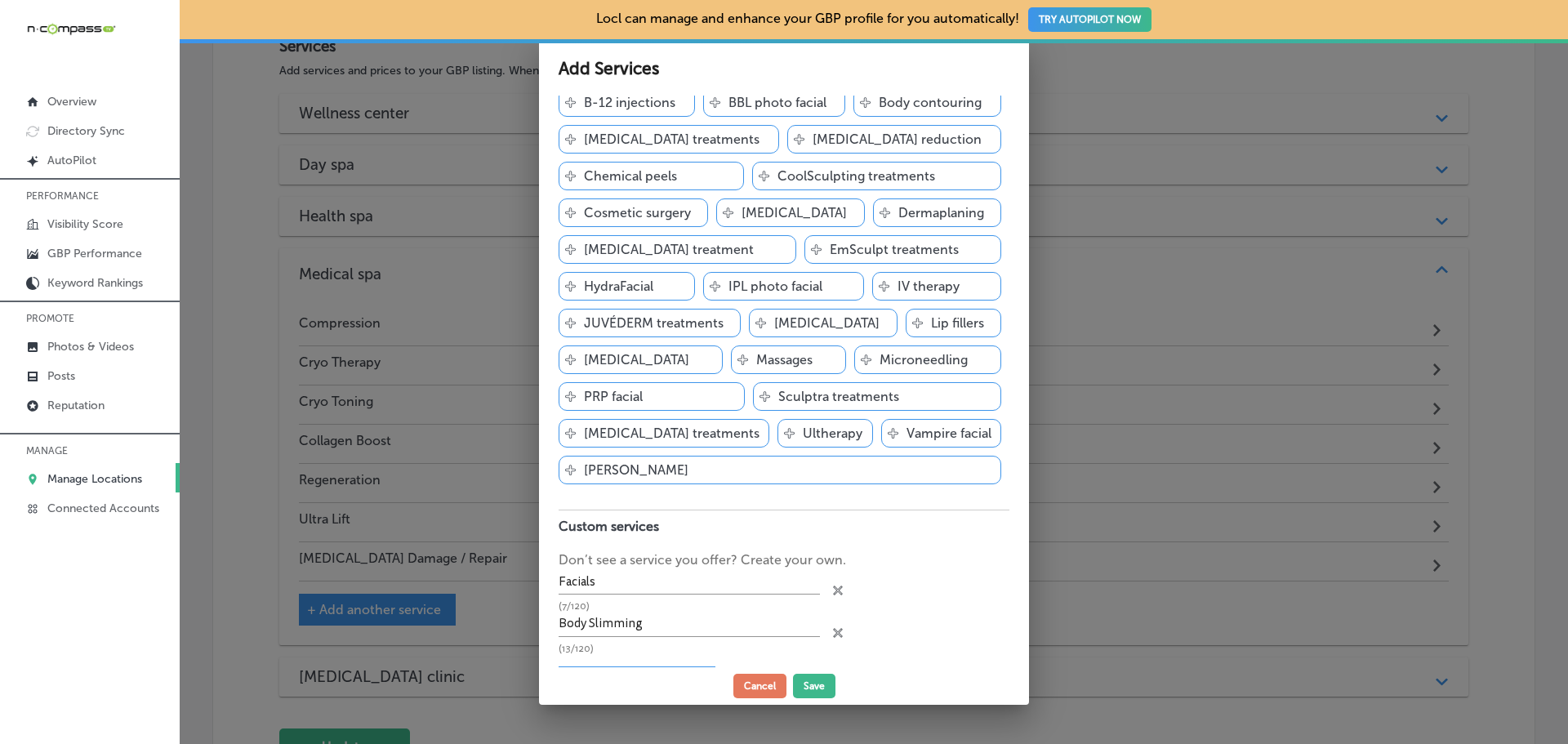
scroll to position [80, 0]
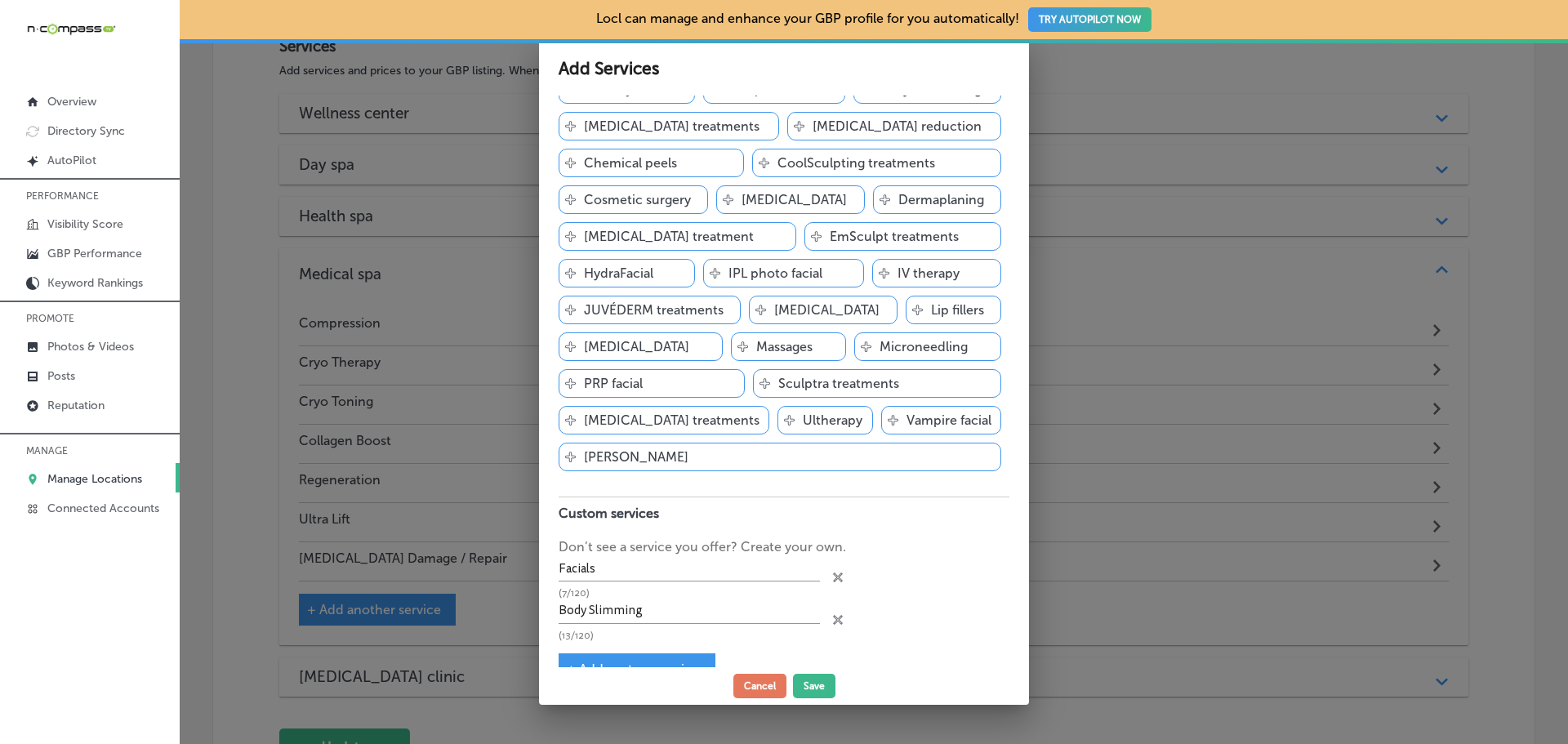
click at [640, 661] on span "+ Add custom service" at bounding box center [632, 669] width 133 height 15
click at [632, 641] on input "text" at bounding box center [689, 653] width 261 height 26
paste input "Body contouring"
type input "Body contouring"
click at [811, 683] on button "Save" at bounding box center [814, 685] width 43 height 25
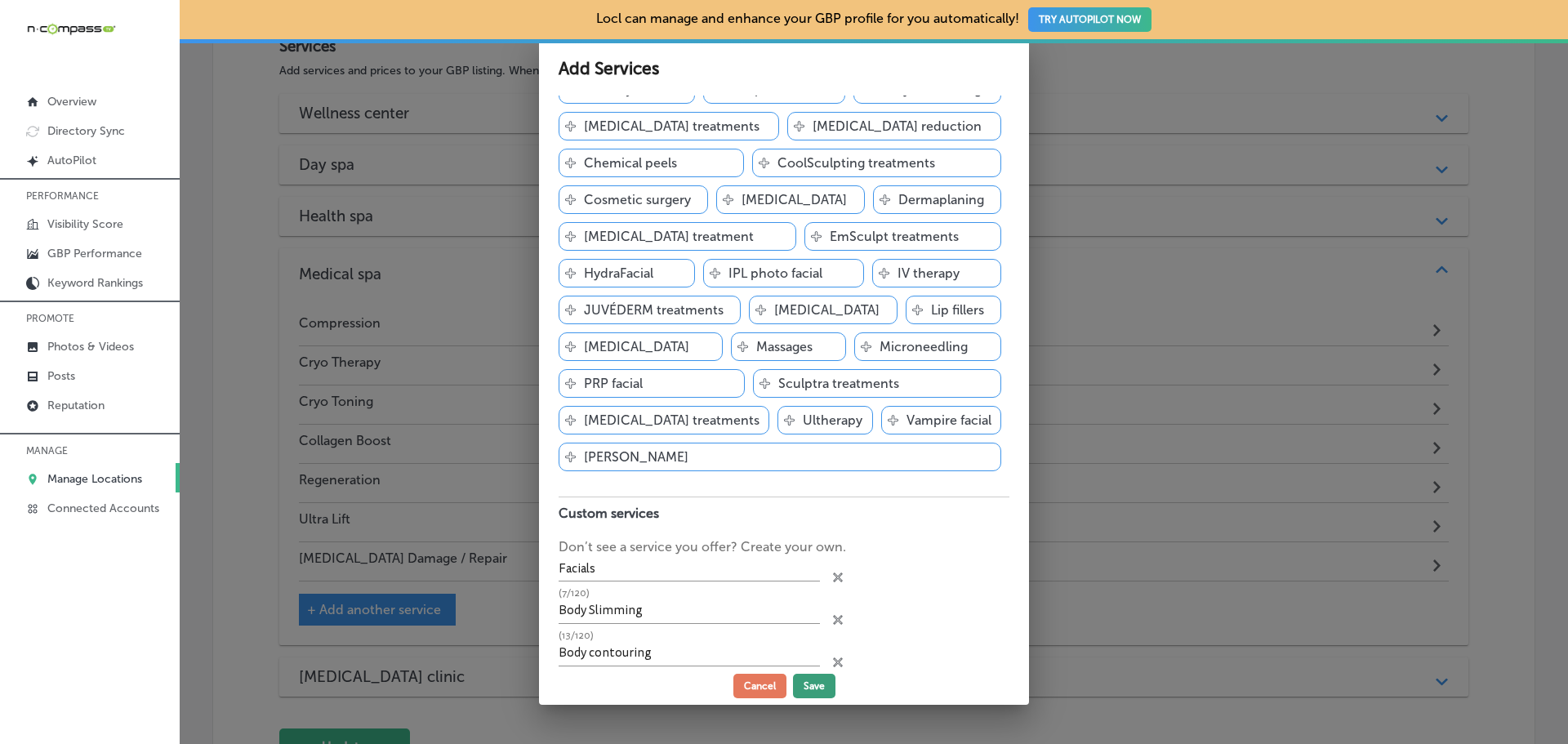
scroll to position [0, 0]
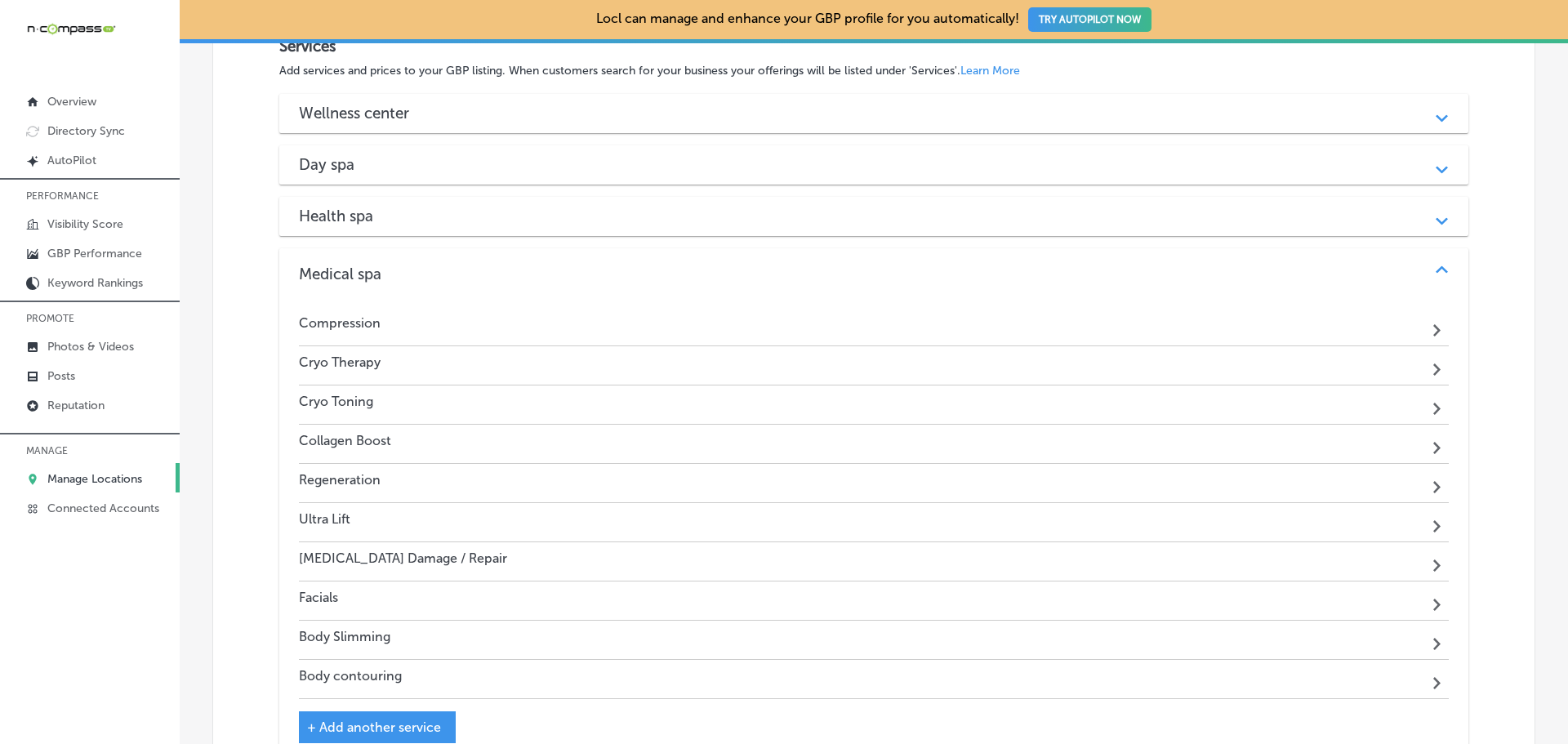
click at [130, 481] on p "Manage Locations" at bounding box center [94, 479] width 95 height 14
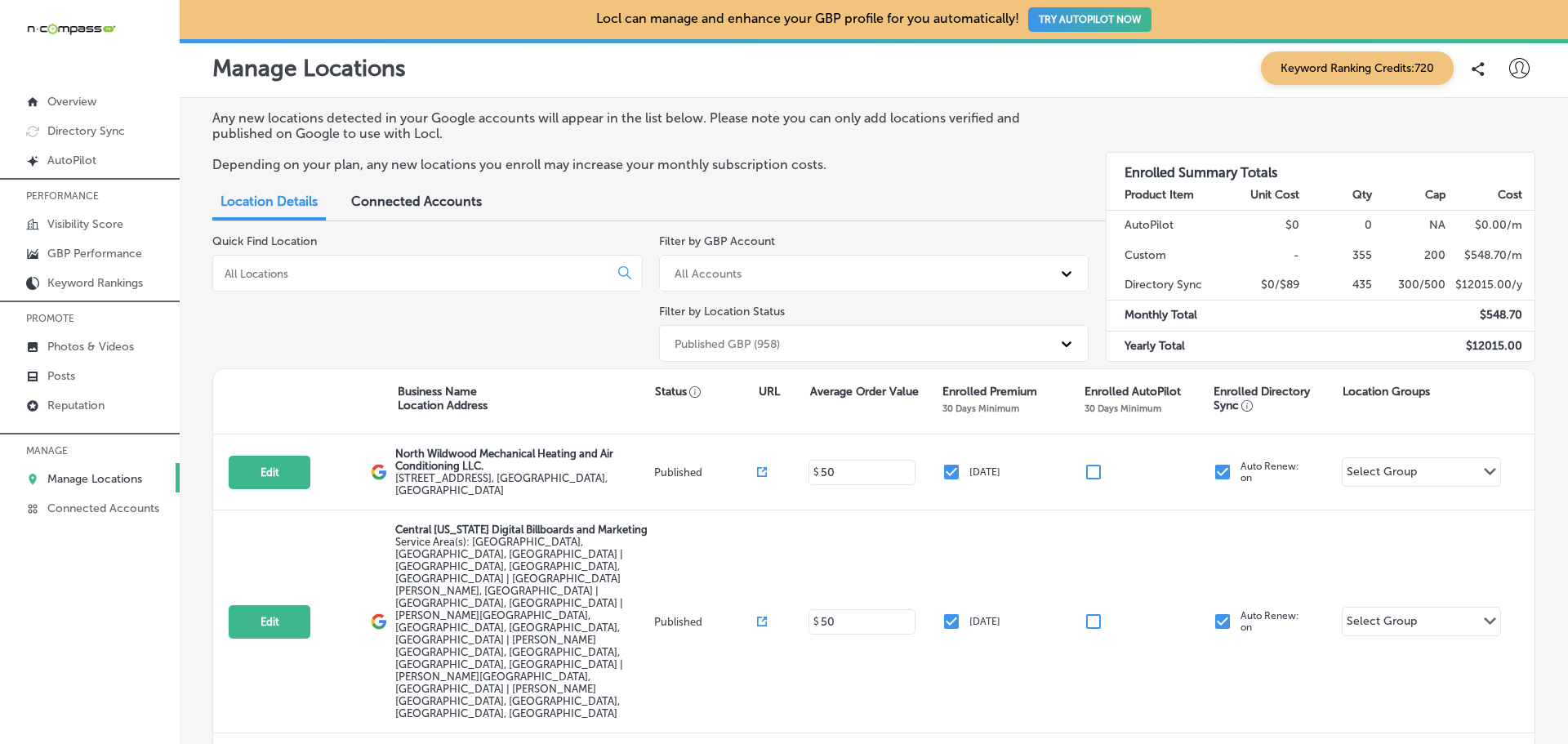
click at [324, 271] on input at bounding box center [414, 273] width 382 height 15
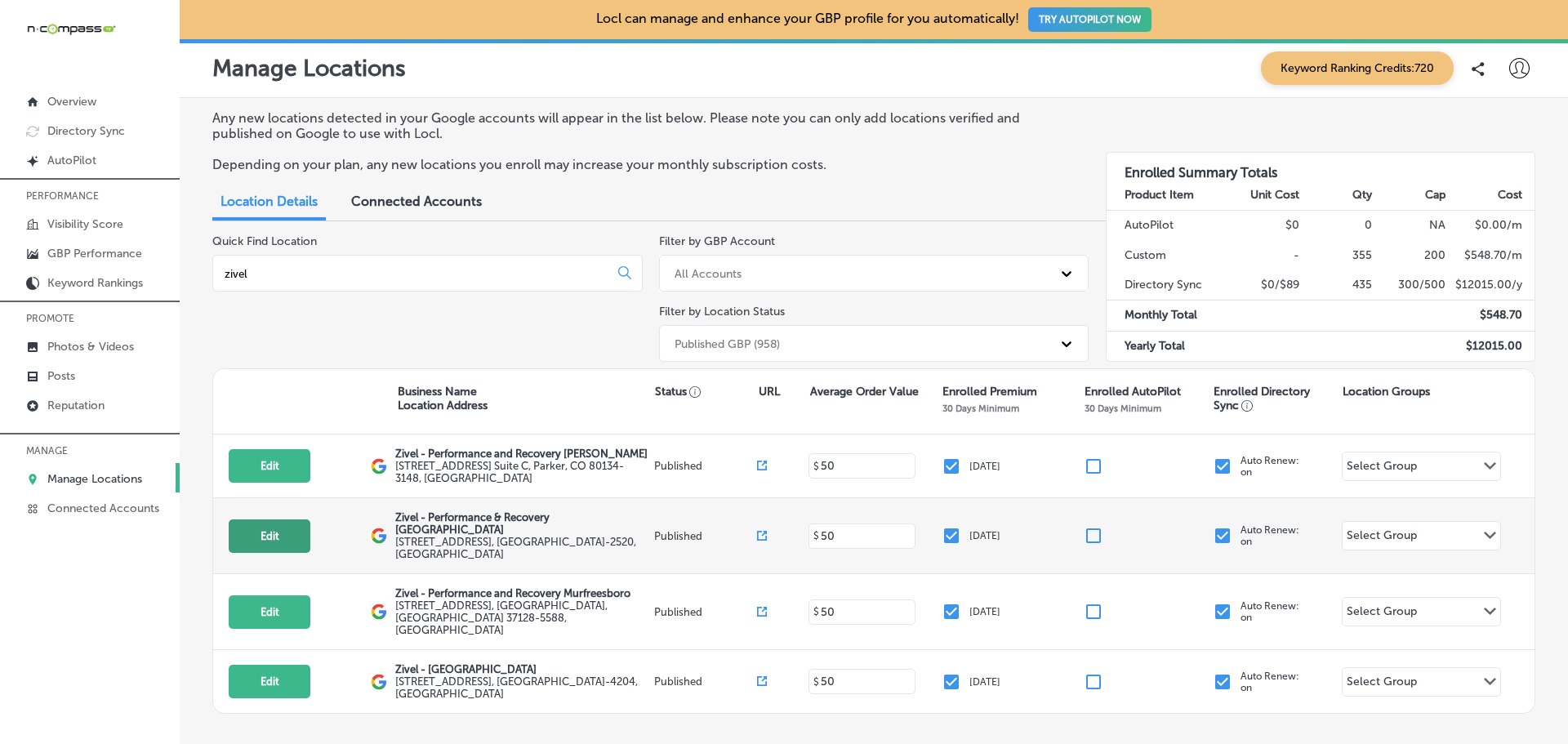
type input "zivel"
click at [296, 532] on button "Edit" at bounding box center [269, 535] width 81 height 33
select select "US"
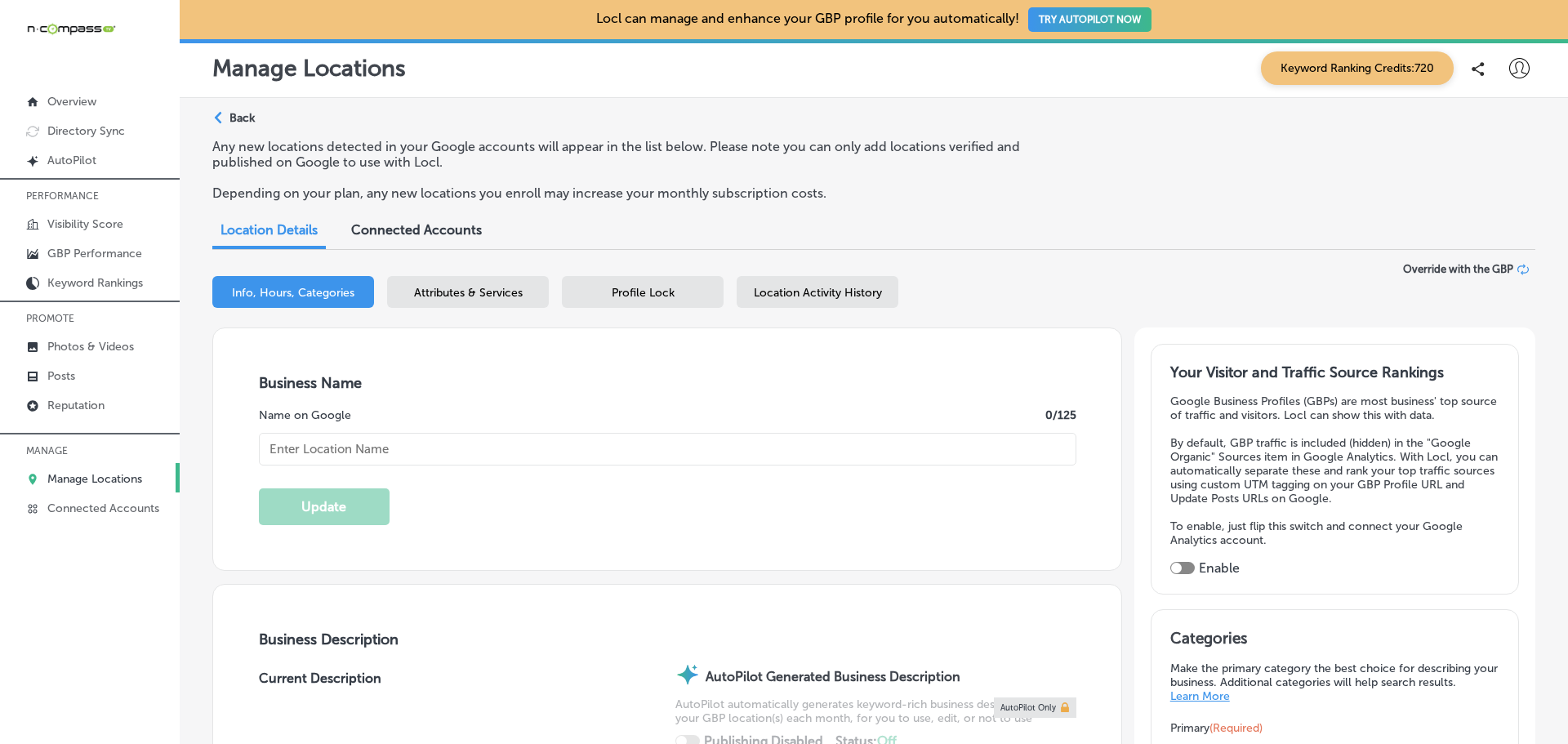
checkbox input "true"
type input "Zivel - Performance & Recovery [GEOGRAPHIC_DATA]"
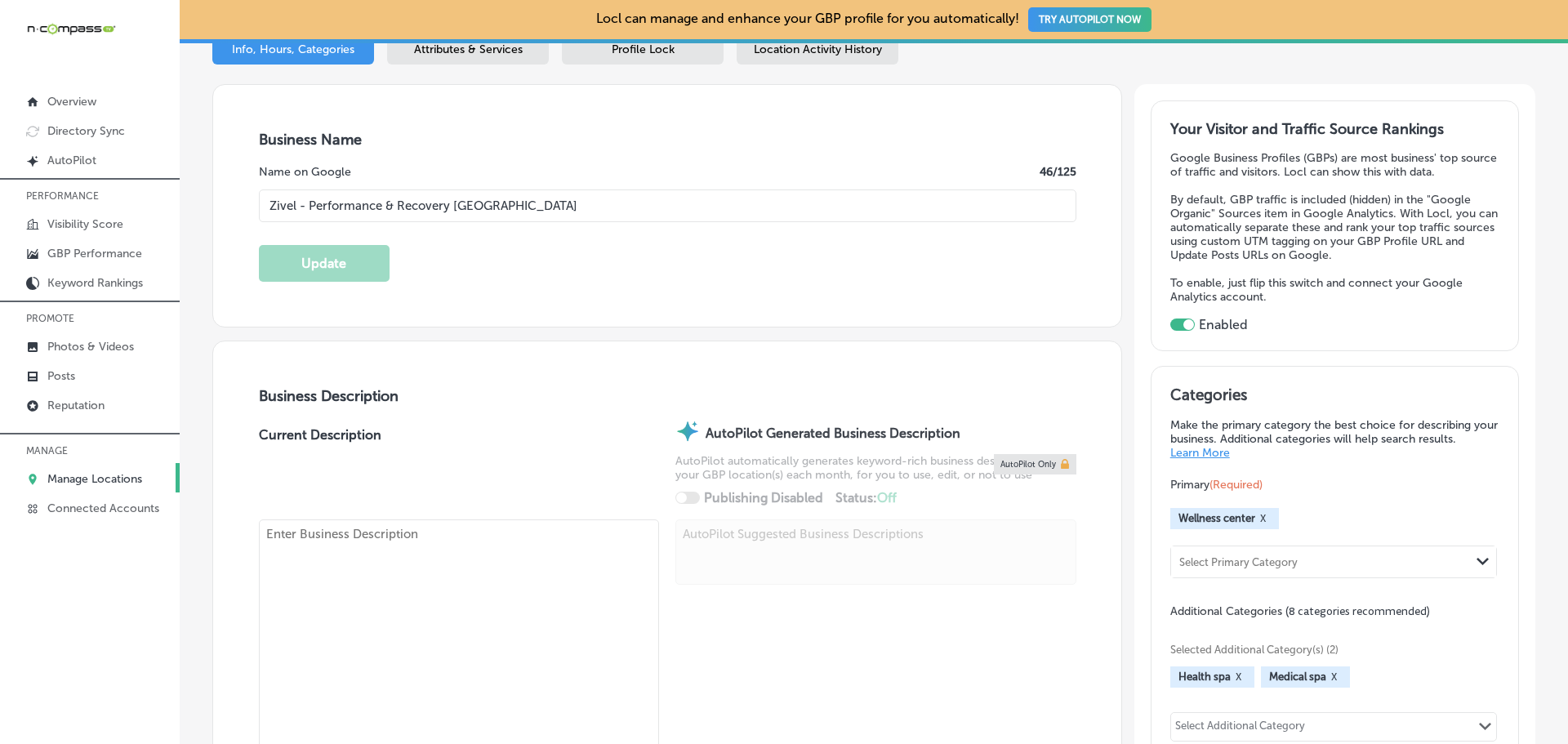
type input "[STREET_ADDRESS]"
type input "Ste. 121"
type input "[GEOGRAPHIC_DATA]"
type input "80129-2520"
type input "US"
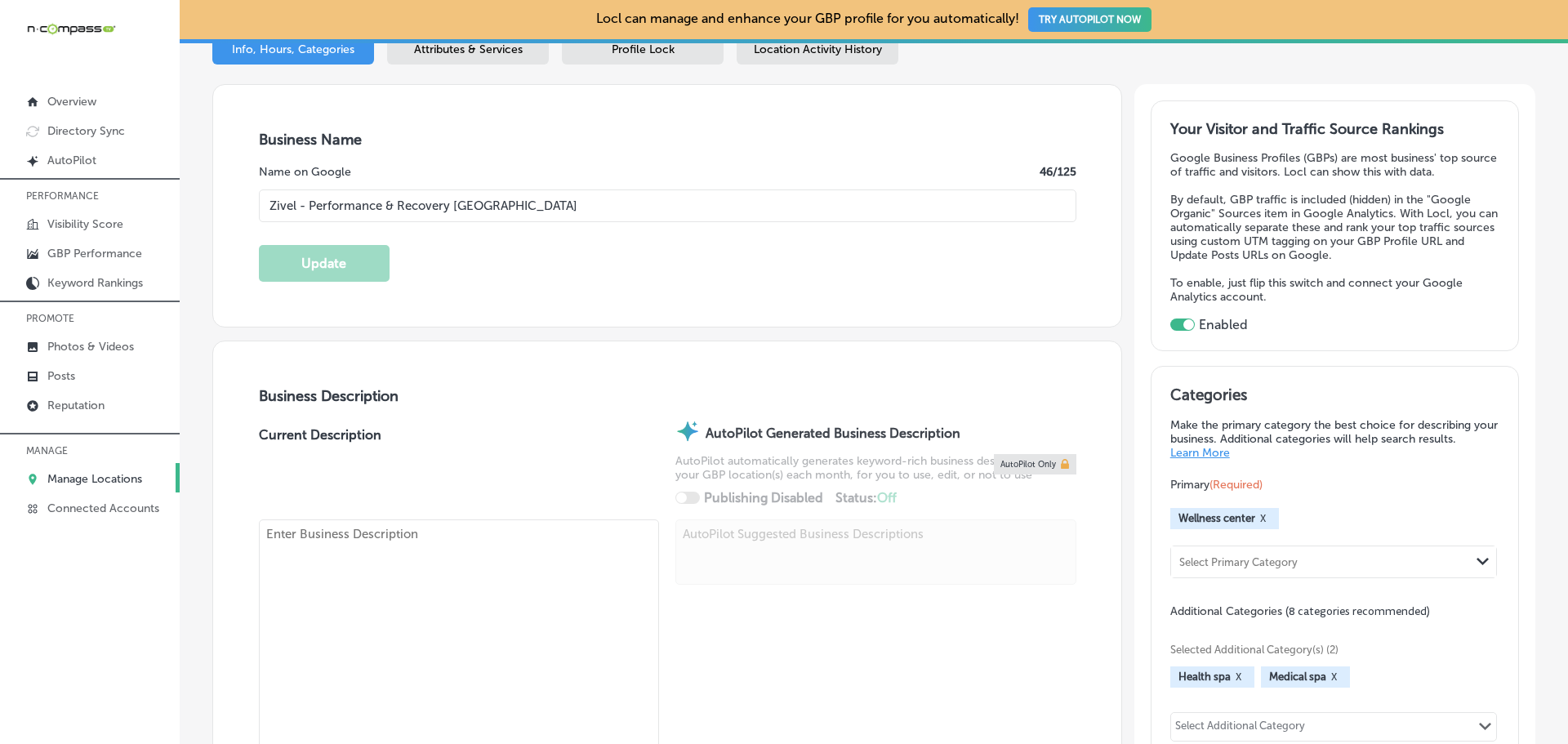
type input "[URL][DOMAIN_NAME][US_STATE]"
type textarea "Zivel - Performance & Recovery [GEOGRAPHIC_DATA] is your go-to wellness center …"
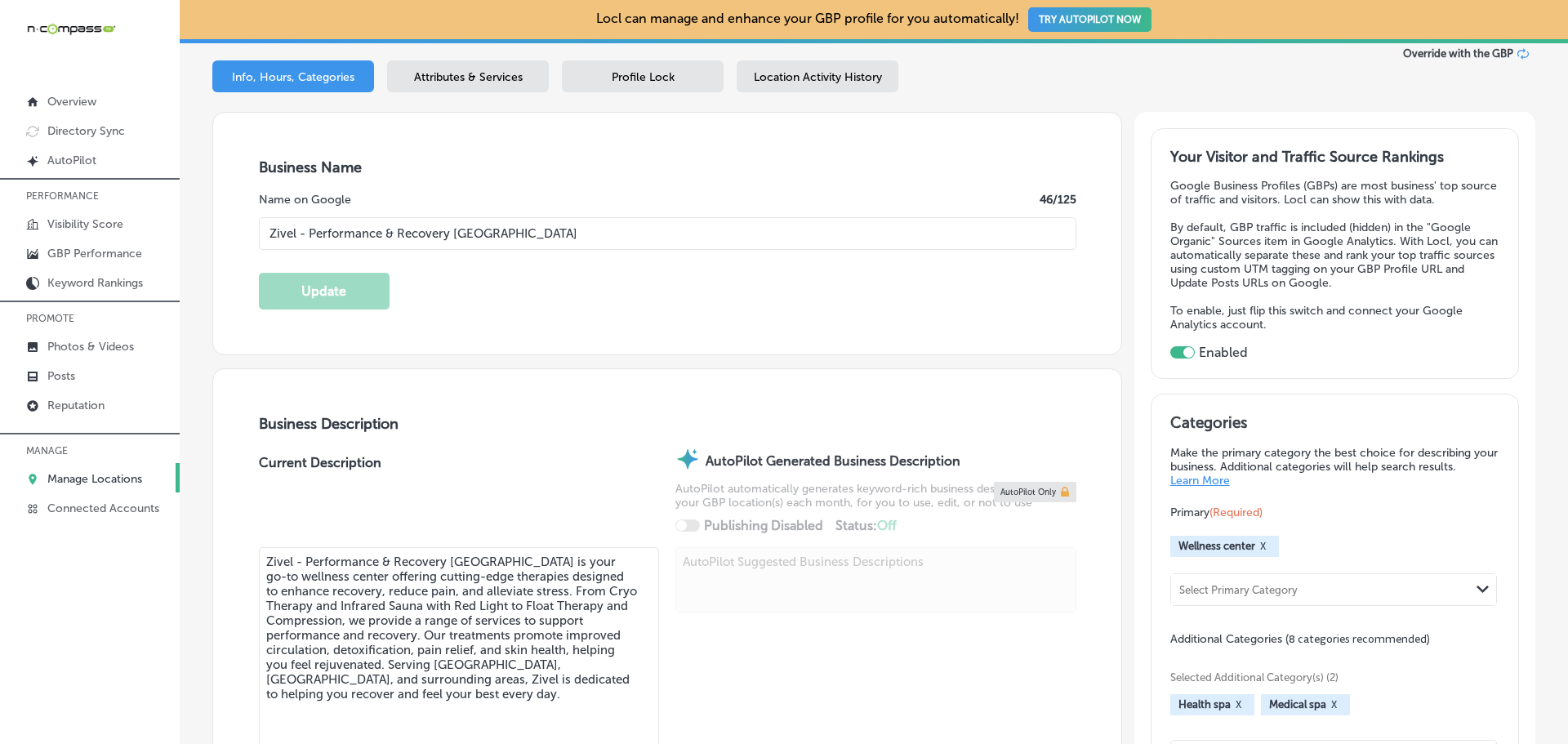
type input "[PHONE_NUMBER]"
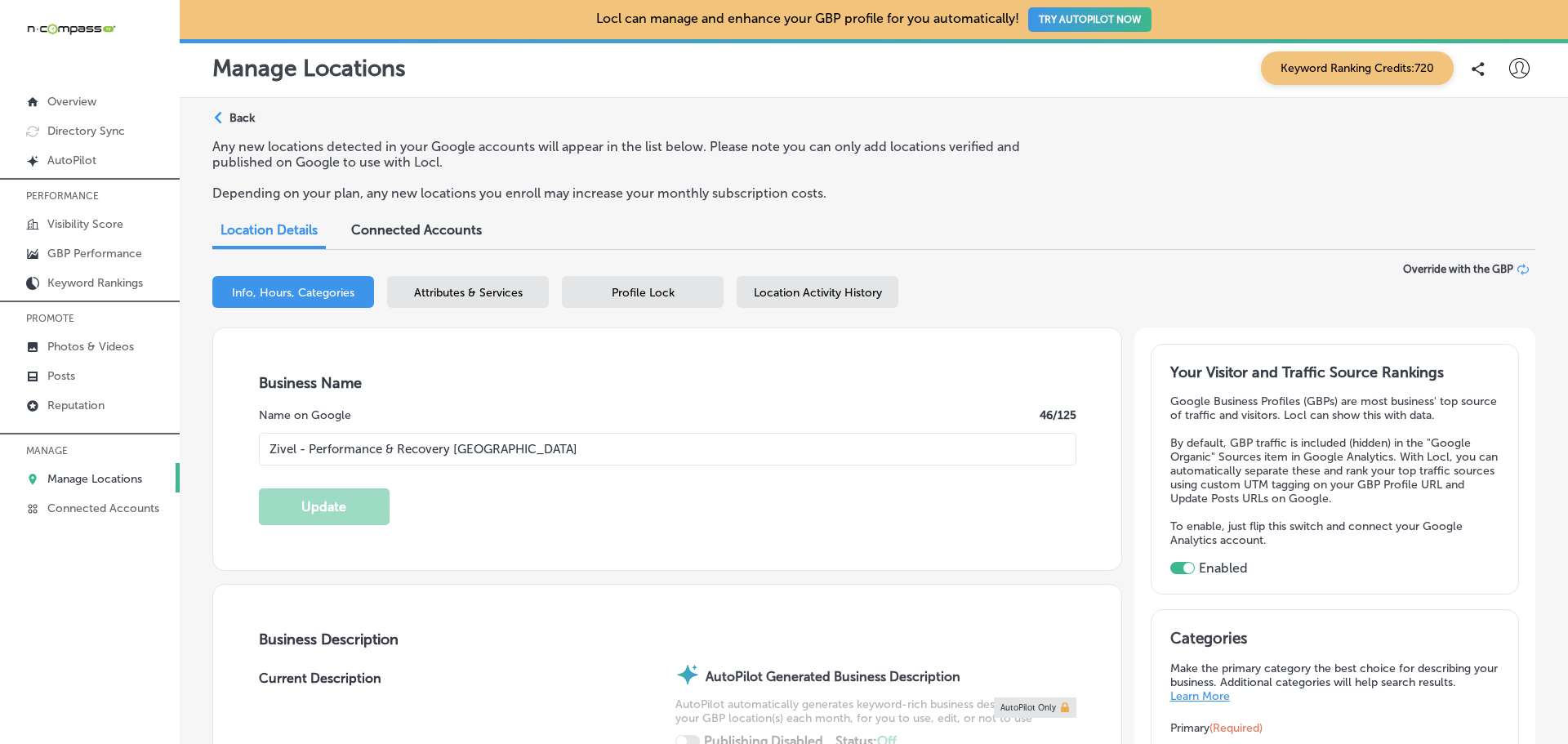
click at [464, 282] on div "Attributes & Services" at bounding box center [467, 292] width 162 height 32
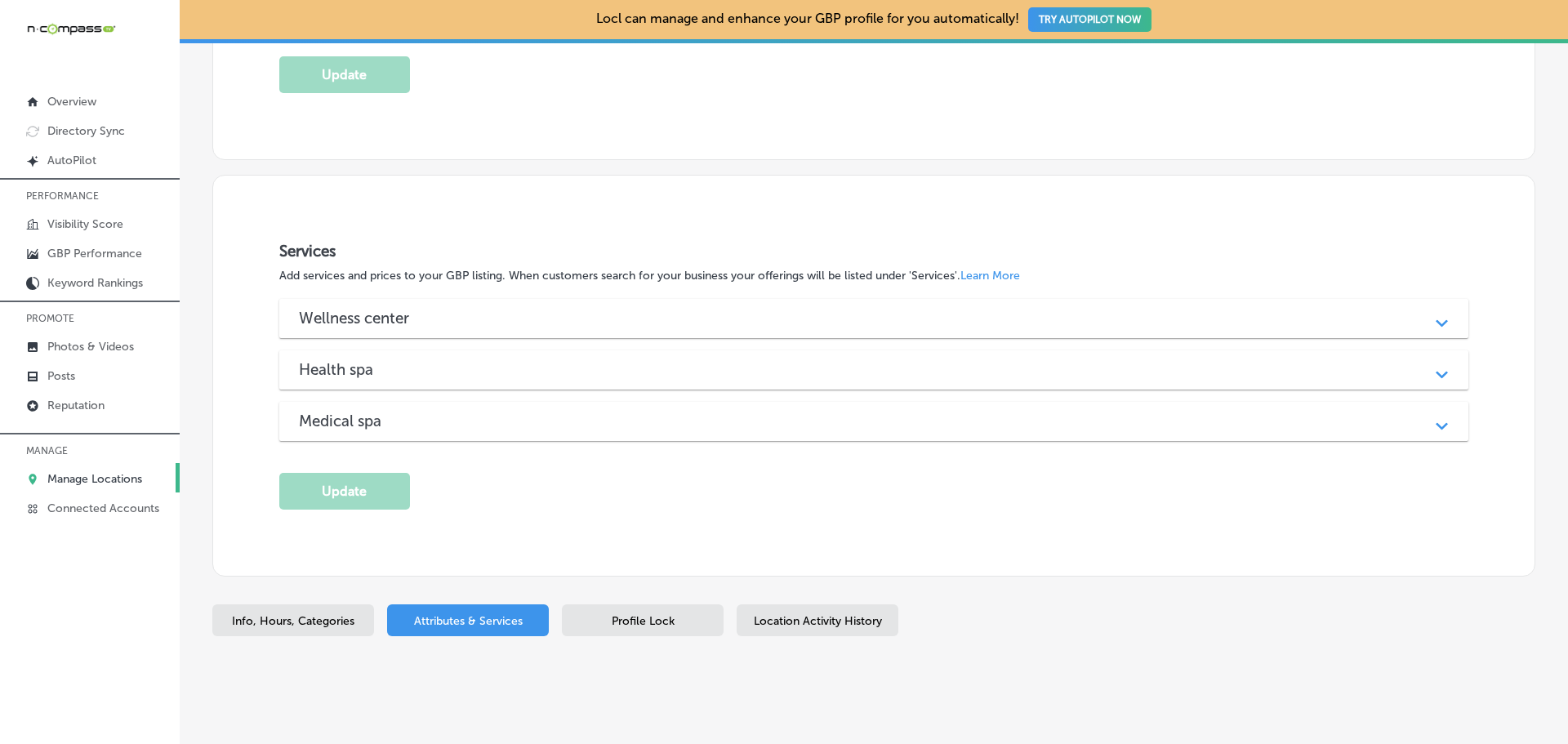
scroll to position [1481, 0]
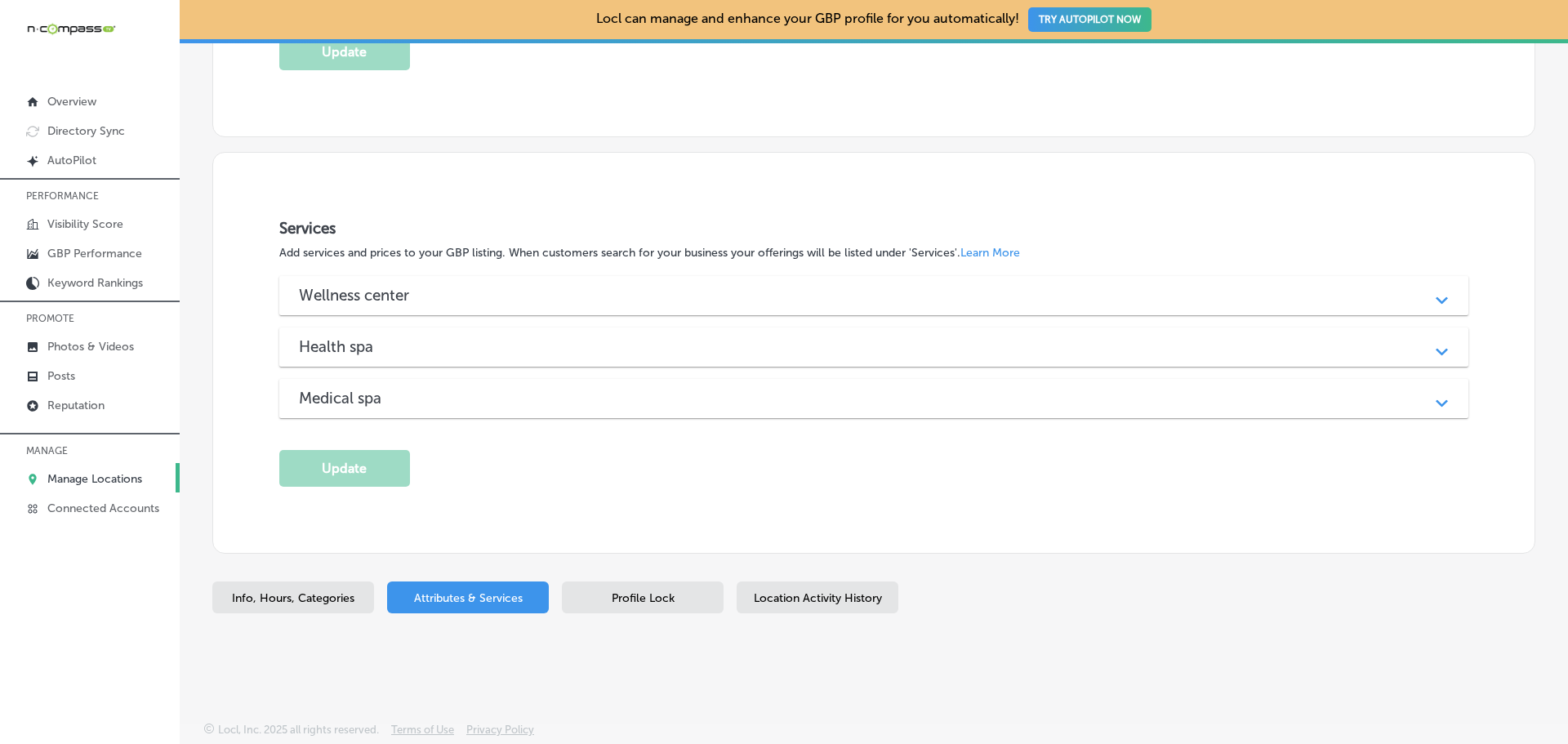
click at [394, 409] on div "Medical spa Path Created with Sketch." at bounding box center [873, 399] width 1189 height 39
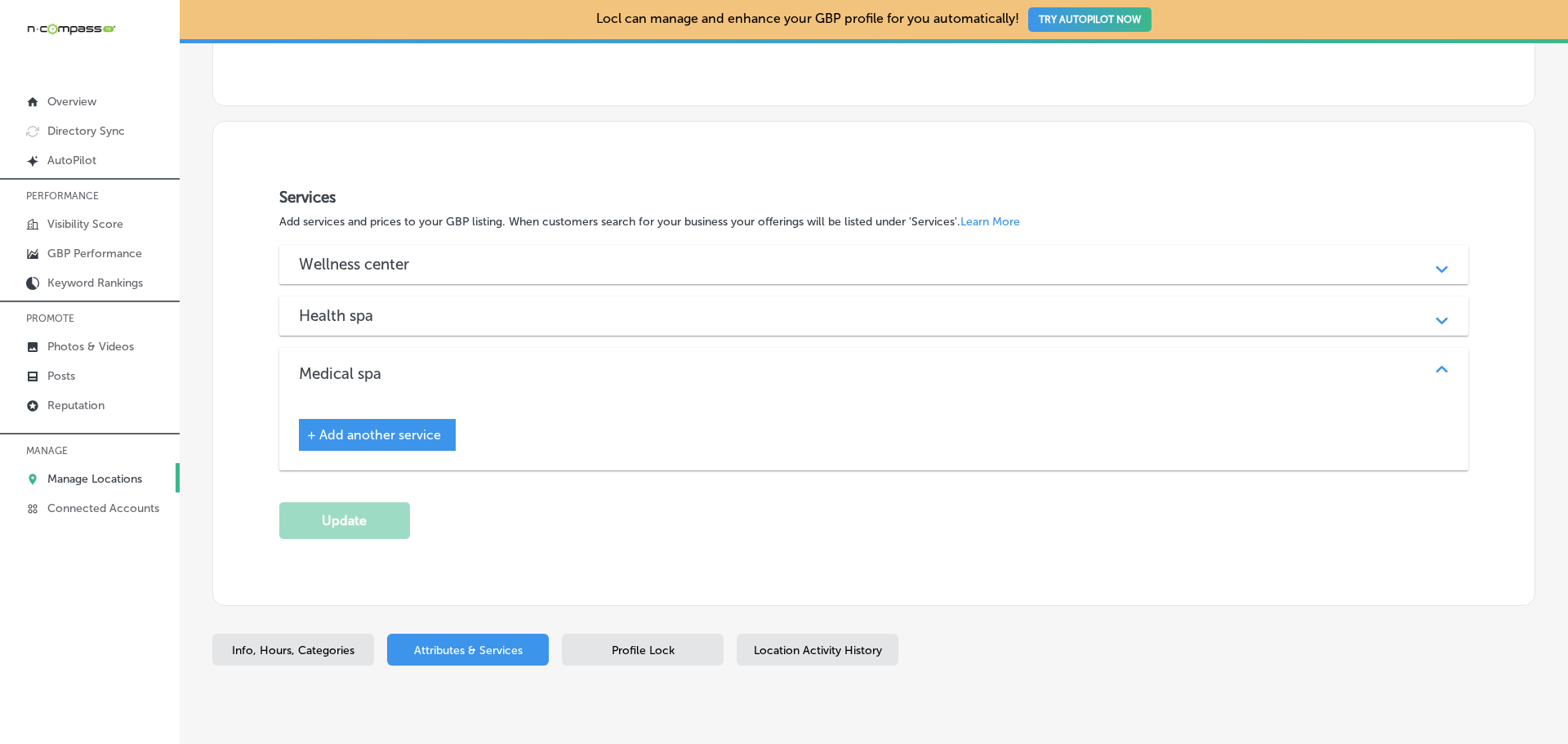
click at [398, 451] on div "+ Add another service" at bounding box center [376, 434] width 157 height 32
click at [410, 442] on span "+ Add another service" at bounding box center [374, 434] width 134 height 15
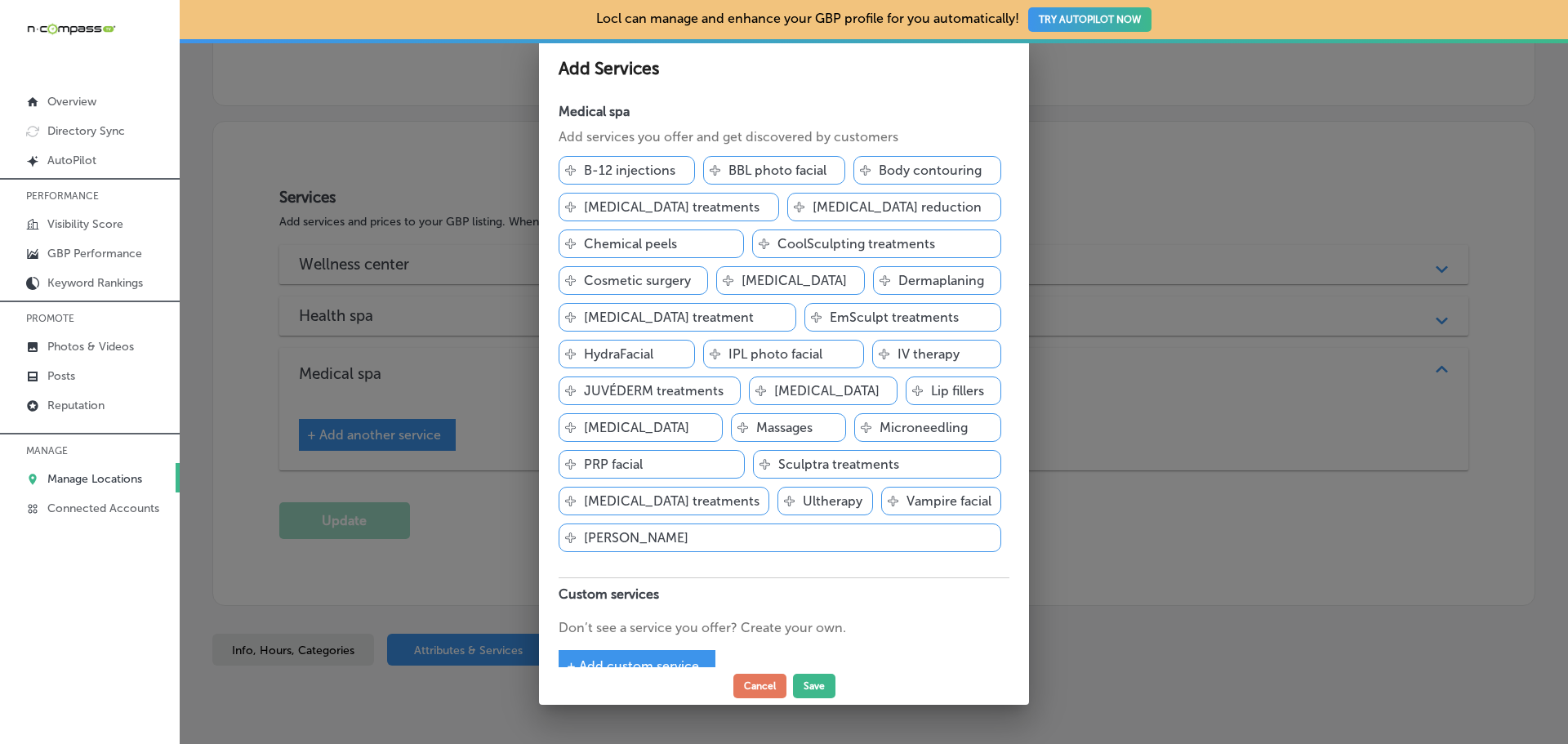
click at [672, 658] on span "+ Add custom service" at bounding box center [632, 665] width 133 height 15
click at [606, 637] on input "text" at bounding box center [689, 650] width 261 height 26
paste input "Body contouring"
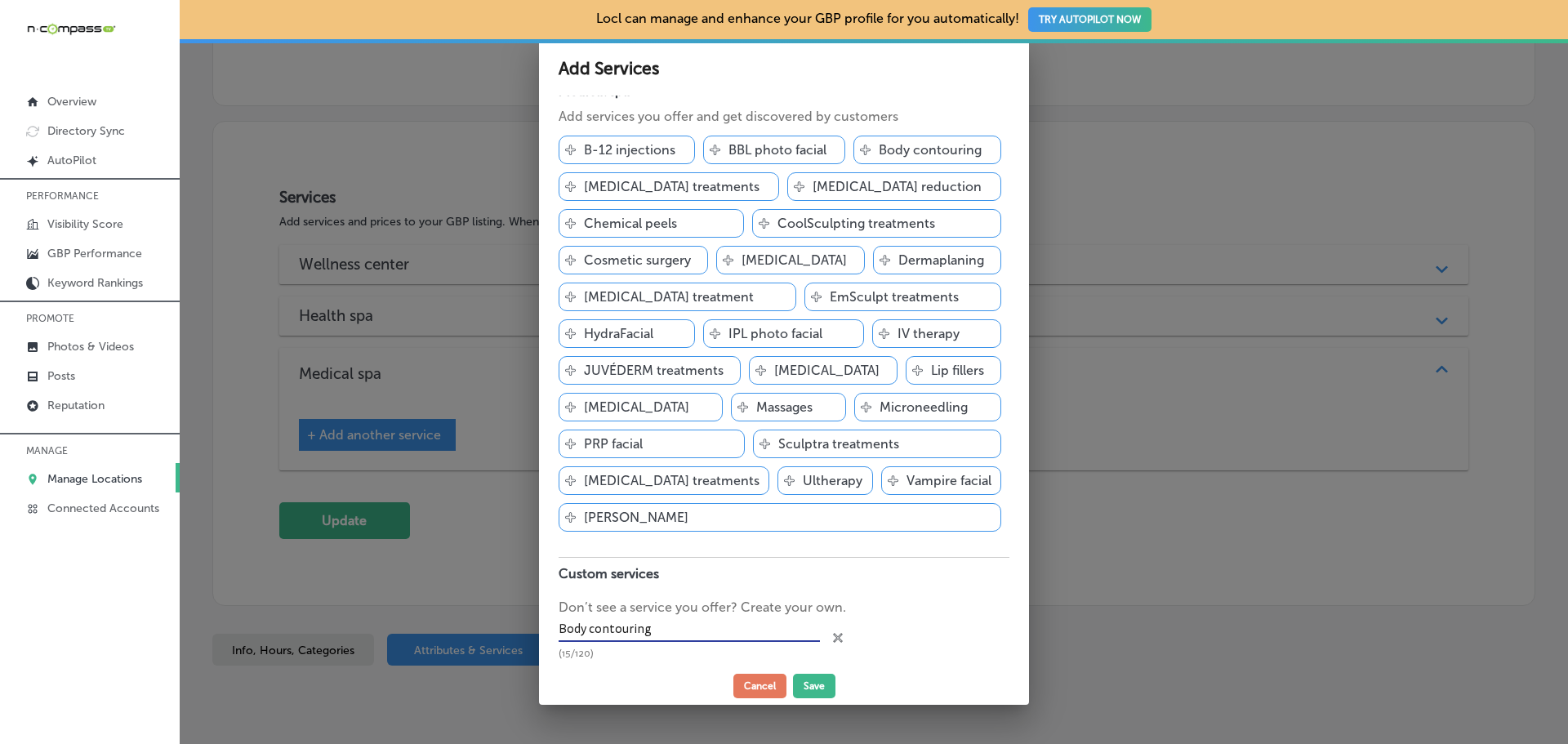
scroll to position [38, 0]
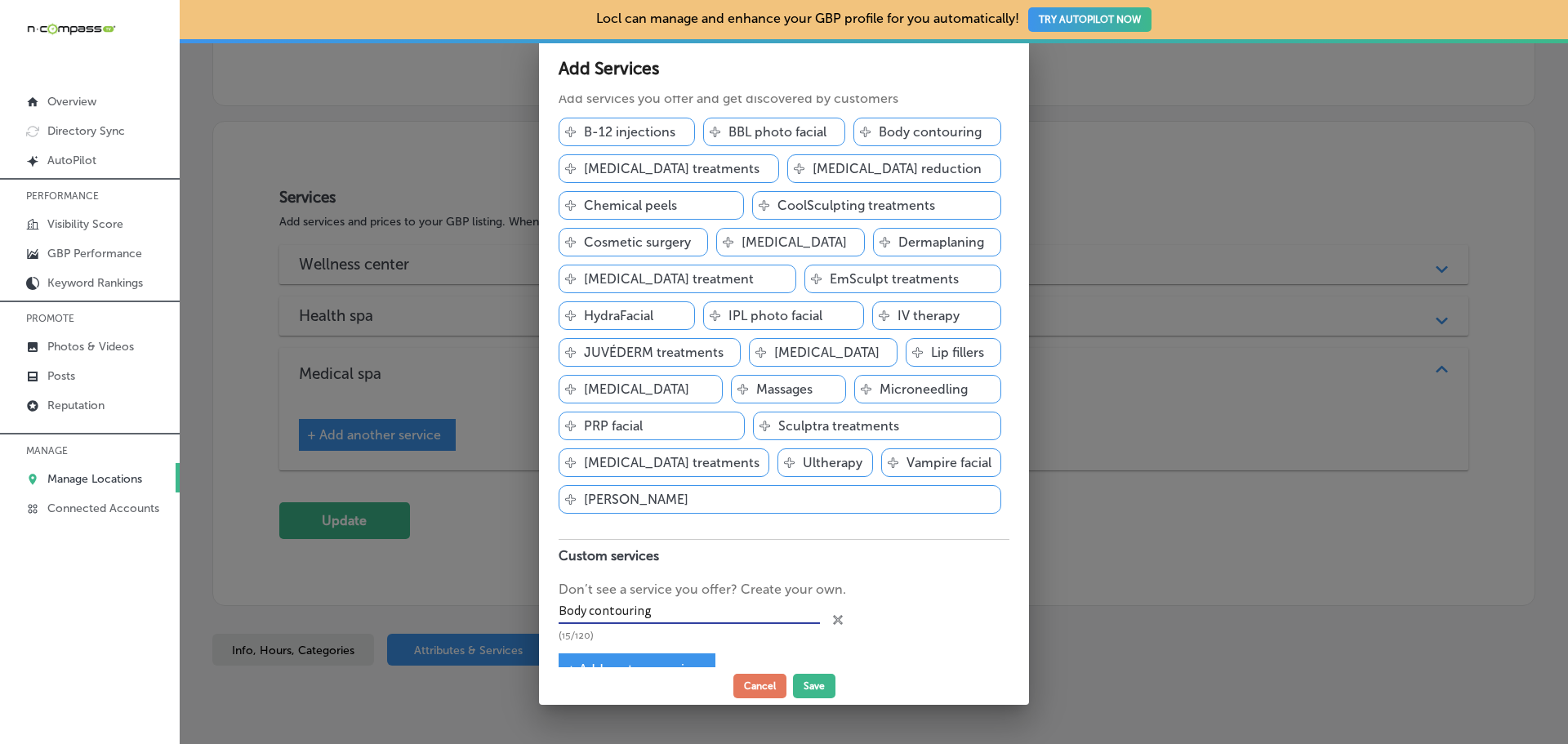
type input "Body contouring"
click at [632, 661] on span "+ Add custom service" at bounding box center [632, 669] width 133 height 15
click at [630, 641] on input "text" at bounding box center [689, 653] width 261 height 26
type input "Facials"
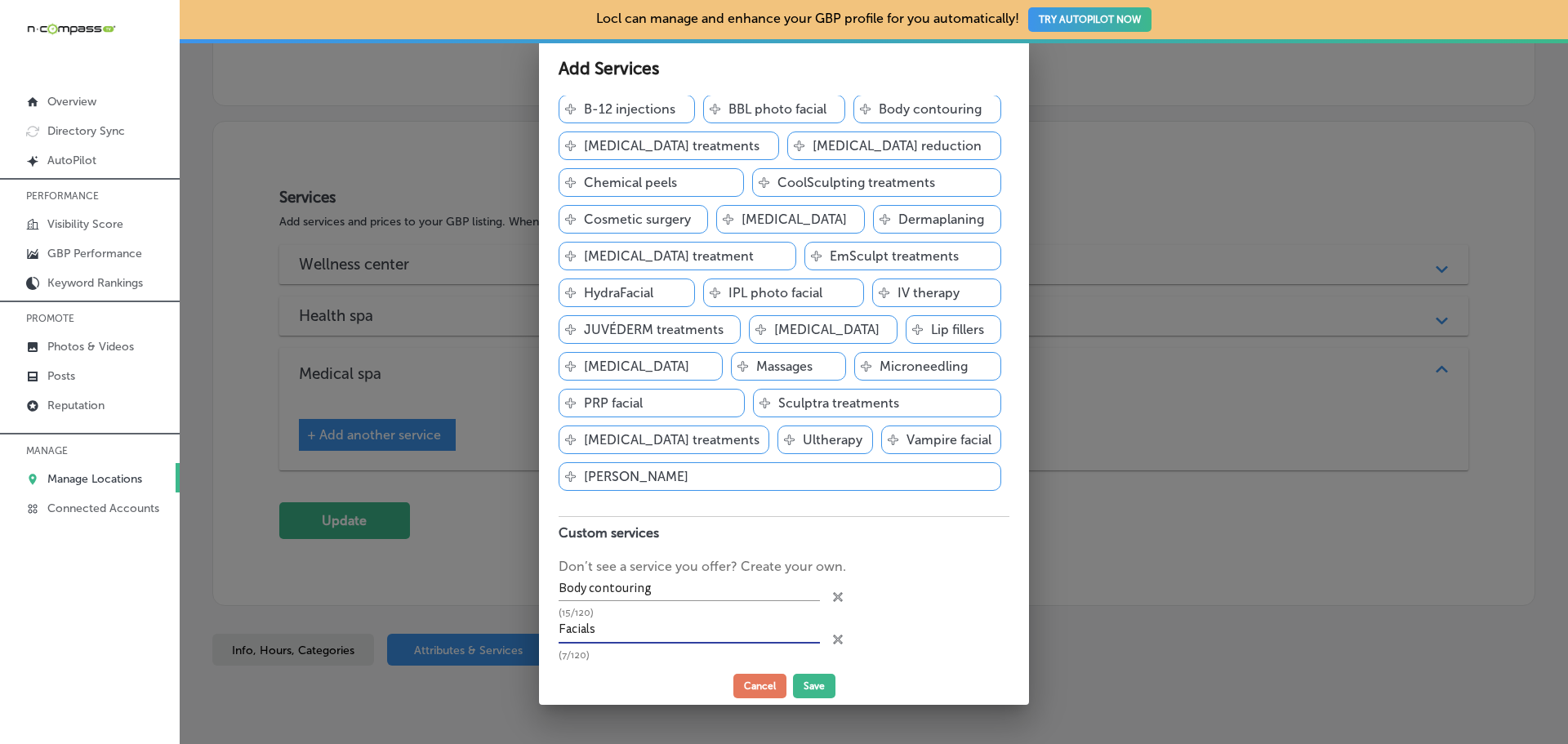
scroll to position [80, 0]
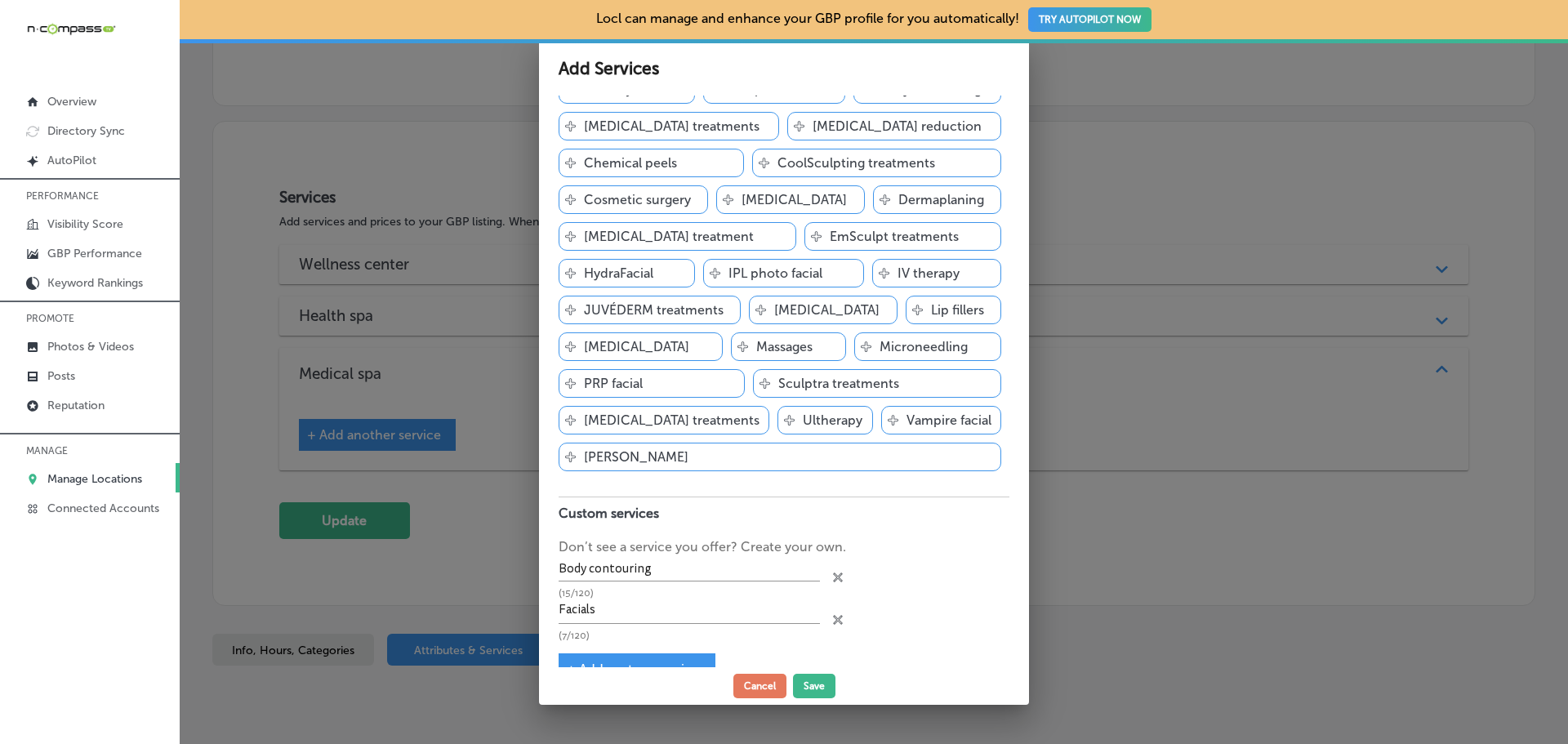
click at [653, 661] on span "+ Add custom service" at bounding box center [632, 669] width 133 height 15
click at [596, 641] on input "text" at bounding box center [689, 653] width 261 height 26
paste input "Body Slimming"
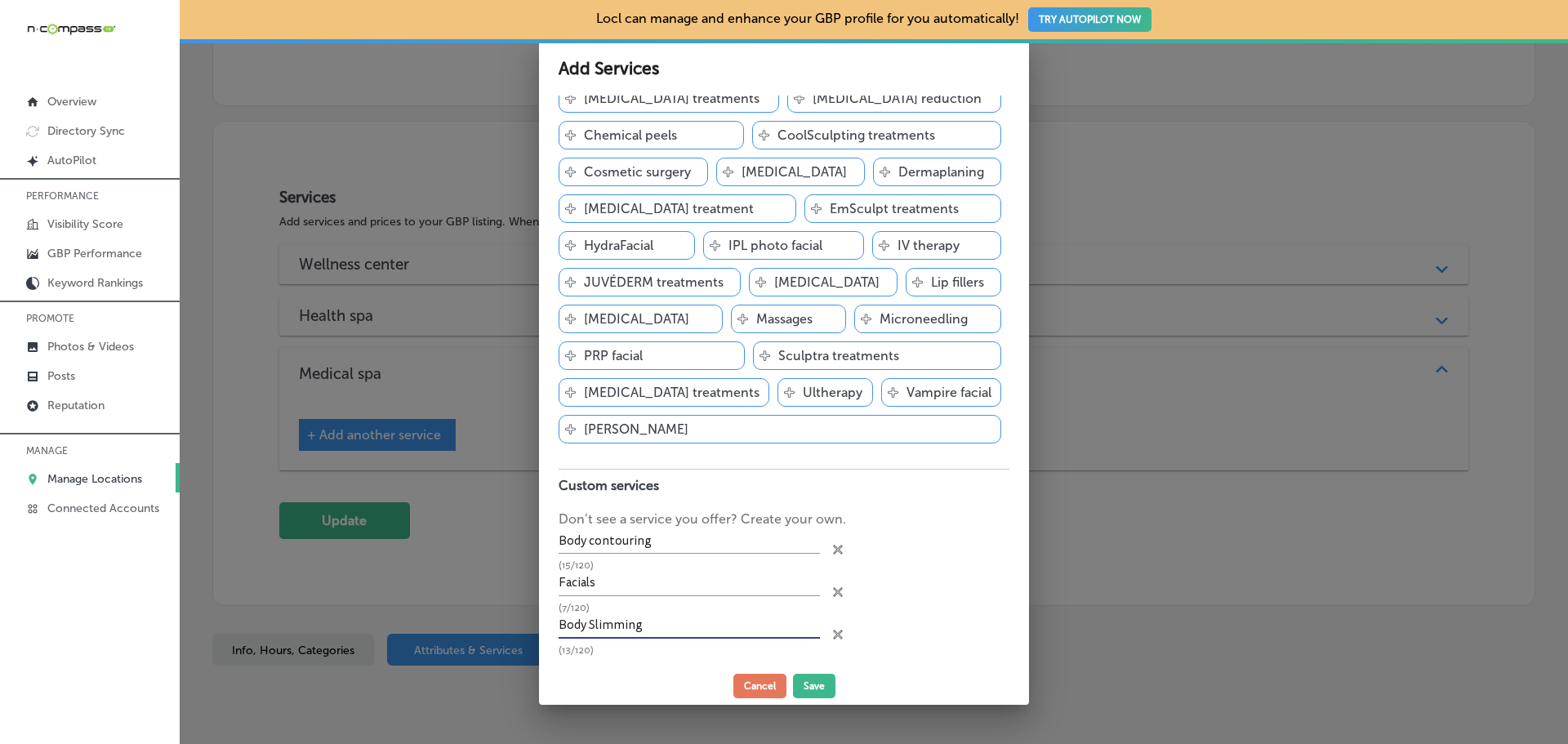
scroll to position [123, 0]
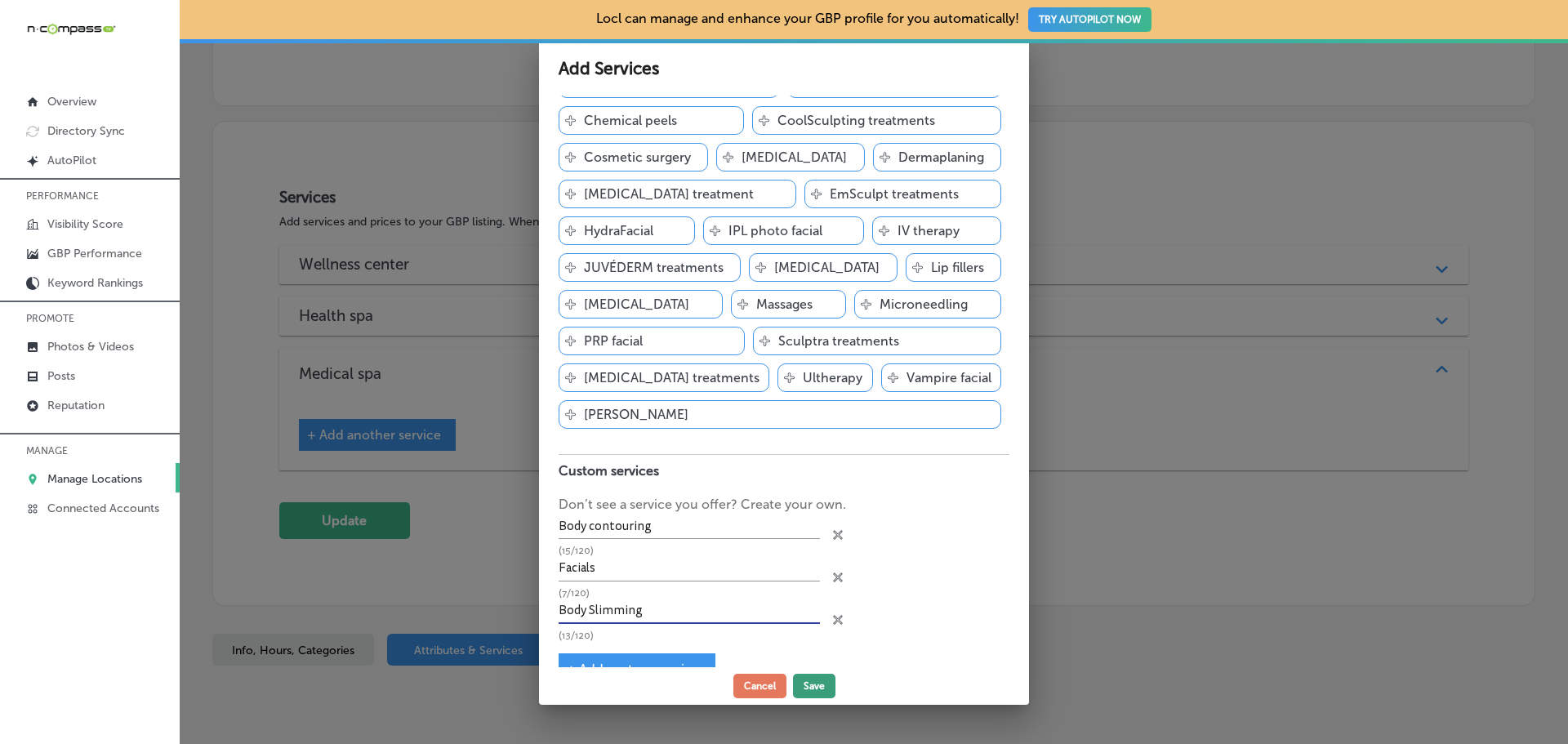
type input "Body Slimming"
click at [824, 686] on button "Save" at bounding box center [814, 685] width 43 height 25
